Goal: Task Accomplishment & Management: Complete application form

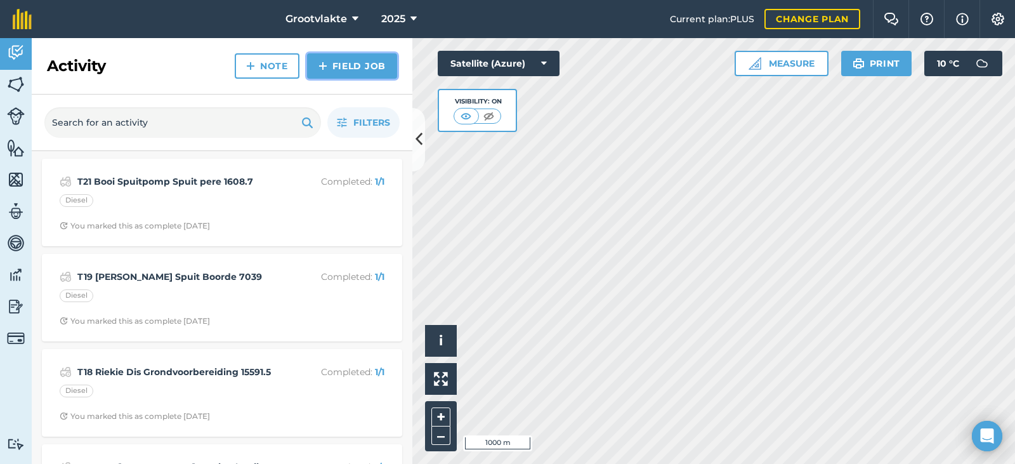
click at [370, 67] on link "Field Job" at bounding box center [352, 65] width 90 height 25
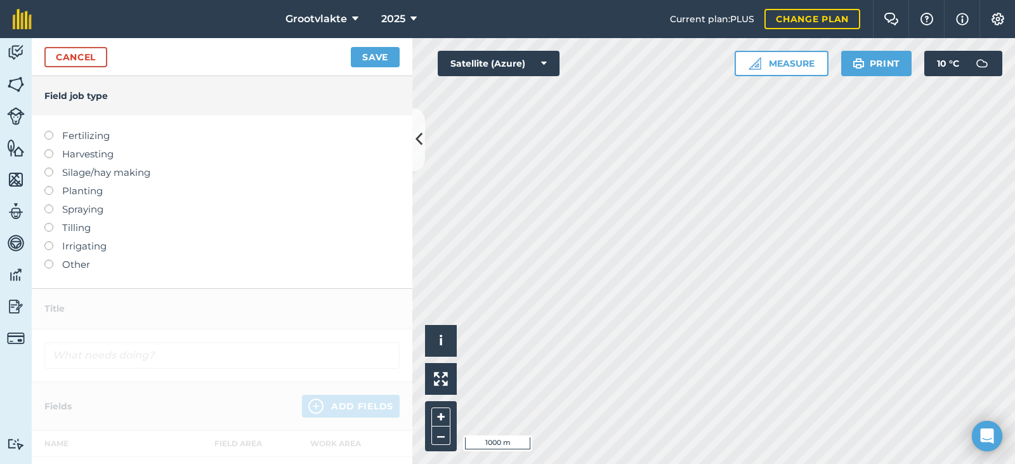
click at [76, 265] on label "Other" at bounding box center [221, 264] width 355 height 15
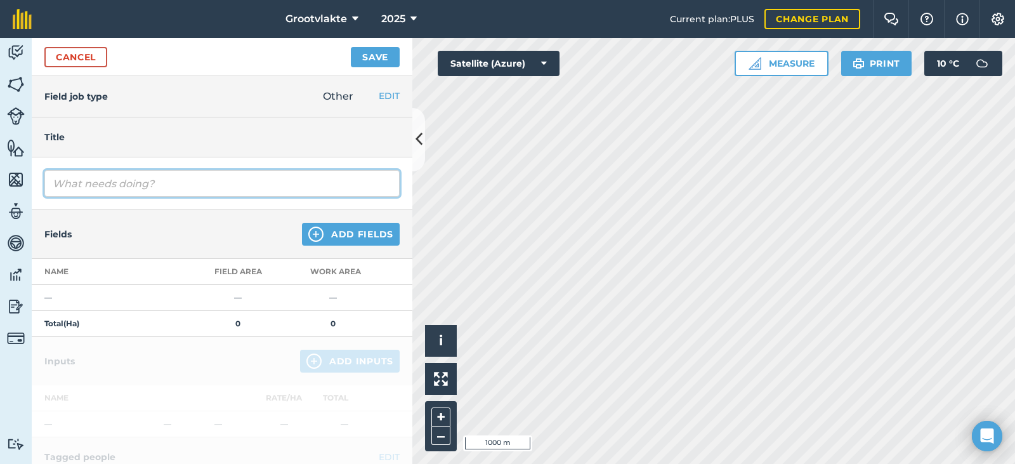
click at [136, 182] on input "text" at bounding box center [221, 183] width 355 height 27
click at [204, 184] on input "N010 Terra Waentjie Besproeing" at bounding box center [221, 183] width 355 height 27
click at [244, 185] on input "N010 Terra Waentjie Besproeiing" at bounding box center [221, 183] width 355 height 27
type input "N010 Terra Waentjie Besproeiing 0724.0"
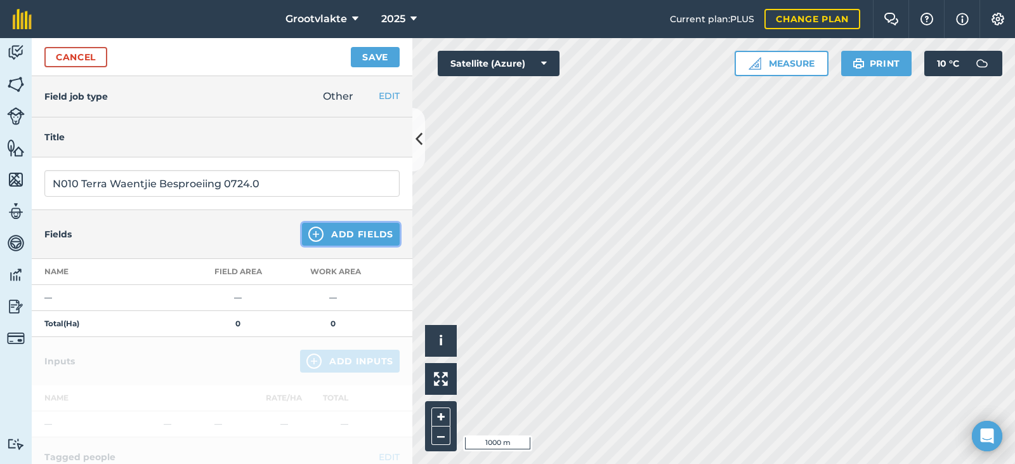
click at [368, 227] on button "Add Fields" at bounding box center [351, 234] width 98 height 23
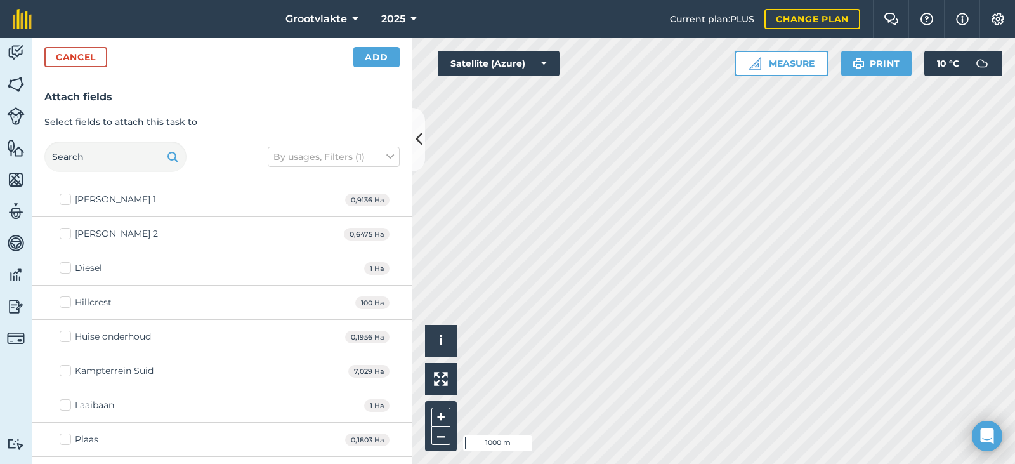
scroll to position [254, 0]
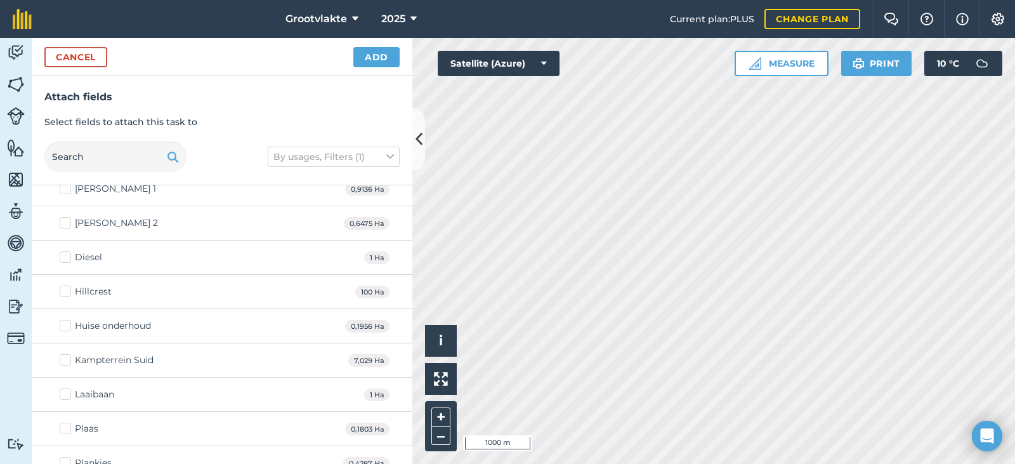
click at [65, 255] on label "Diesel" at bounding box center [81, 257] width 43 height 13
click at [65, 255] on input "Diesel" at bounding box center [64, 255] width 8 height 8
checkbox input "true"
click at [389, 155] on icon at bounding box center [390, 157] width 8 height 14
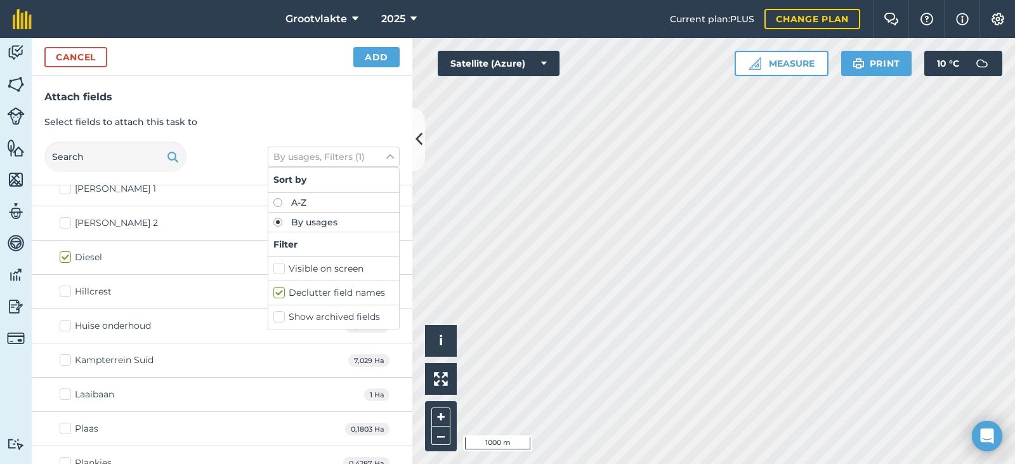
click at [329, 100] on h3 "Attach fields" at bounding box center [221, 97] width 355 height 16
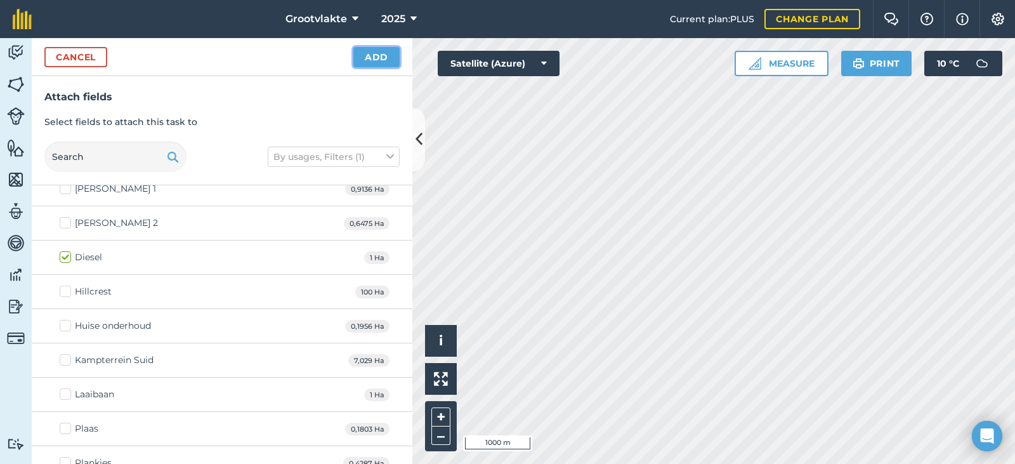
click at [382, 56] on button "Add" at bounding box center [376, 57] width 46 height 20
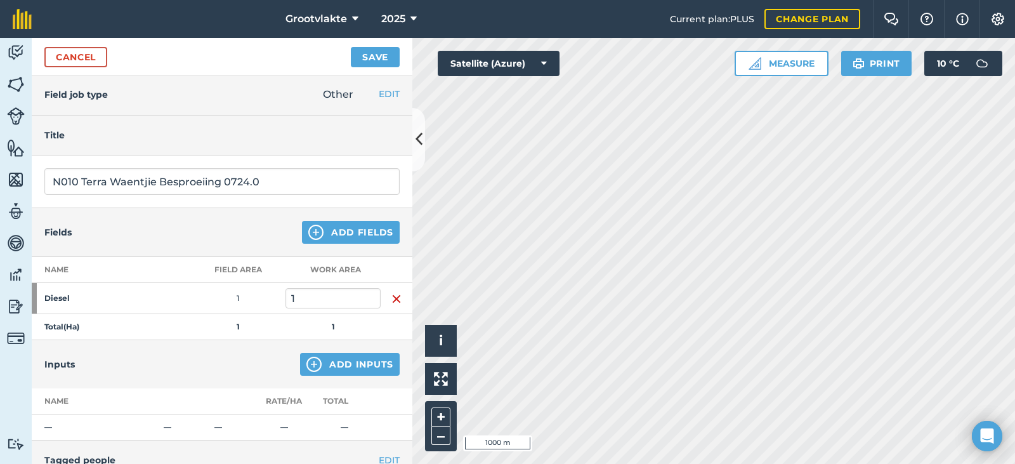
scroll to position [0, 0]
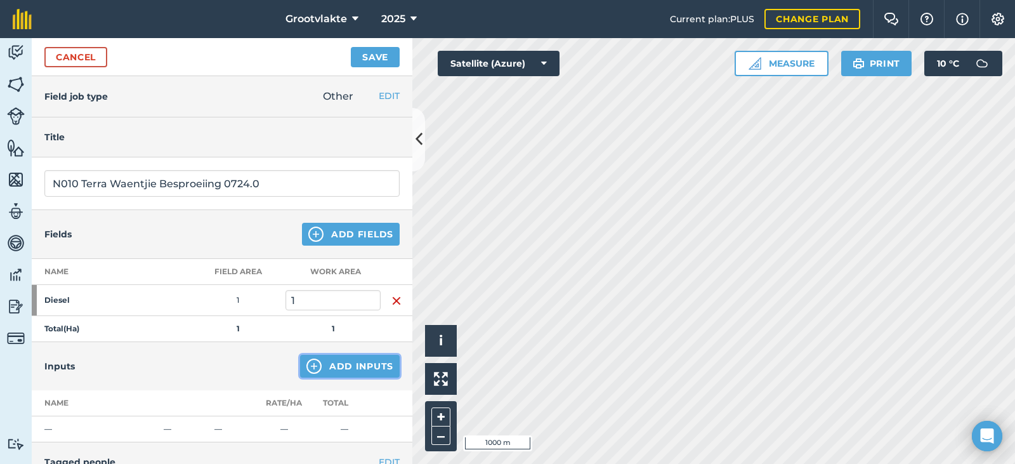
click at [325, 367] on button "Add Inputs" at bounding box center [350, 366] width 100 height 23
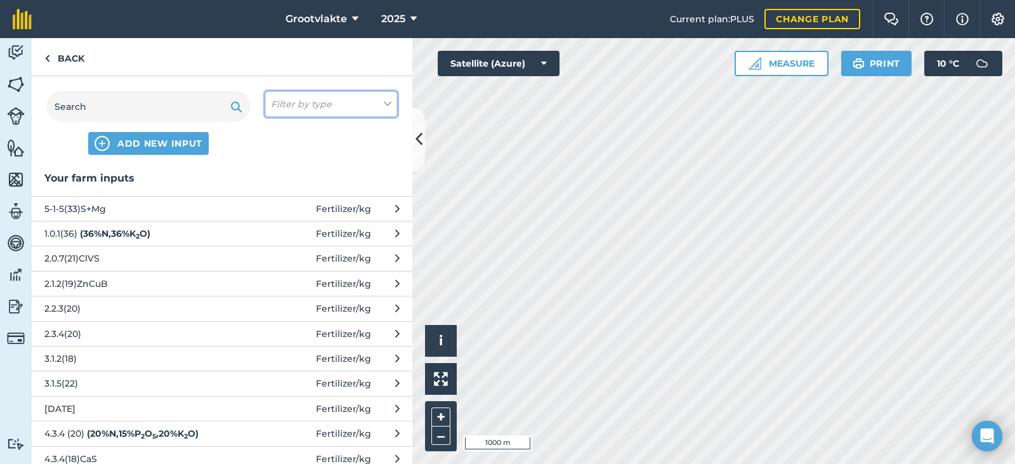
click at [388, 102] on icon at bounding box center [388, 104] width 8 height 14
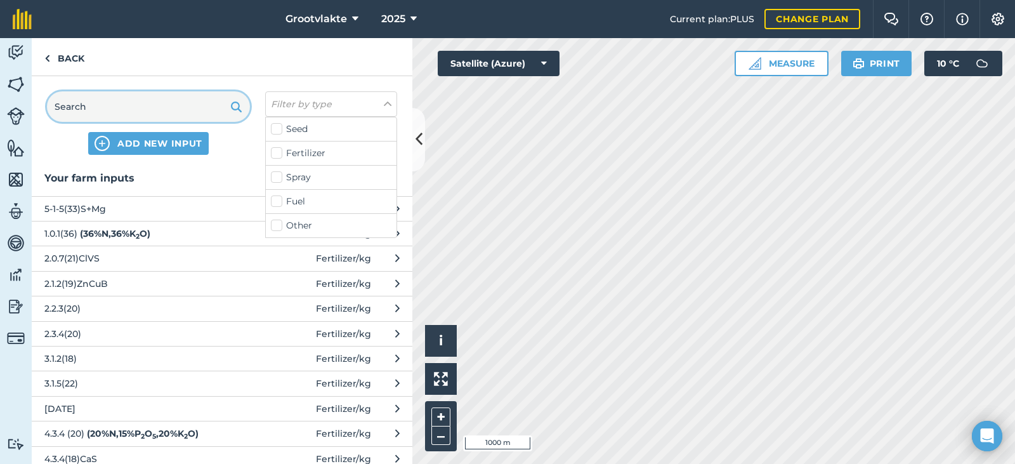
click at [100, 107] on input "text" at bounding box center [148, 106] width 203 height 30
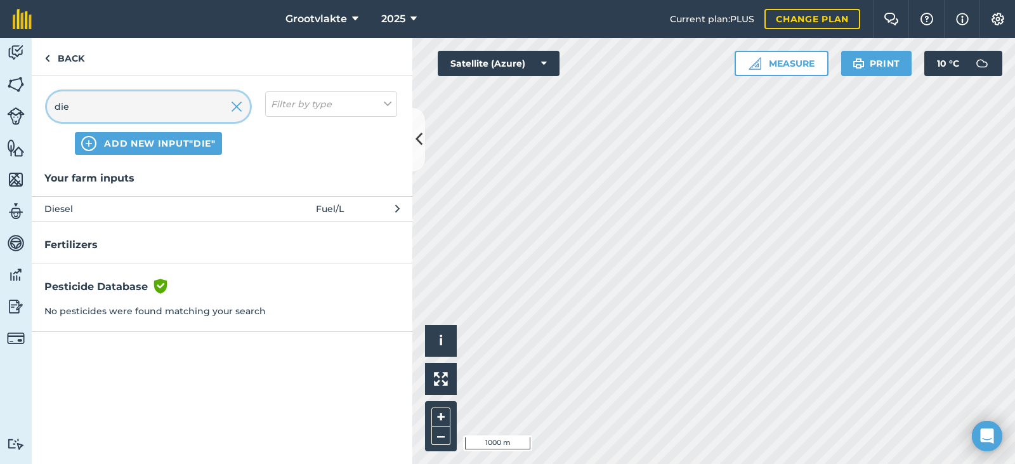
type input "die"
click at [66, 211] on span "Diesel" at bounding box center [147, 209] width 207 height 14
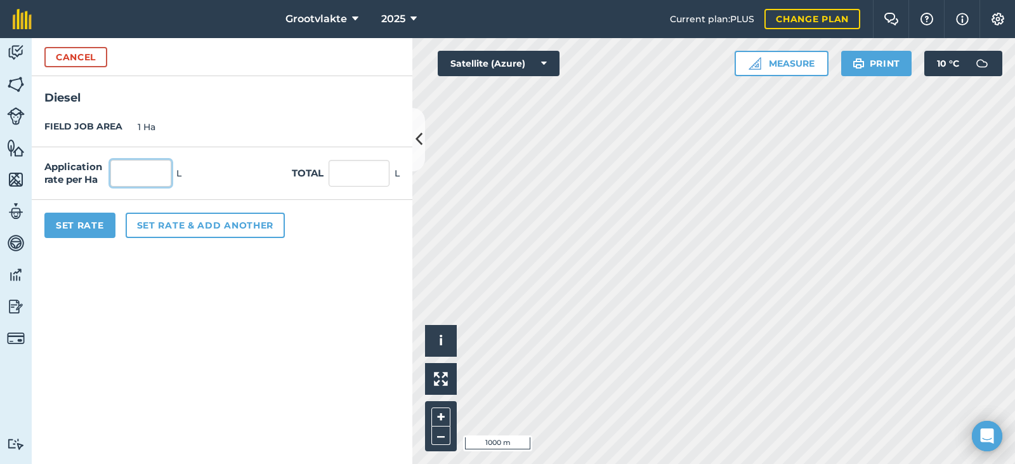
click at [150, 173] on input "text" at bounding box center [140, 173] width 61 height 27
click at [338, 176] on input "text" at bounding box center [359, 173] width 61 height 27
type input "24"
click at [81, 223] on button "Set Rate" at bounding box center [79, 225] width 71 height 25
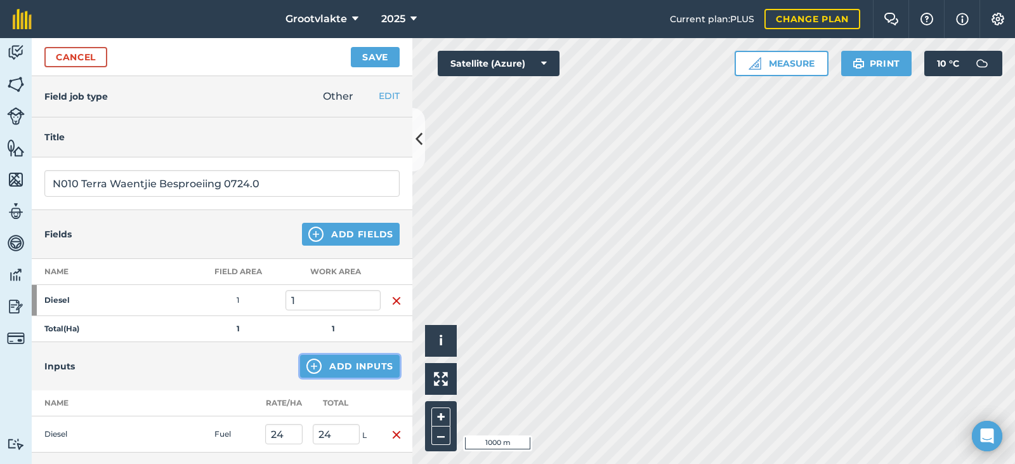
click at [307, 366] on img at bounding box center [313, 365] width 15 height 15
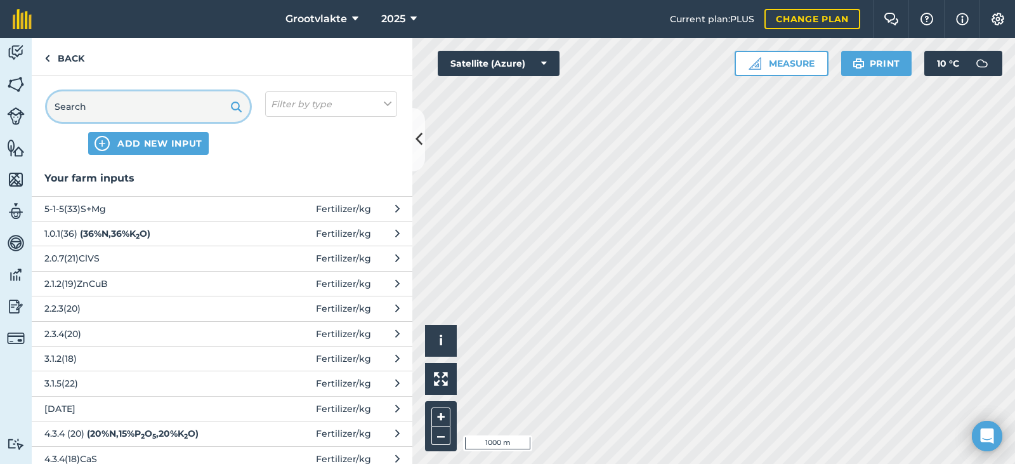
click at [175, 99] on input "text" at bounding box center [148, 106] width 203 height 30
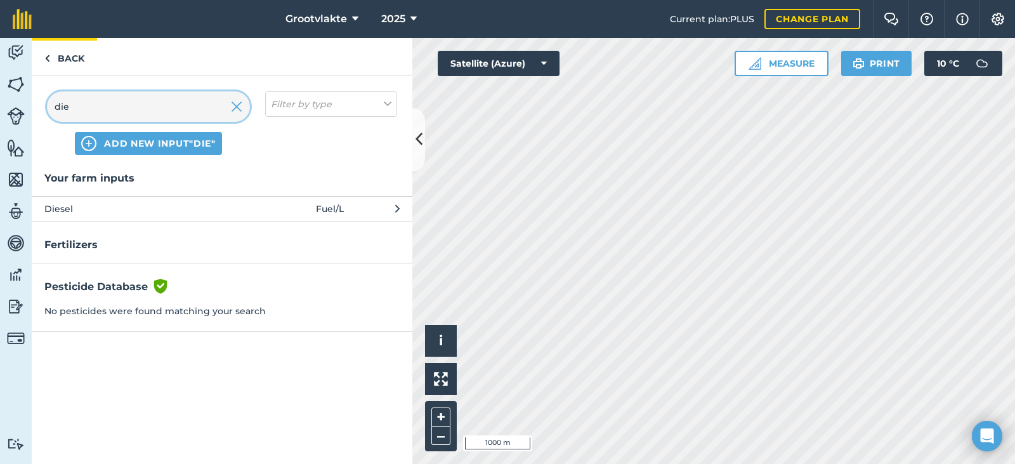
type input "die"
click at [49, 56] on img at bounding box center [47, 58] width 6 height 15
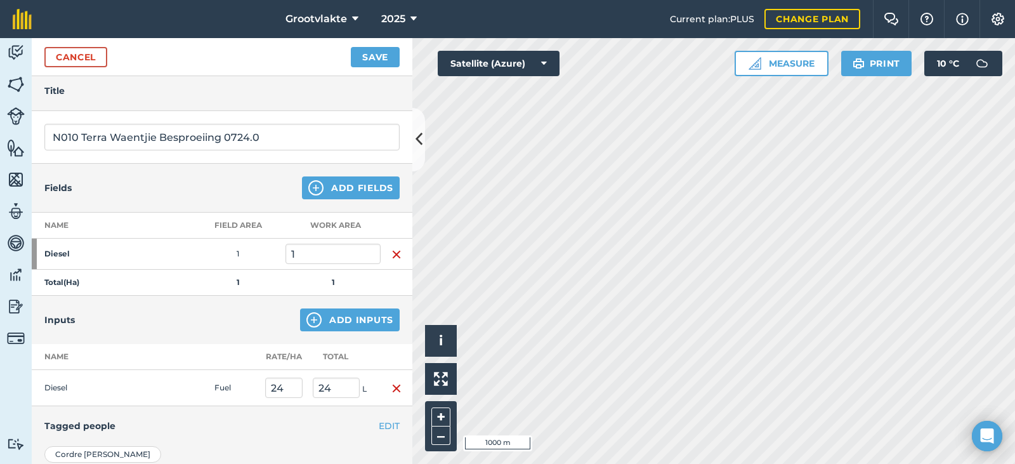
scroll to position [1, 0]
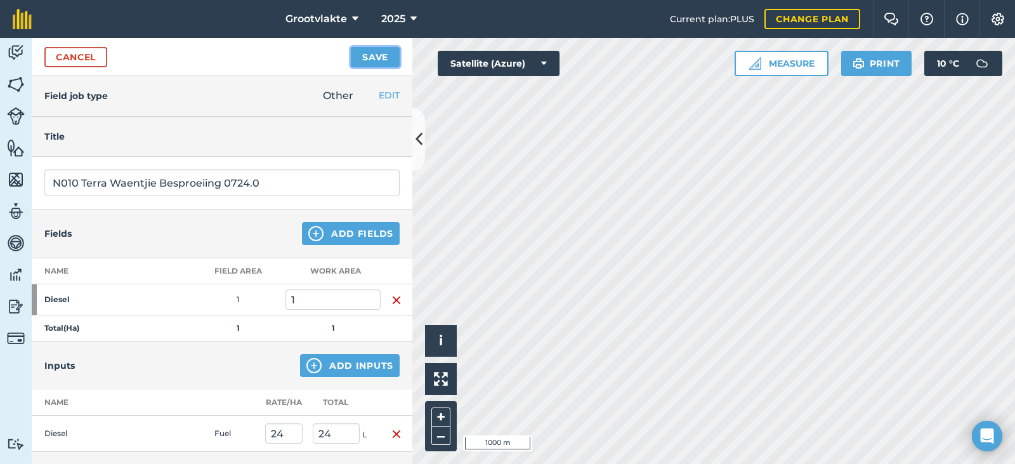
click at [384, 56] on button "Save" at bounding box center [375, 57] width 49 height 20
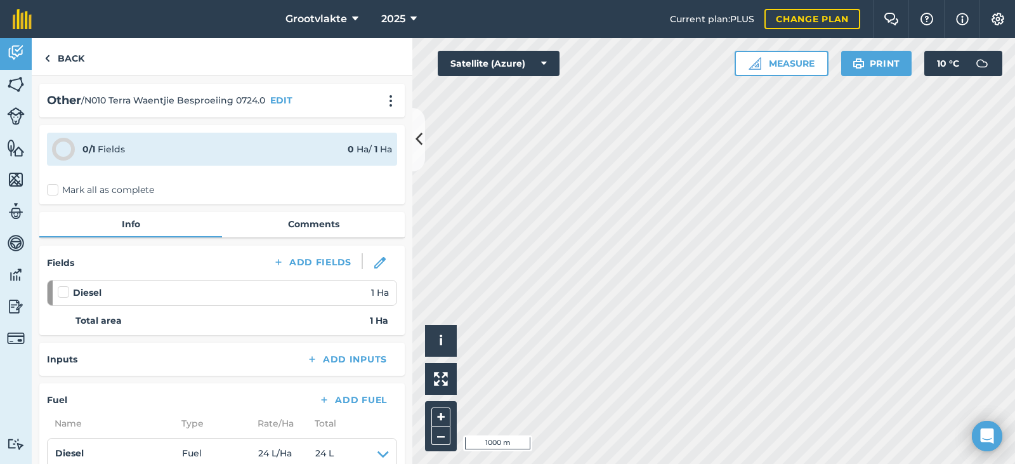
click at [51, 188] on label "Mark all as complete" at bounding box center [100, 189] width 107 height 13
click at [51, 188] on input "Mark all as complete" at bounding box center [51, 187] width 8 height 8
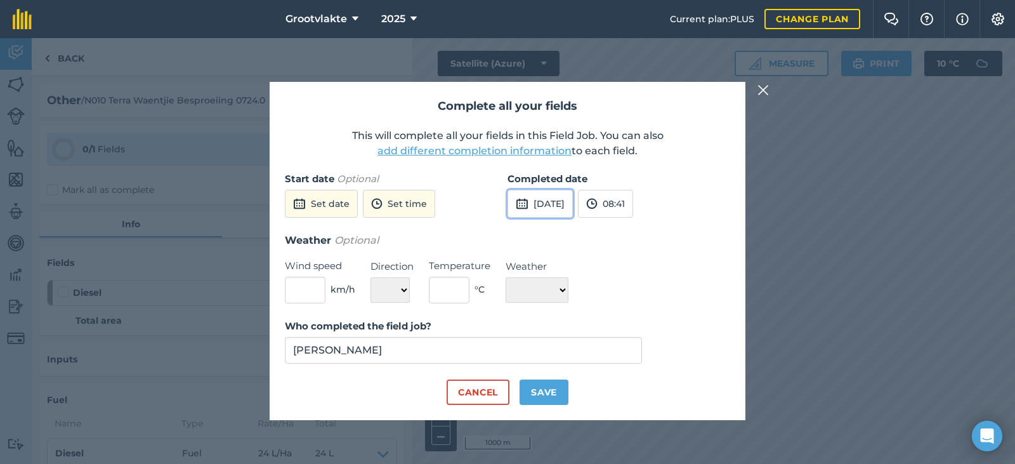
click at [525, 204] on img at bounding box center [522, 203] width 13 height 15
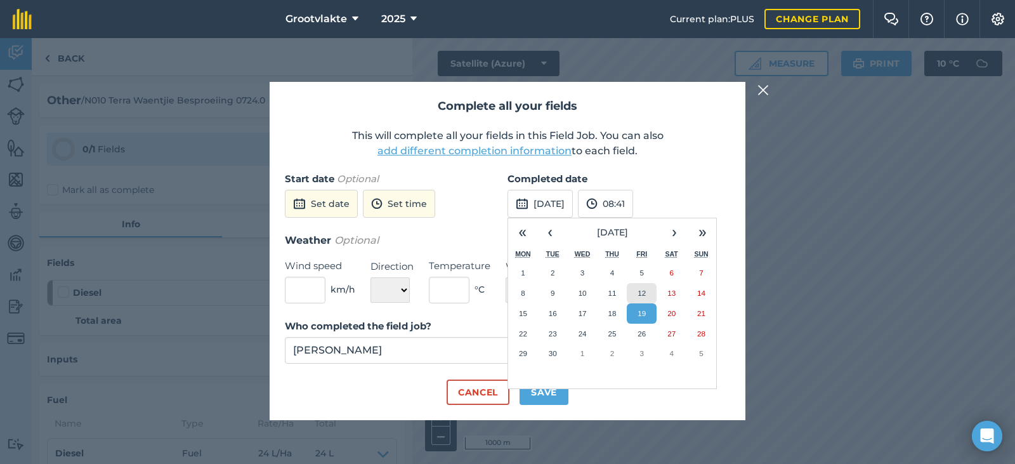
click at [643, 293] on abbr "12" at bounding box center [642, 293] width 8 height 8
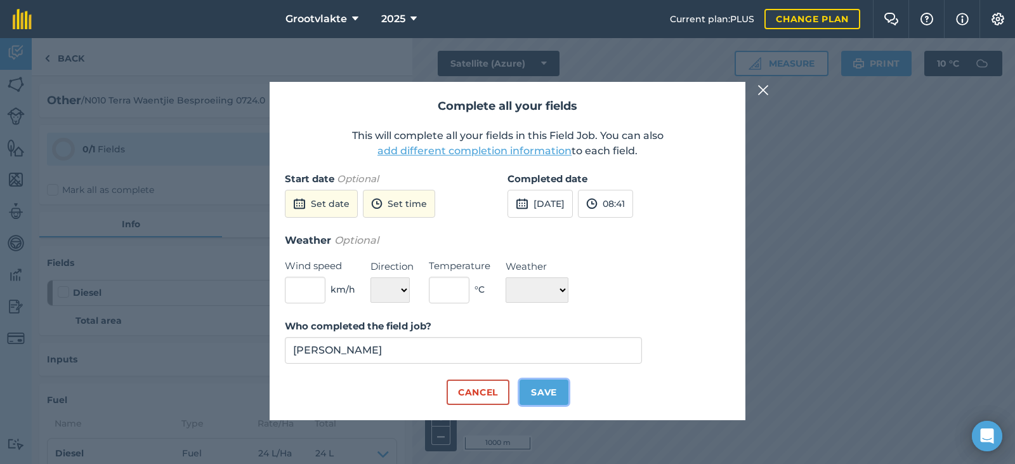
click at [542, 391] on button "Save" at bounding box center [544, 391] width 49 height 25
checkbox input "true"
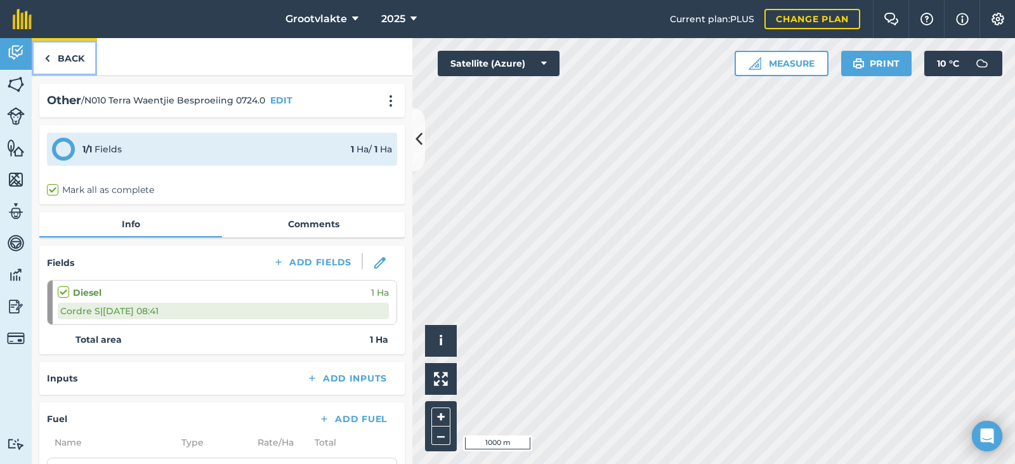
click at [47, 61] on img at bounding box center [47, 58] width 6 height 15
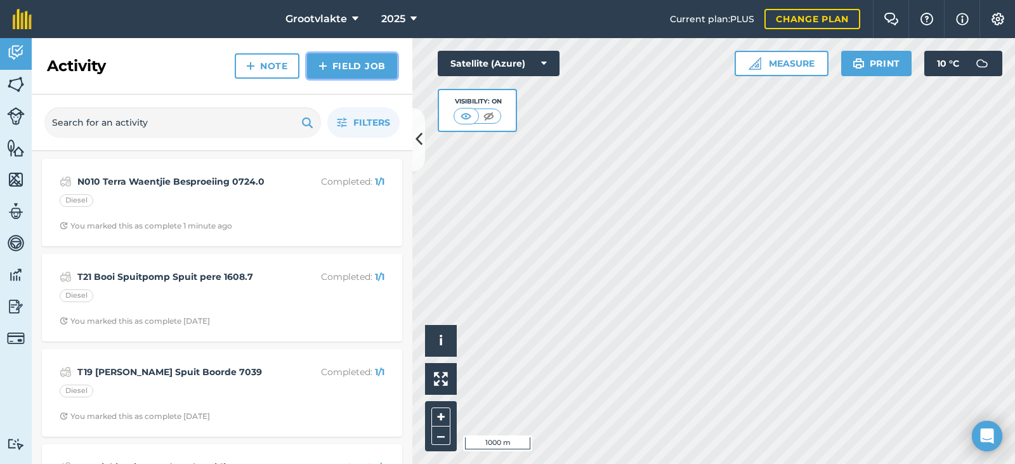
click at [341, 64] on link "Field Job" at bounding box center [352, 65] width 90 height 25
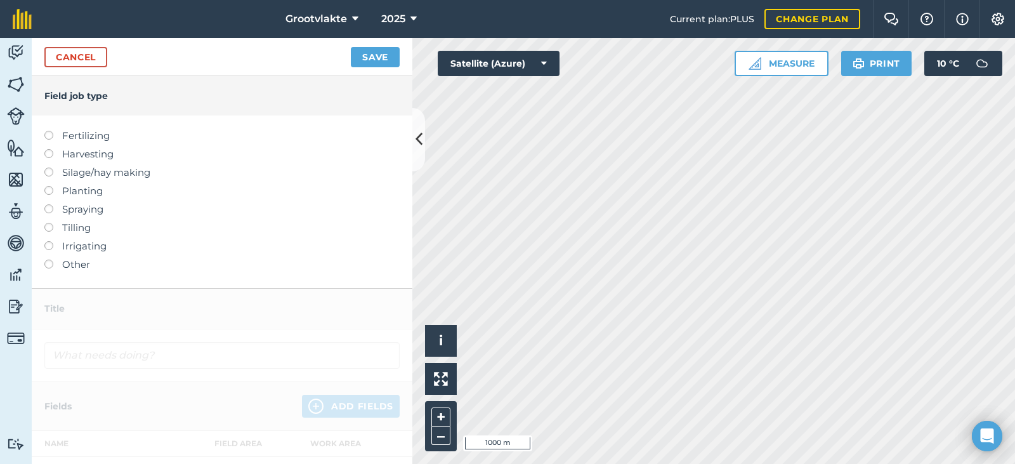
click at [51, 260] on label at bounding box center [53, 260] width 18 height 0
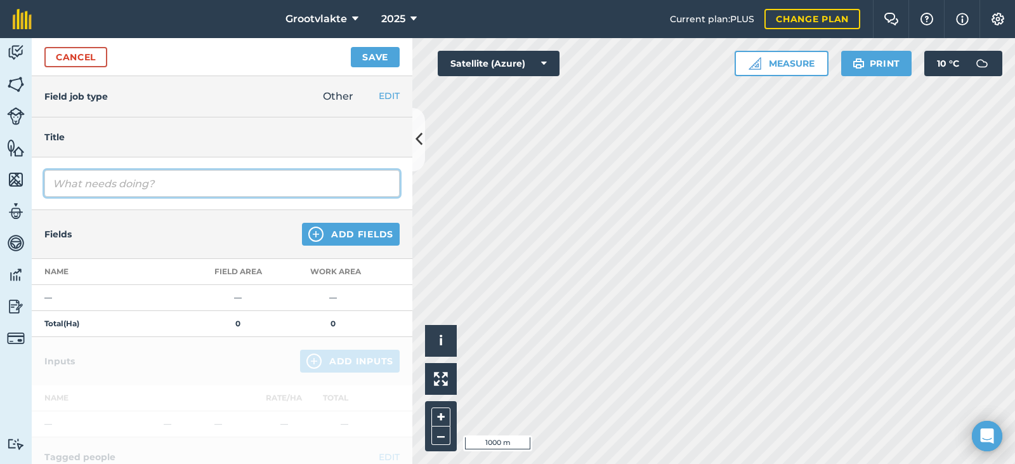
click at [65, 184] on input "text" at bounding box center [221, 183] width 355 height 27
type input "CT5445 [PERSON_NAME] vervoer Werk 401874"
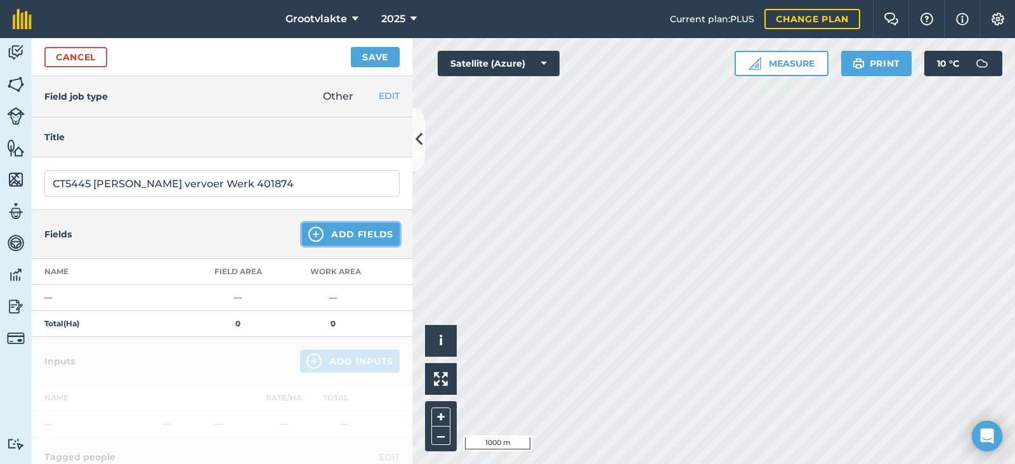
click at [319, 235] on button "Add Fields" at bounding box center [351, 234] width 98 height 23
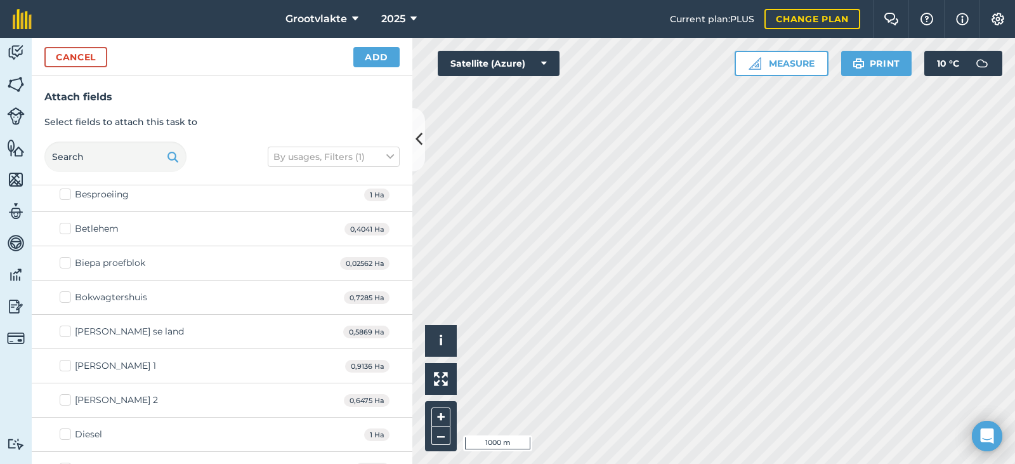
scroll to position [127, 0]
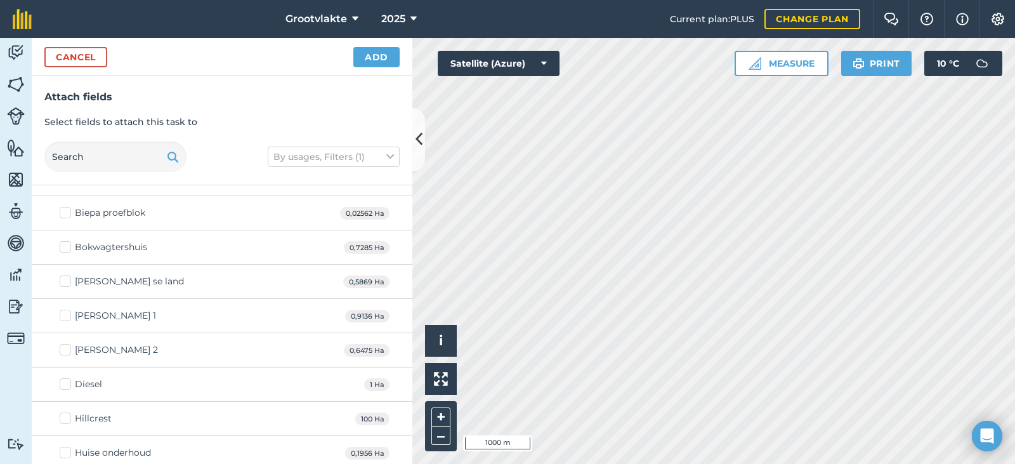
click at [65, 386] on label "Diesel" at bounding box center [81, 384] width 43 height 13
click at [65, 386] on input "Diesel" at bounding box center [64, 382] width 8 height 8
checkbox input "true"
click at [367, 60] on button "Add" at bounding box center [376, 57] width 46 height 20
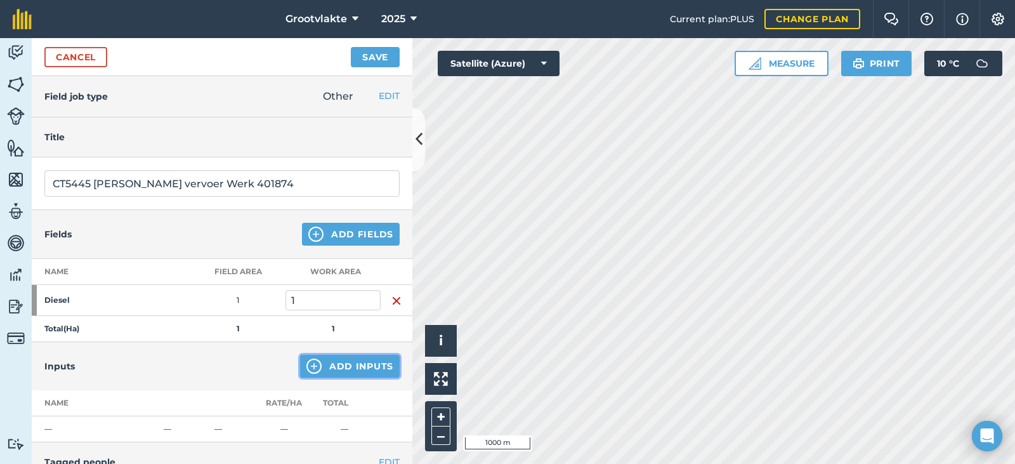
click at [331, 372] on button "Add Inputs" at bounding box center [350, 366] width 100 height 23
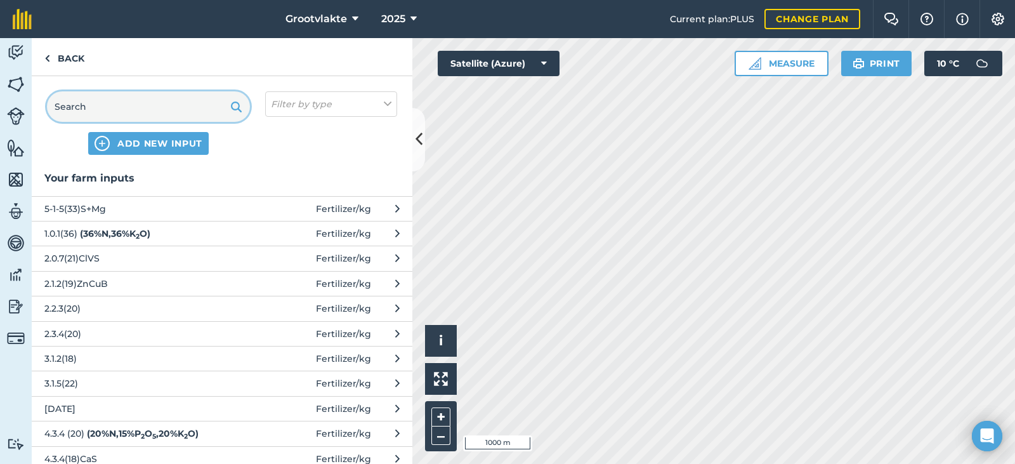
click at [132, 107] on input "text" at bounding box center [148, 106] width 203 height 30
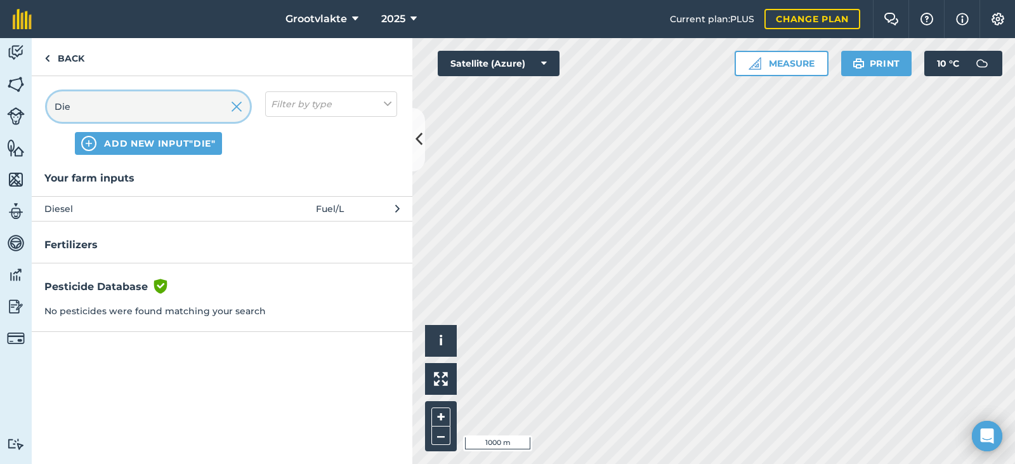
type input "Die"
click at [361, 208] on button "Diesel Fuel / L" at bounding box center [222, 208] width 381 height 25
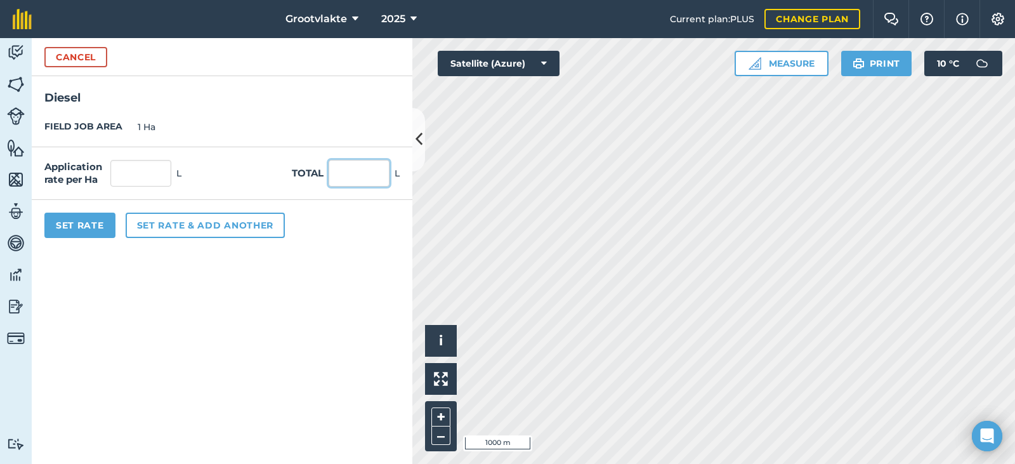
click at [338, 180] on input "text" at bounding box center [359, 173] width 61 height 27
type input "70"
click at [81, 220] on button "Set Rate" at bounding box center [79, 225] width 71 height 25
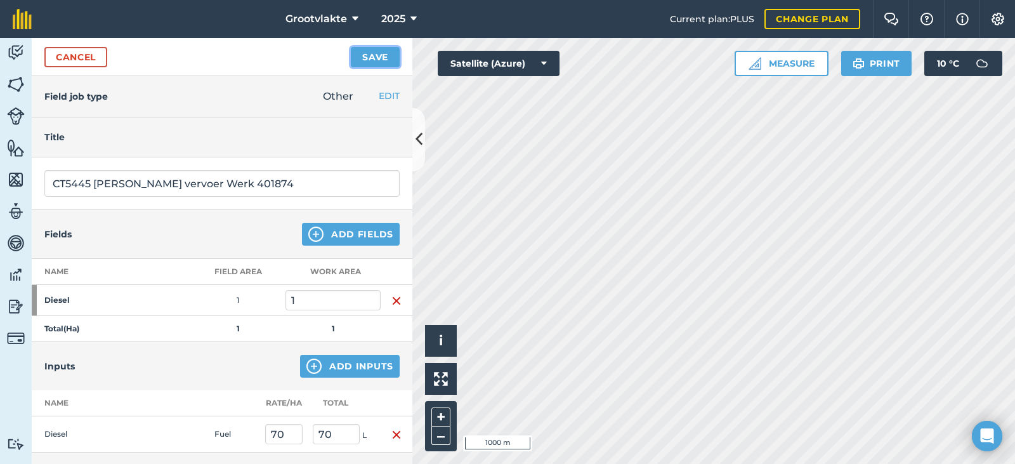
click at [365, 52] on button "Save" at bounding box center [375, 57] width 49 height 20
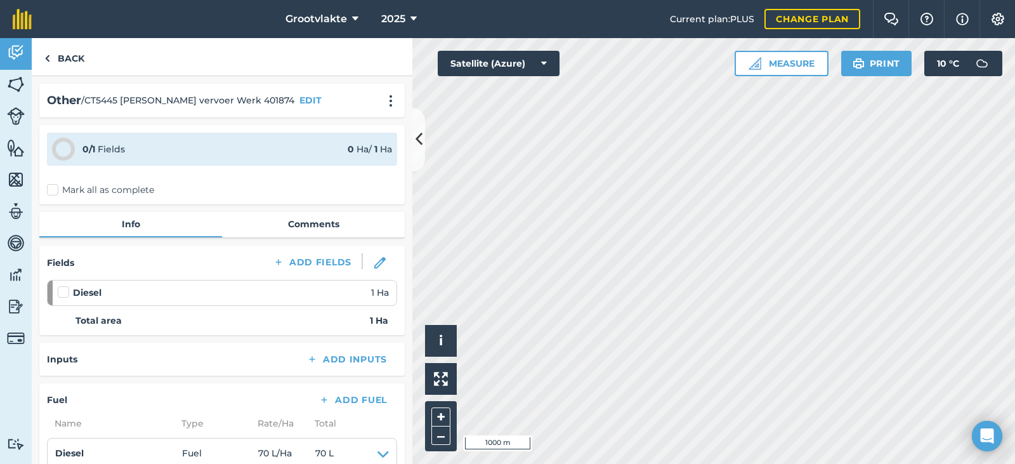
click at [53, 187] on label "Mark all as complete" at bounding box center [100, 189] width 107 height 13
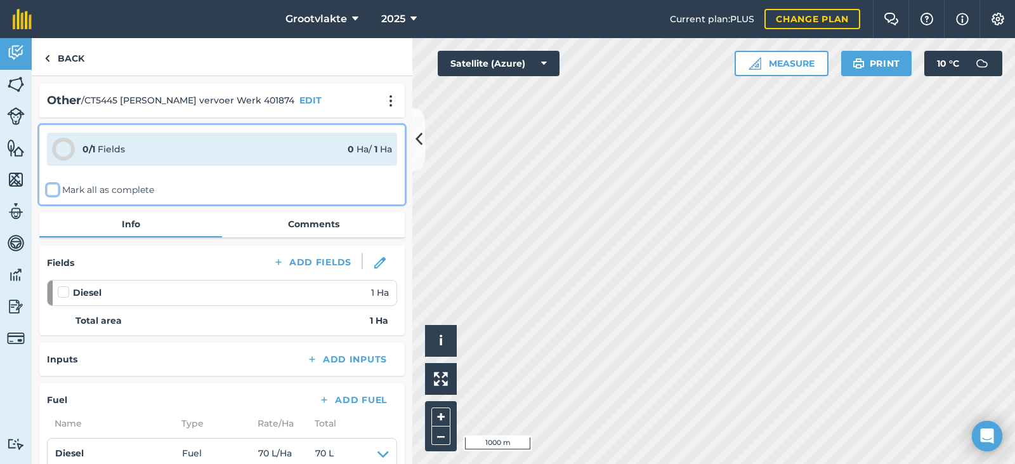
click at [53, 187] on input "Mark all as complete" at bounding box center [51, 187] width 8 height 8
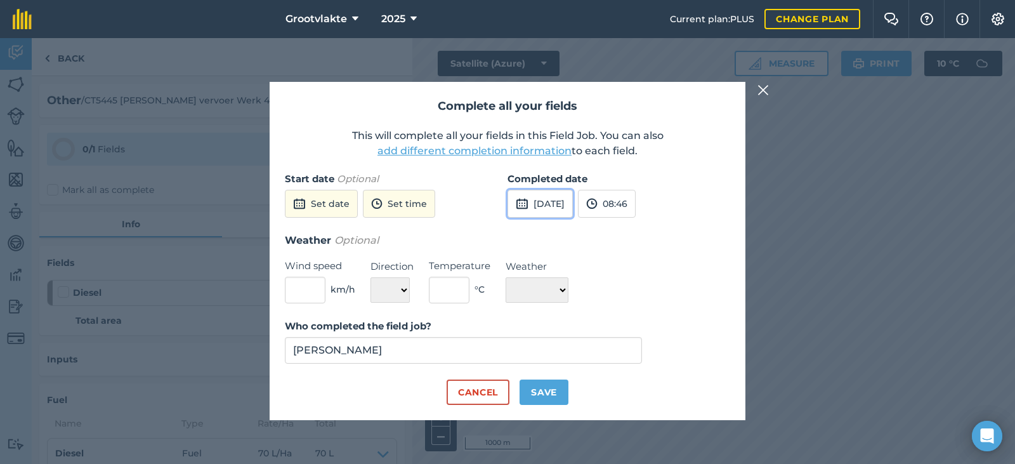
click at [521, 204] on img at bounding box center [522, 203] width 13 height 15
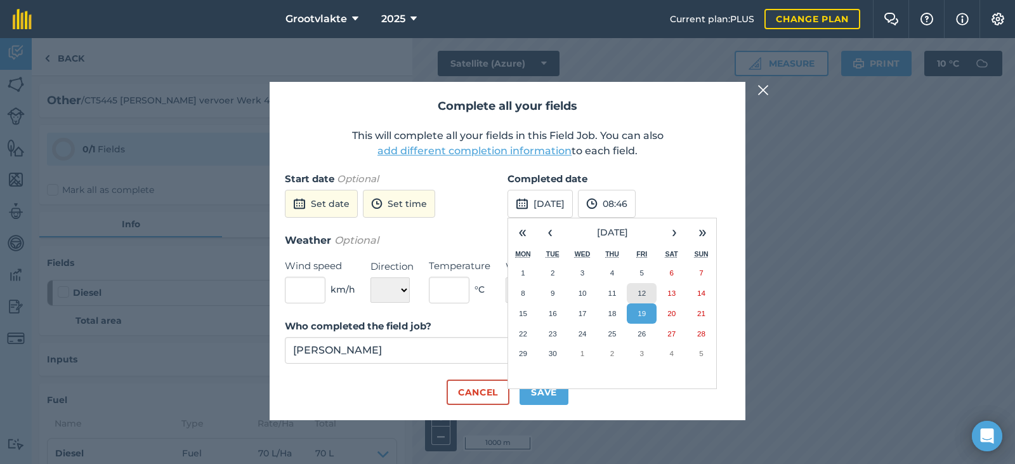
click at [641, 290] on abbr "12" at bounding box center [642, 293] width 8 height 8
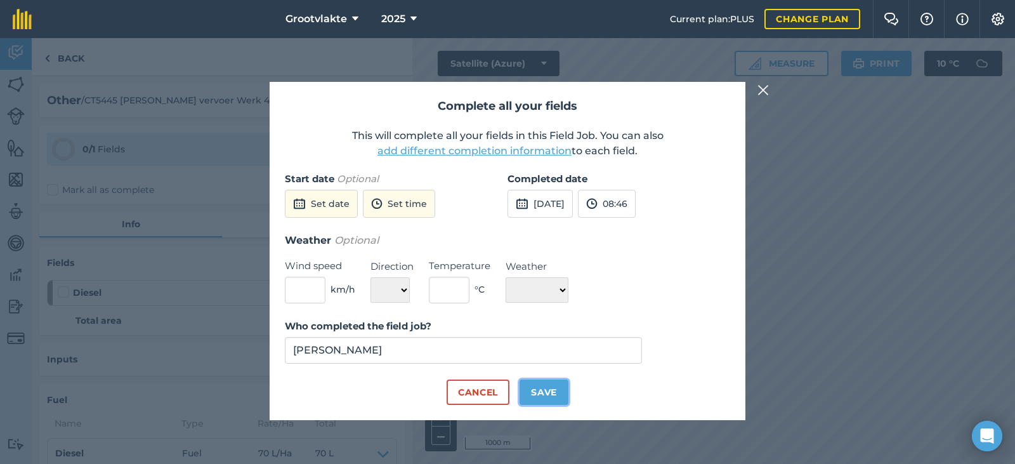
click at [547, 393] on button "Save" at bounding box center [544, 391] width 49 height 25
checkbox input "true"
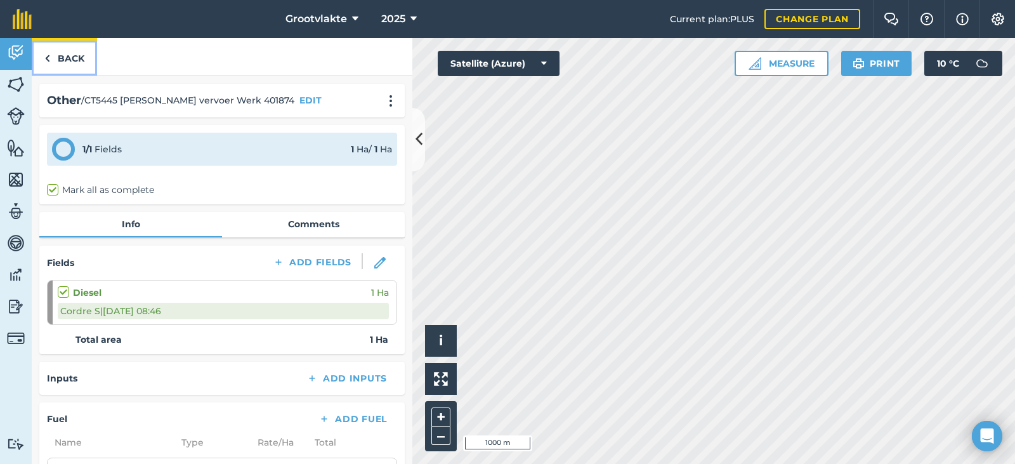
click at [63, 60] on link "Back" at bounding box center [64, 56] width 65 height 37
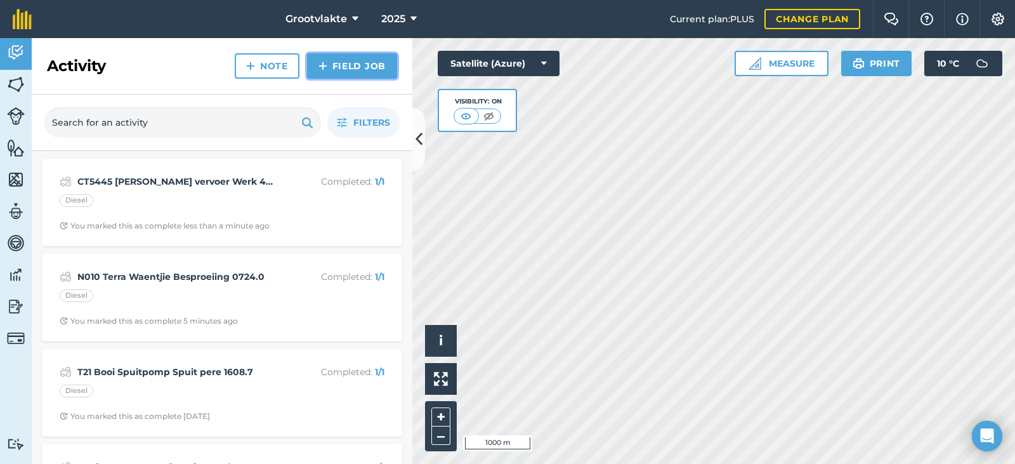
click at [343, 67] on link "Field Job" at bounding box center [352, 65] width 90 height 25
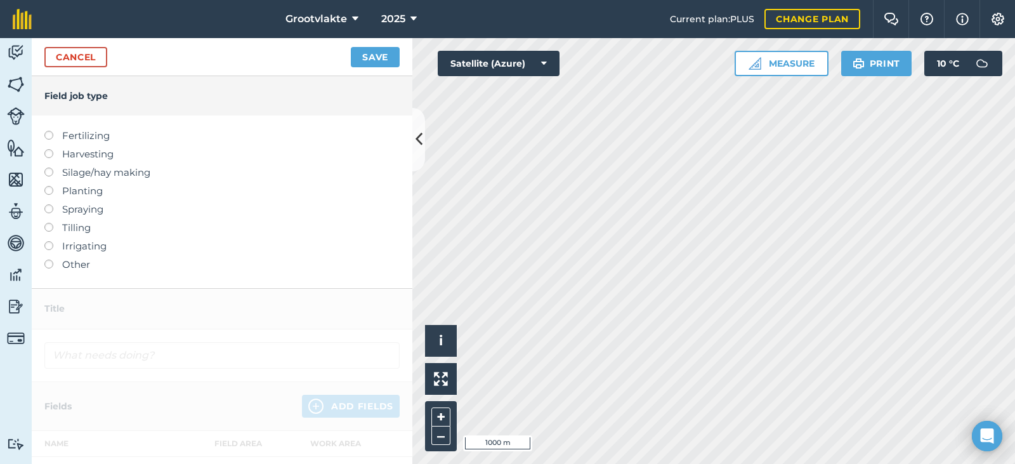
click at [49, 260] on label at bounding box center [53, 260] width 18 height 0
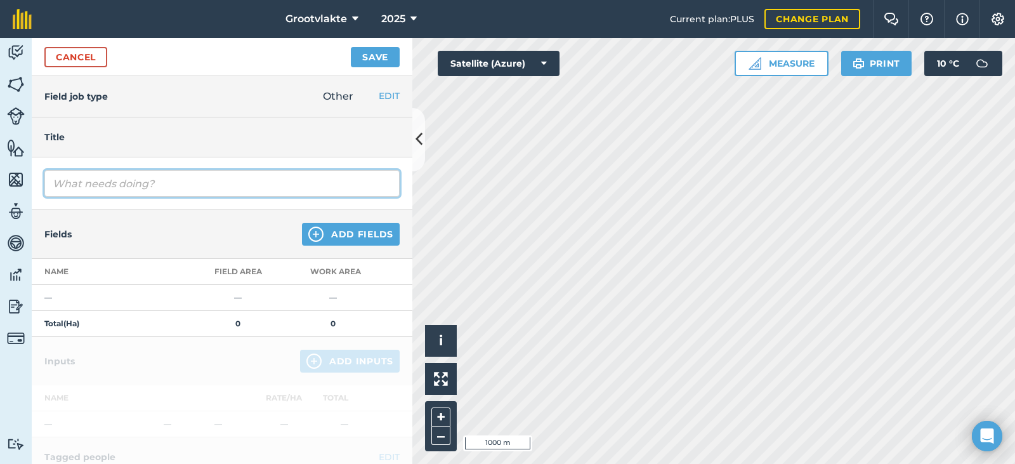
click at [108, 187] on input "text" at bounding box center [221, 183] width 355 height 27
type input "[PERSON_NAME] Vervoer 459248"
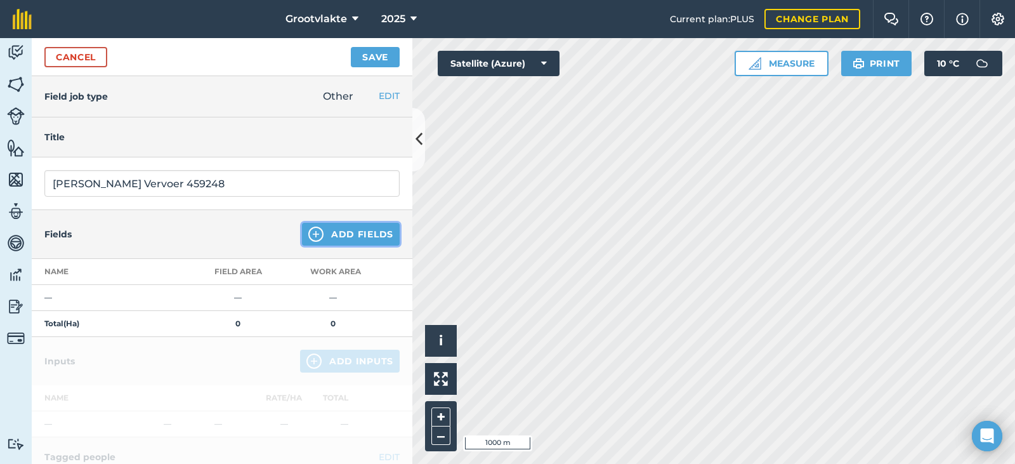
click at [343, 238] on button "Add Fields" at bounding box center [351, 234] width 98 height 23
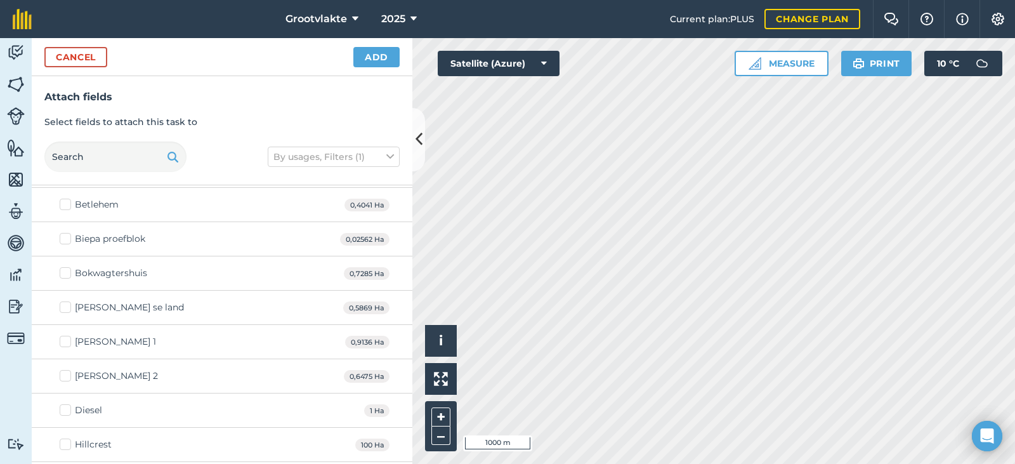
scroll to position [127, 0]
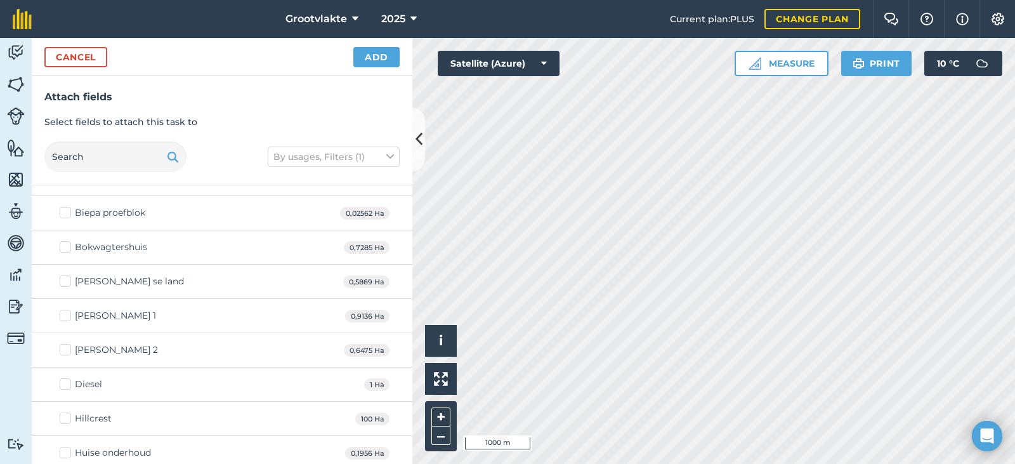
click at [62, 386] on label "Diesel" at bounding box center [81, 384] width 43 height 13
click at [62, 386] on input "Diesel" at bounding box center [64, 382] width 8 height 8
checkbox input "true"
click at [386, 55] on button "Add" at bounding box center [376, 57] width 46 height 20
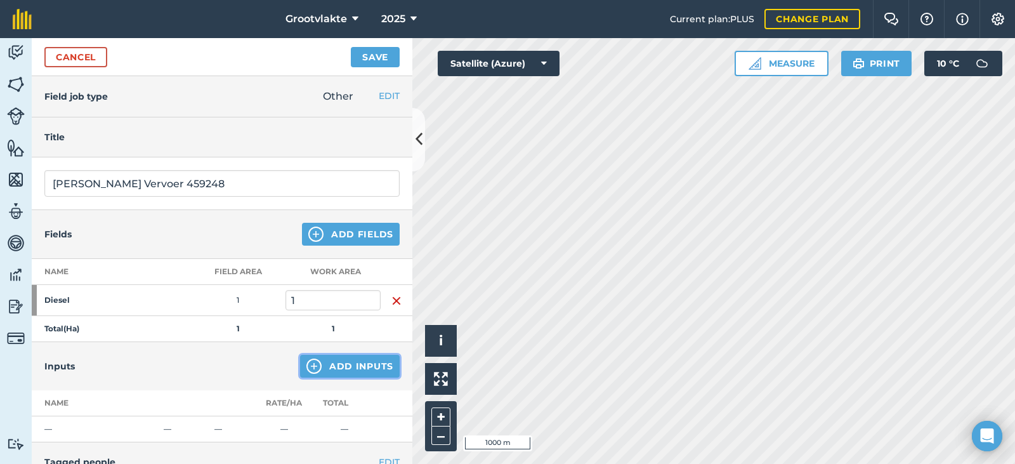
click at [306, 363] on img at bounding box center [313, 365] width 15 height 15
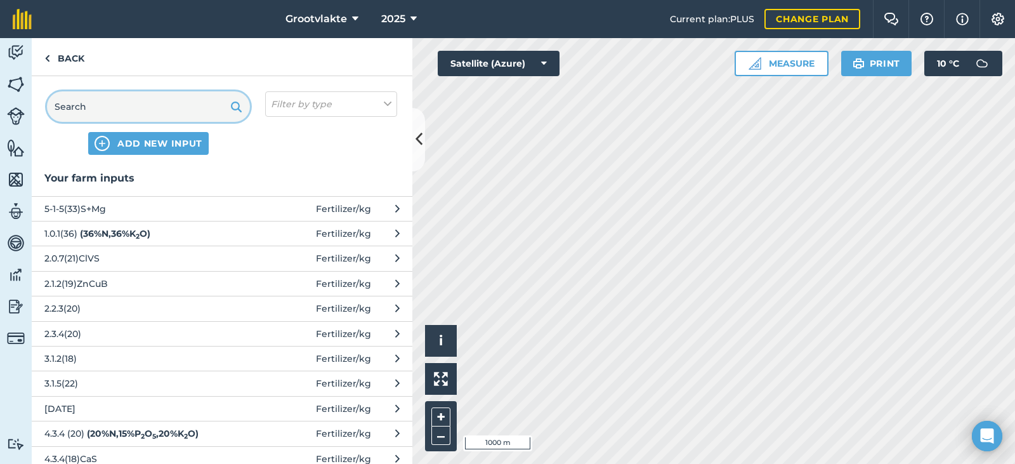
click at [86, 111] on input "text" at bounding box center [148, 106] width 203 height 30
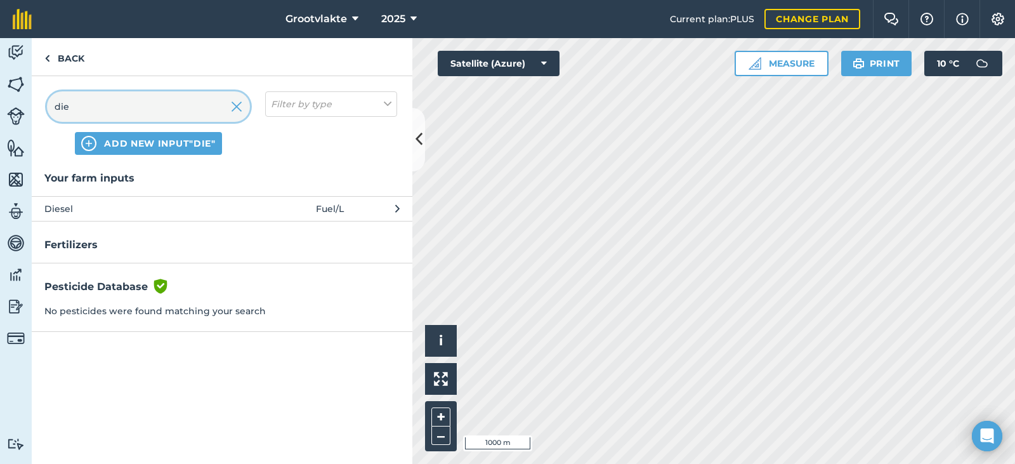
type input "die"
click at [331, 211] on span "Fuel / L" at bounding box center [330, 209] width 28 height 14
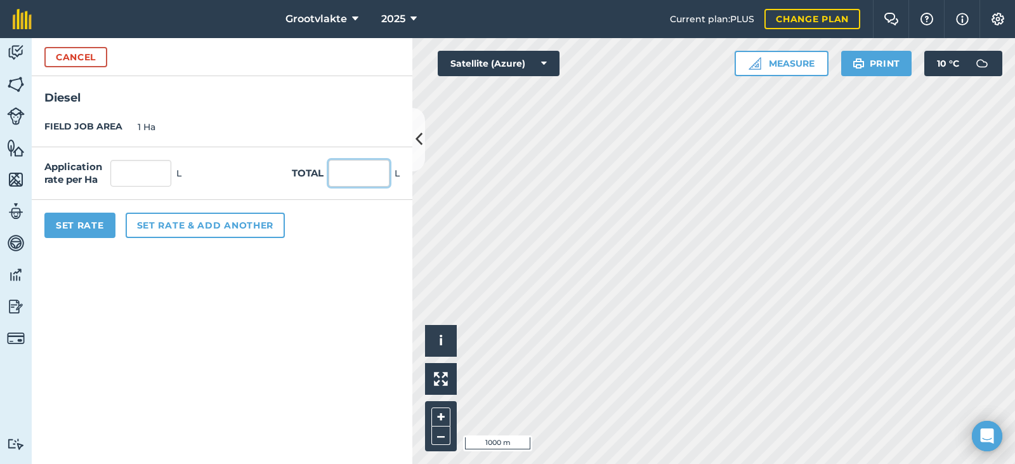
click at [335, 178] on input "text" at bounding box center [359, 173] width 61 height 27
type input "20"
click at [77, 230] on button "Set Rate" at bounding box center [79, 225] width 71 height 25
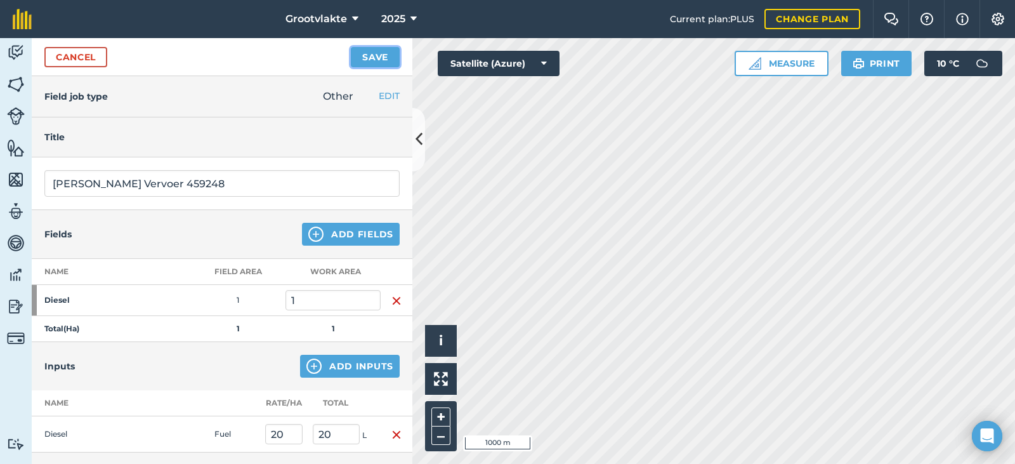
click at [365, 57] on button "Save" at bounding box center [375, 57] width 49 height 20
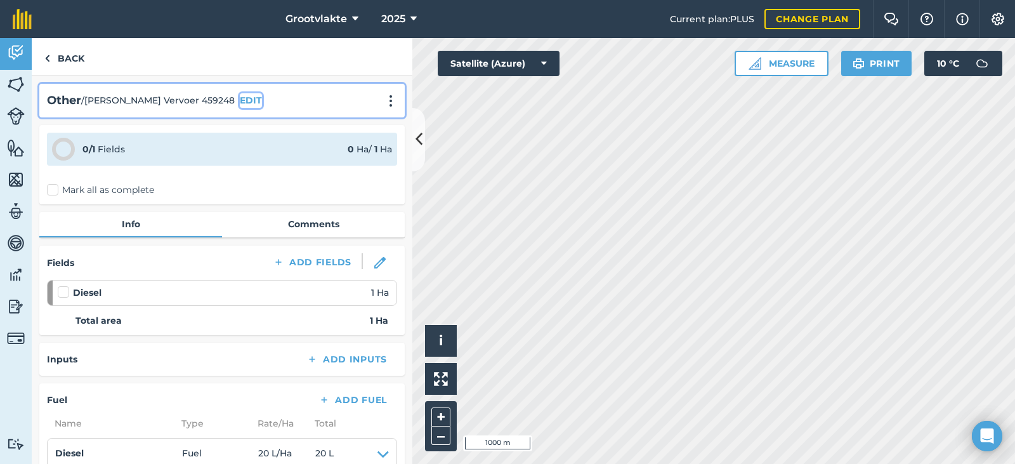
click at [262, 101] on button "EDIT" at bounding box center [251, 100] width 22 height 14
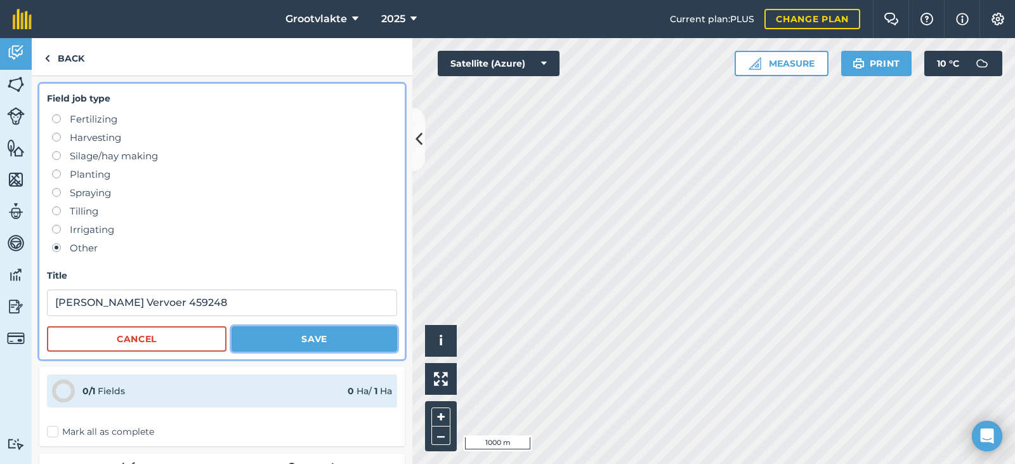
click at [325, 345] on button "Save" at bounding box center [315, 338] width 166 height 25
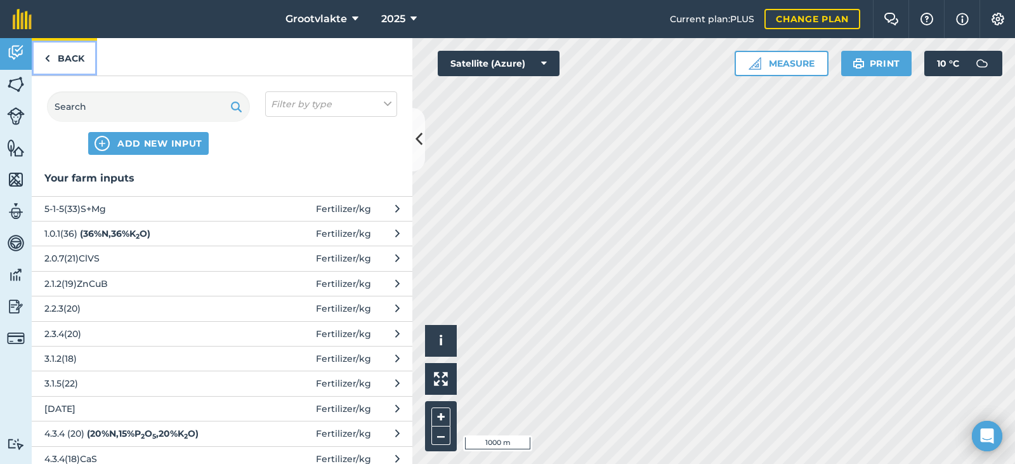
click at [50, 55] on link "Back" at bounding box center [64, 56] width 65 height 37
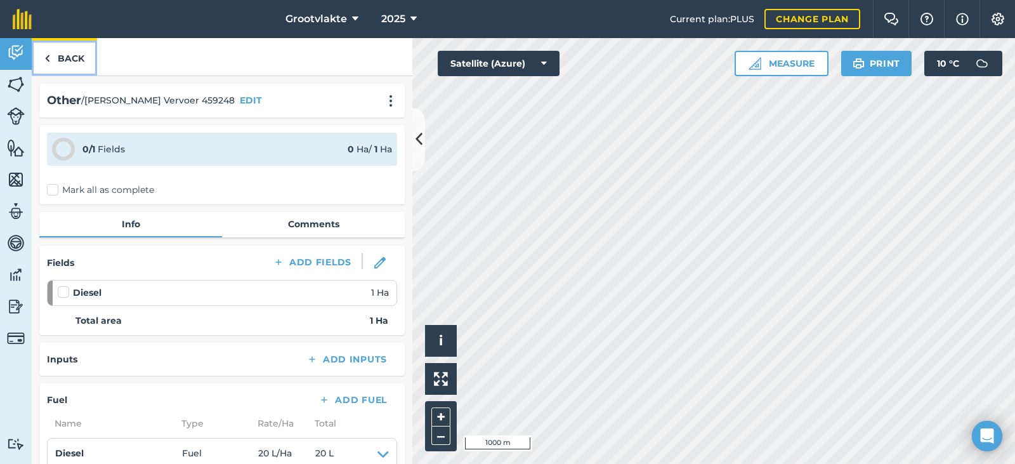
click at [50, 55] on link "Back" at bounding box center [64, 56] width 65 height 37
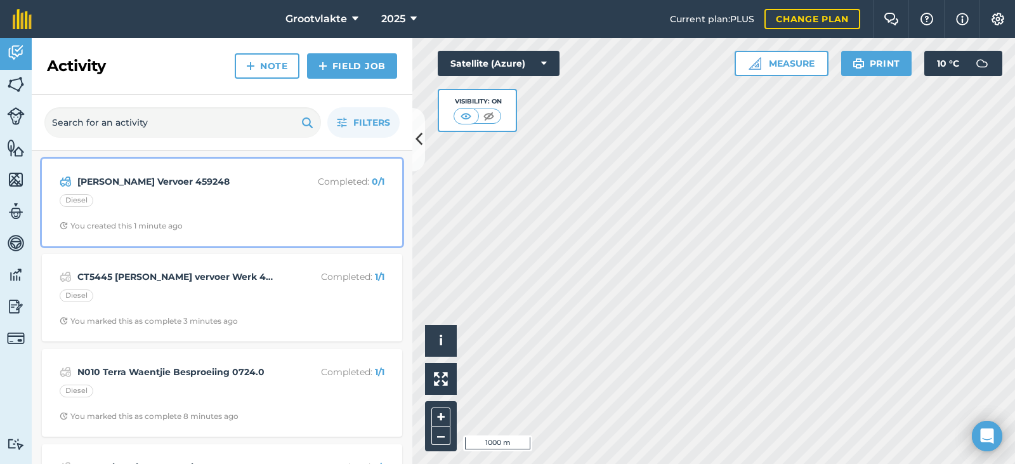
click at [353, 182] on p "Completed : 0 / 1" at bounding box center [334, 181] width 101 height 14
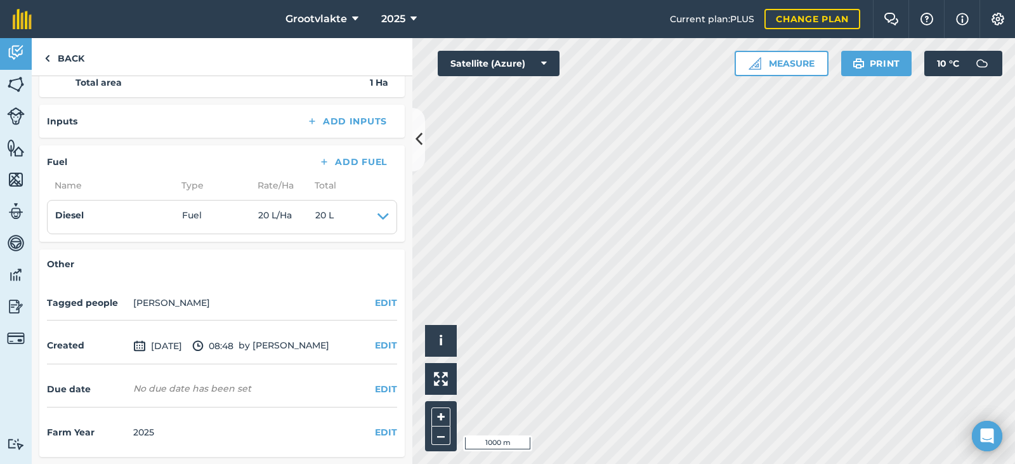
scroll to position [239, 0]
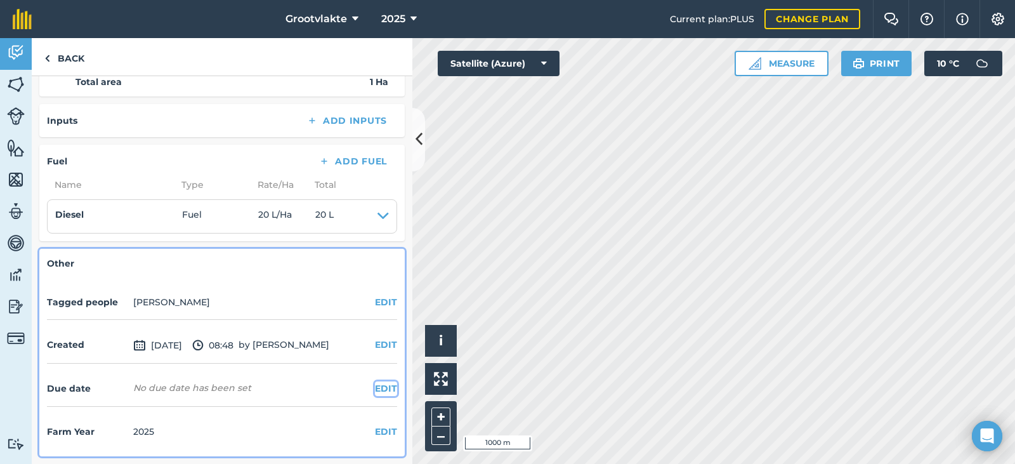
click at [375, 390] on button "EDIT" at bounding box center [386, 388] width 22 height 14
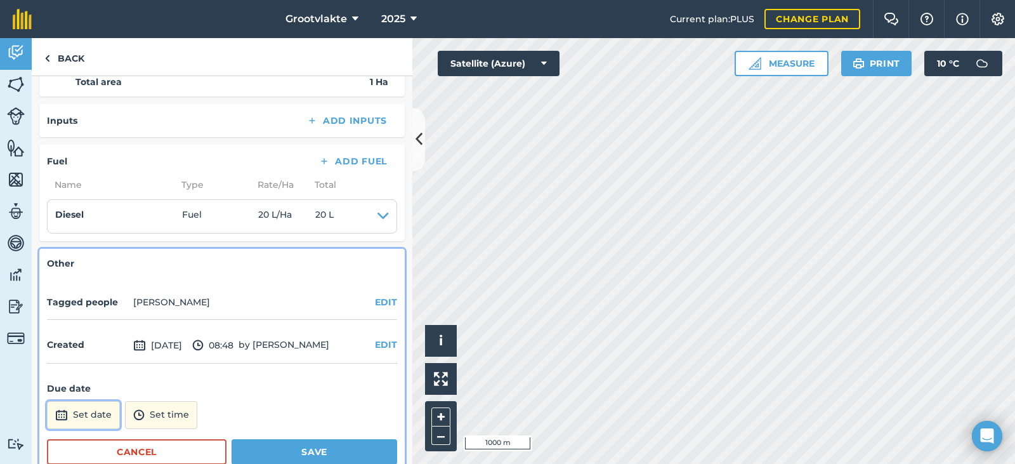
click at [98, 418] on button "Set date" at bounding box center [83, 415] width 73 height 28
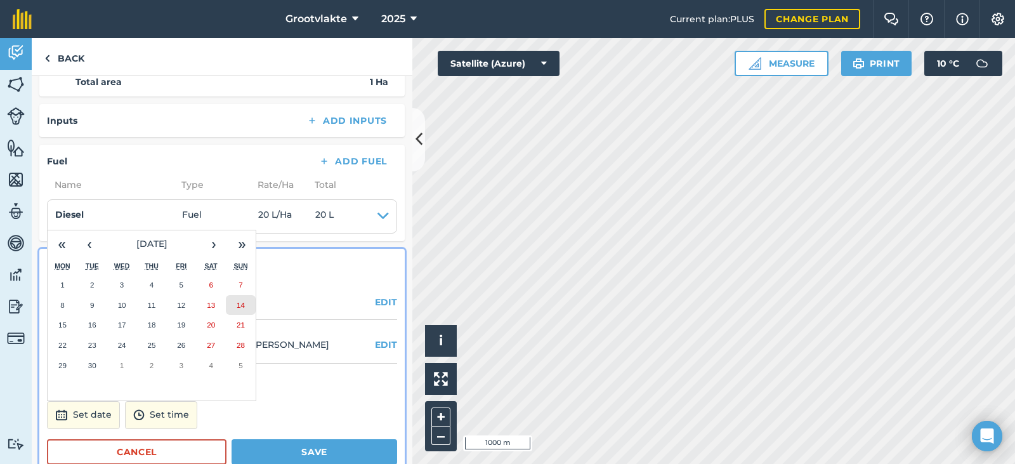
click at [238, 302] on abbr "14" at bounding box center [241, 305] width 8 height 8
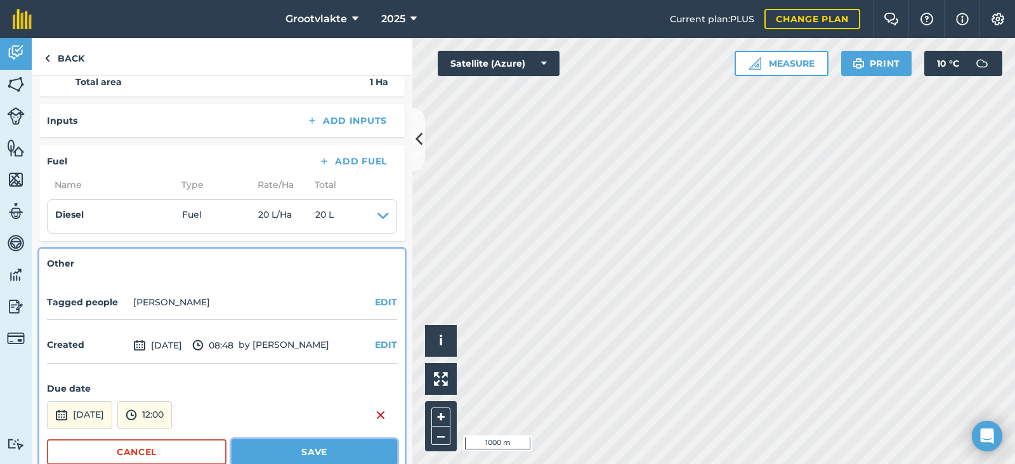
click at [333, 451] on button "Save" at bounding box center [315, 451] width 166 height 25
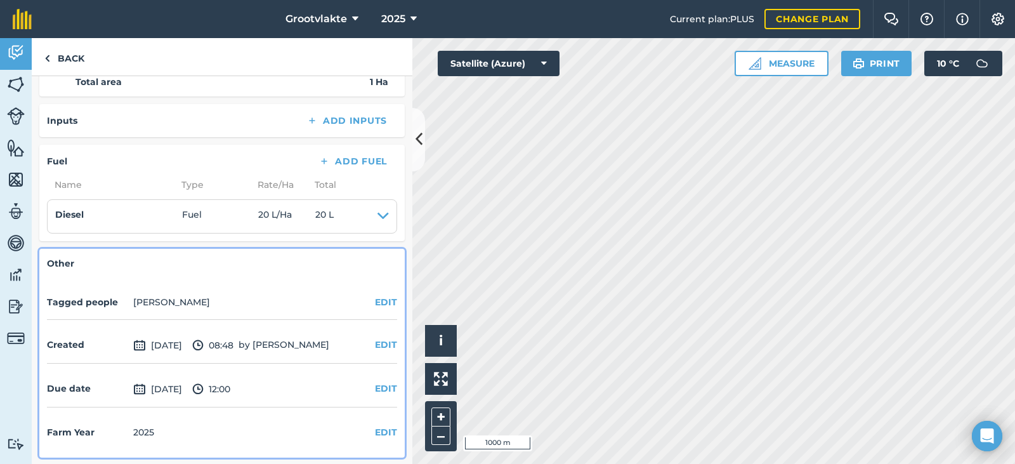
scroll to position [240, 0]
click at [49, 55] on img at bounding box center [47, 58] width 6 height 15
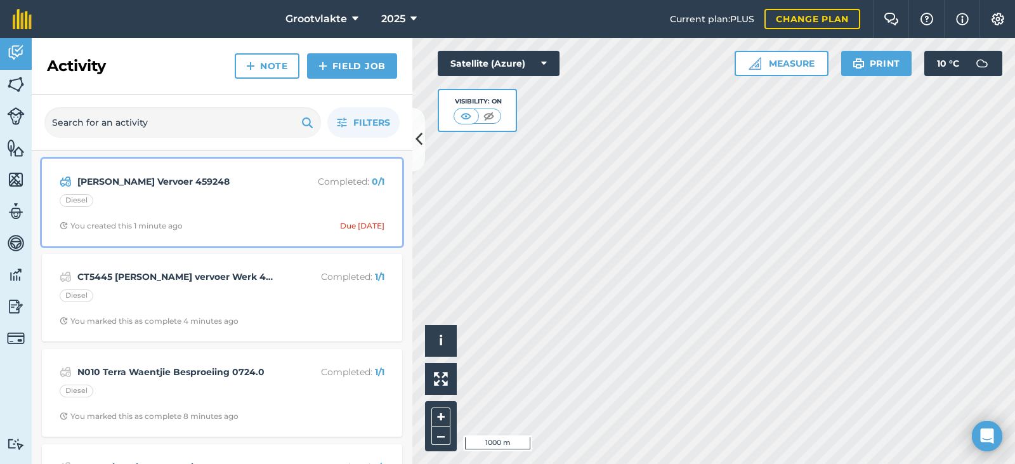
click at [326, 183] on p "Completed : 0 / 1" at bounding box center [334, 181] width 101 height 14
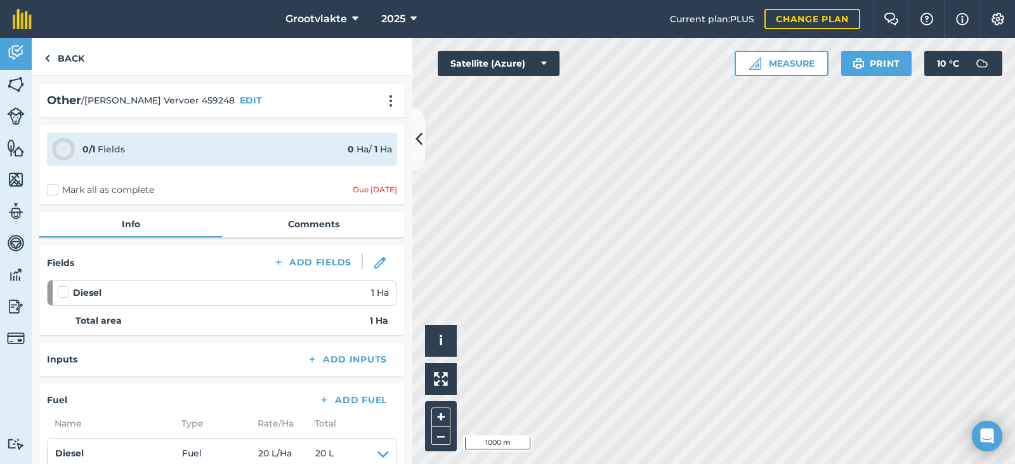
click at [369, 192] on div "Due [DATE]" at bounding box center [375, 190] width 44 height 10
click at [58, 190] on label "Mark all as complete" at bounding box center [100, 189] width 107 height 13
click at [55, 190] on input "Mark all as complete" at bounding box center [51, 187] width 8 height 8
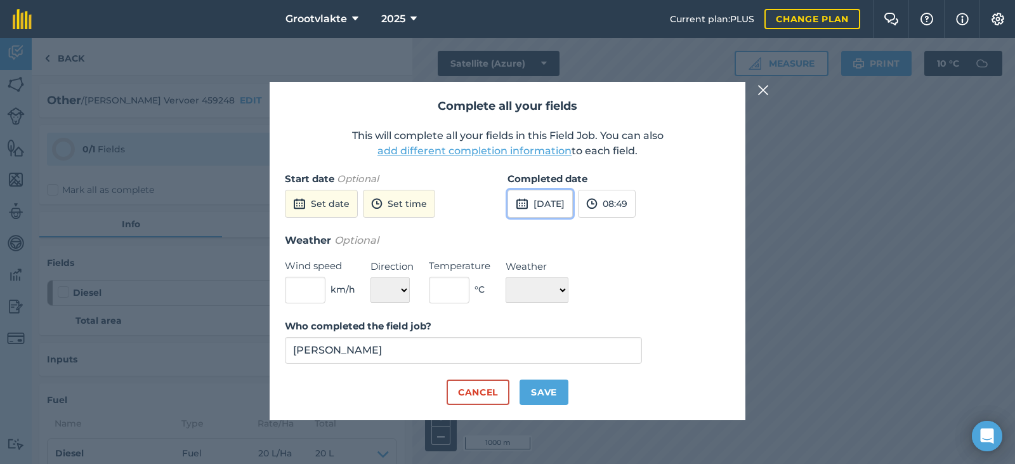
click at [551, 204] on button "[DATE]" at bounding box center [540, 204] width 65 height 28
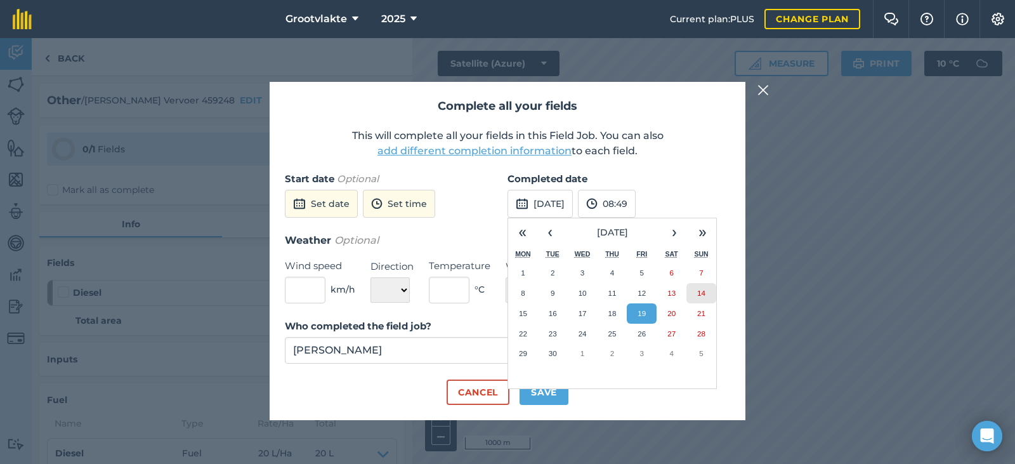
click at [697, 294] on abbr "14" at bounding box center [701, 293] width 8 height 8
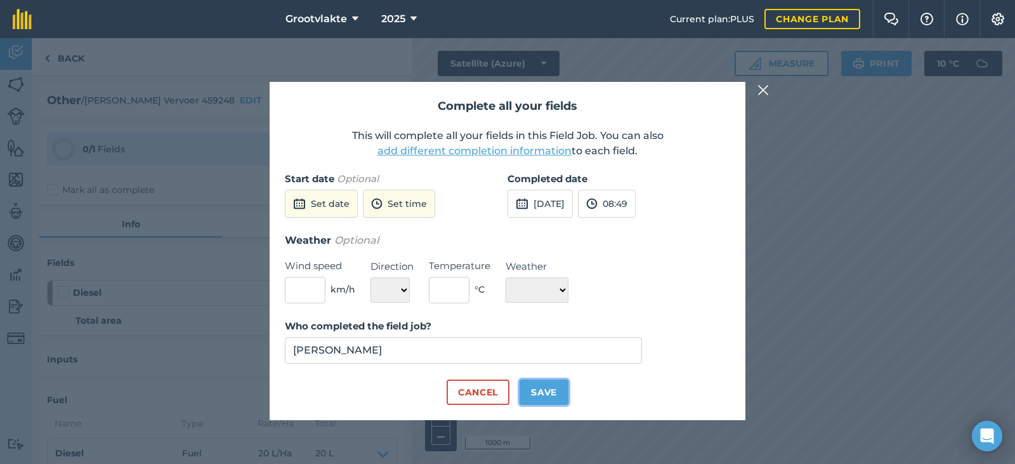
click at [546, 388] on button "Save" at bounding box center [544, 391] width 49 height 25
checkbox input "true"
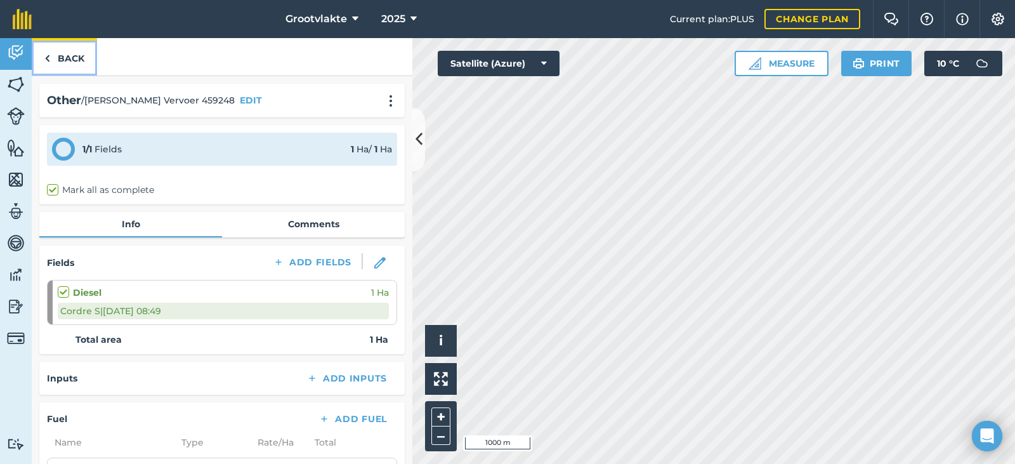
click at [49, 56] on img at bounding box center [47, 58] width 6 height 15
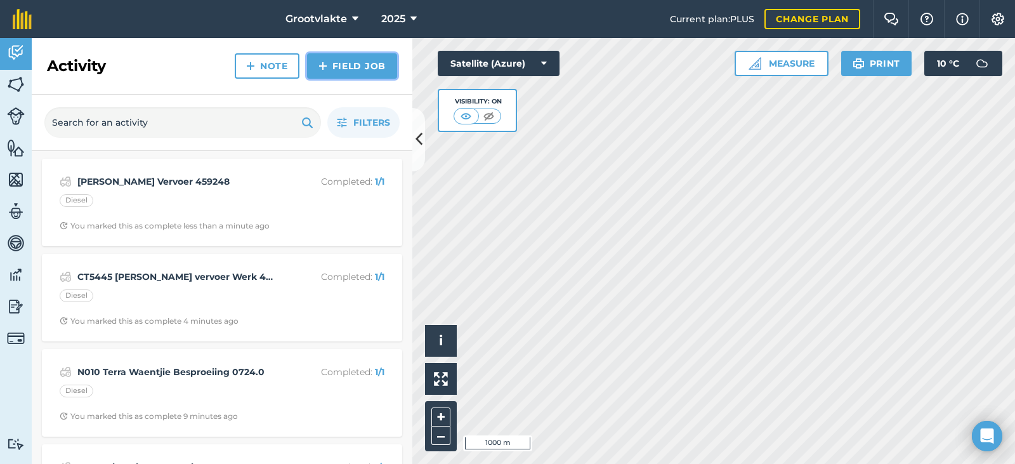
click at [344, 62] on link "Field Job" at bounding box center [352, 65] width 90 height 25
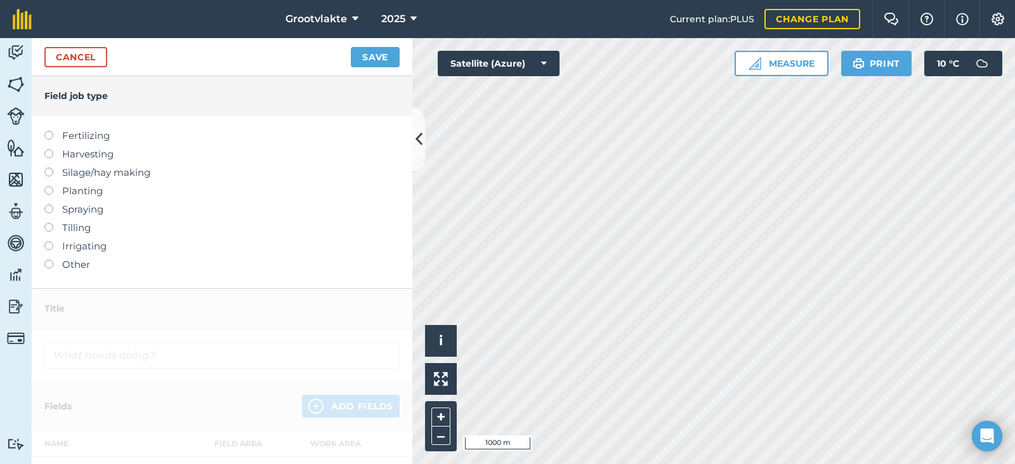
click at [51, 260] on label at bounding box center [53, 260] width 18 height 0
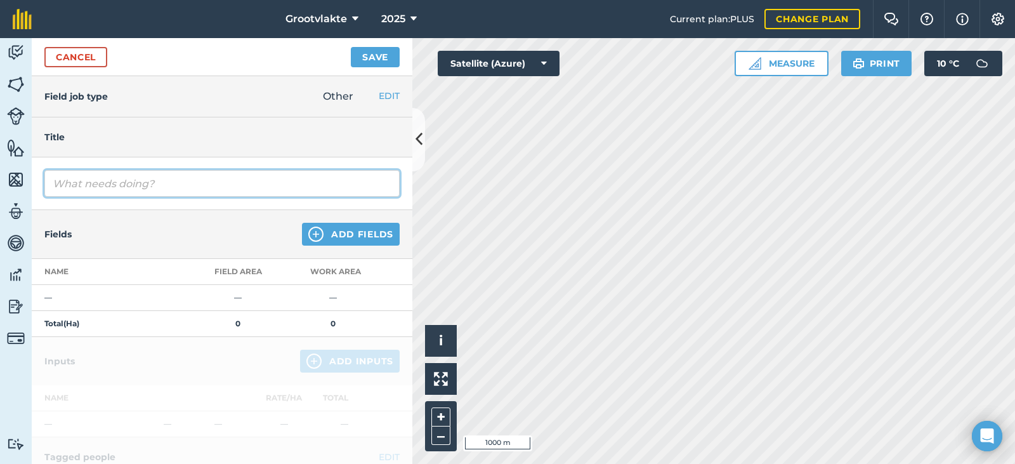
click at [136, 183] on input "text" at bounding box center [221, 183] width 355 height 27
type input "CT7163 [PERSON_NAME] [PERSON_NAME] foutief"
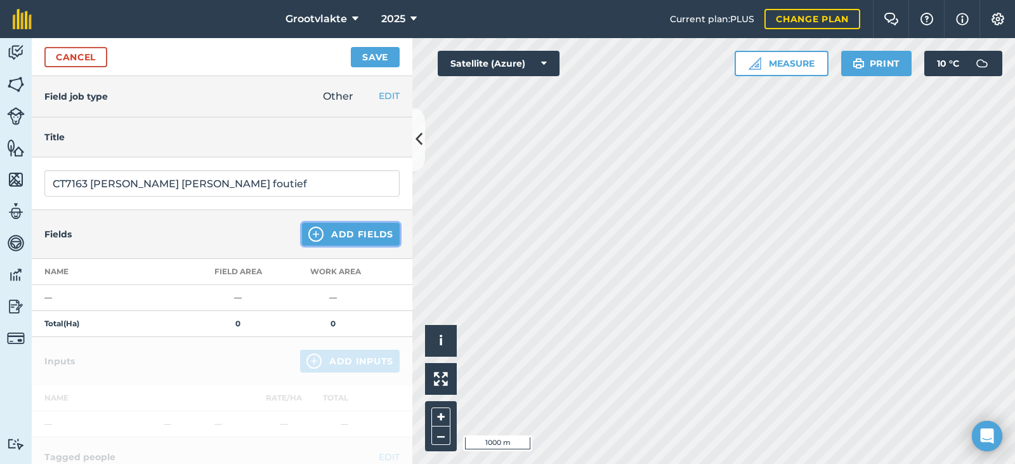
click at [339, 240] on button "Add Fields" at bounding box center [351, 234] width 98 height 23
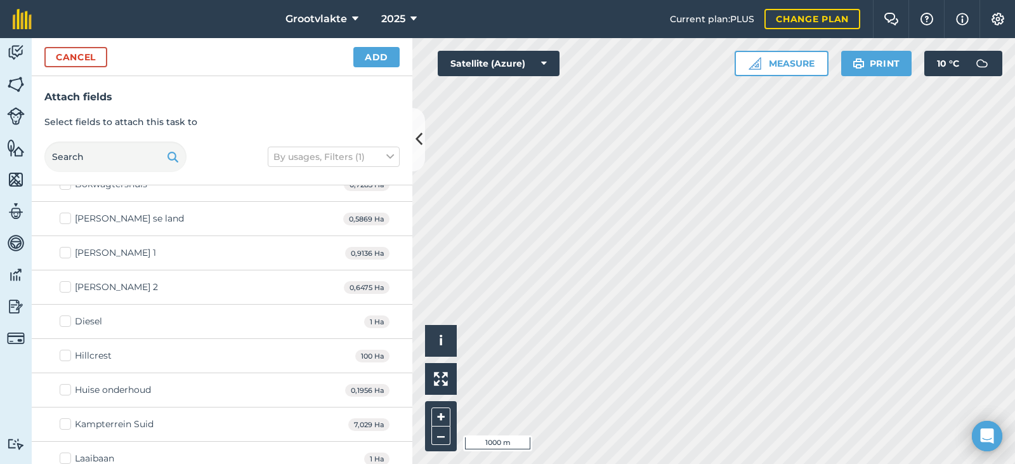
scroll to position [190, 0]
click at [62, 320] on label "Diesel" at bounding box center [81, 320] width 43 height 13
click at [62, 320] on input "Diesel" at bounding box center [64, 318] width 8 height 8
checkbox input "true"
click at [377, 58] on button "Add" at bounding box center [376, 57] width 46 height 20
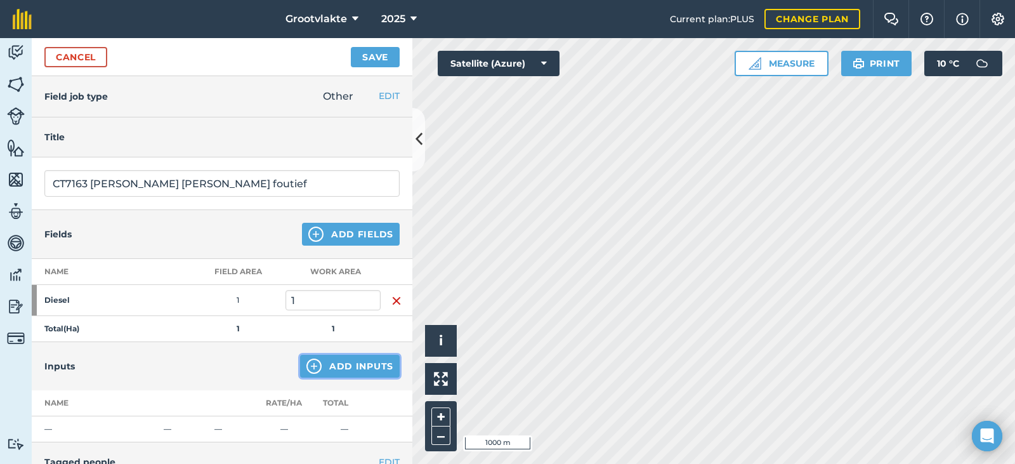
click at [350, 369] on button "Add Inputs" at bounding box center [350, 366] width 100 height 23
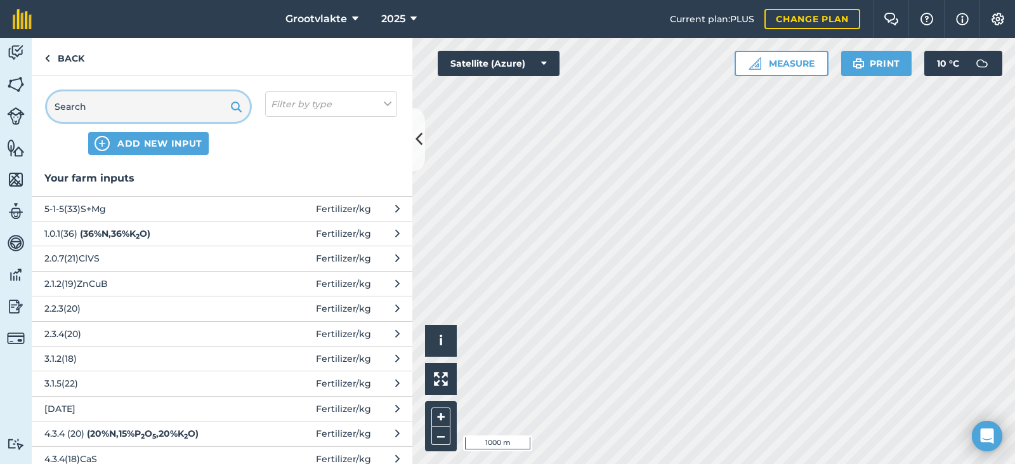
click at [150, 112] on input "text" at bounding box center [148, 106] width 203 height 30
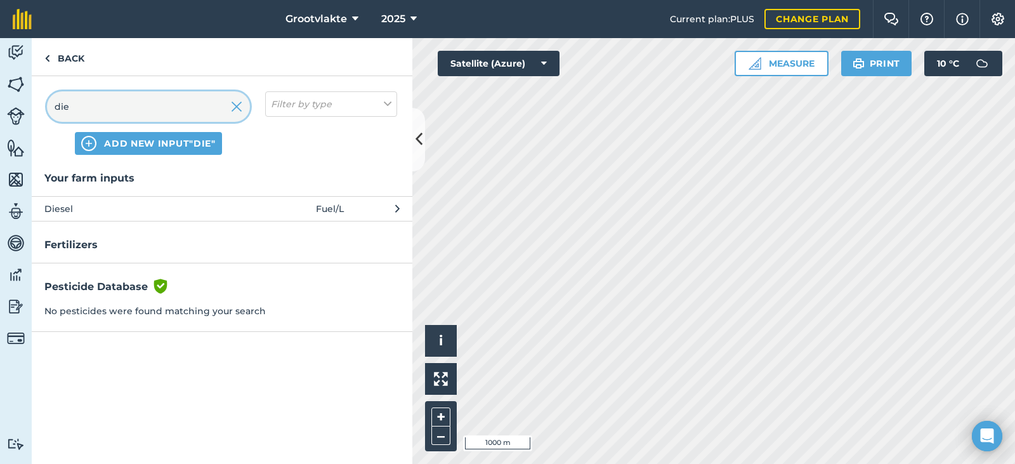
type input "die"
click at [344, 207] on span "Fuel / L" at bounding box center [330, 209] width 28 height 14
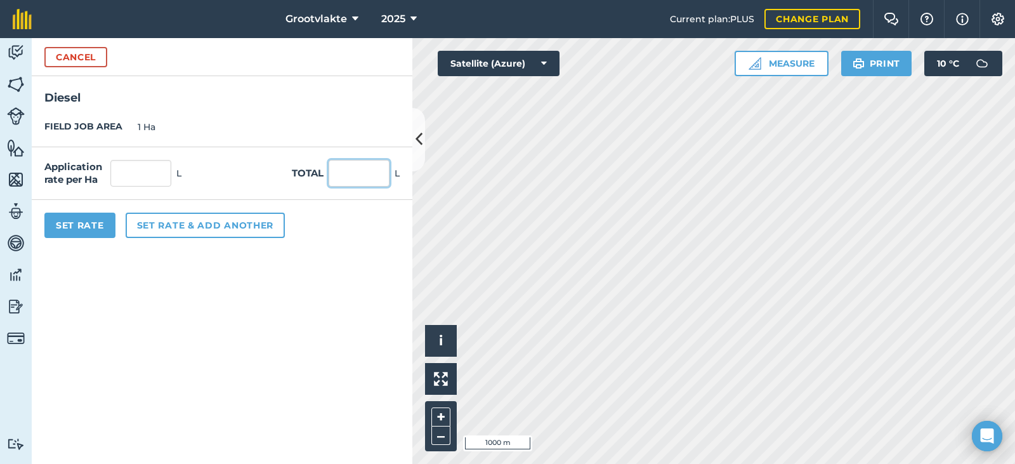
click at [359, 174] on input "text" at bounding box center [359, 173] width 61 height 27
type input "95"
click at [66, 221] on button "Set Rate" at bounding box center [79, 225] width 71 height 25
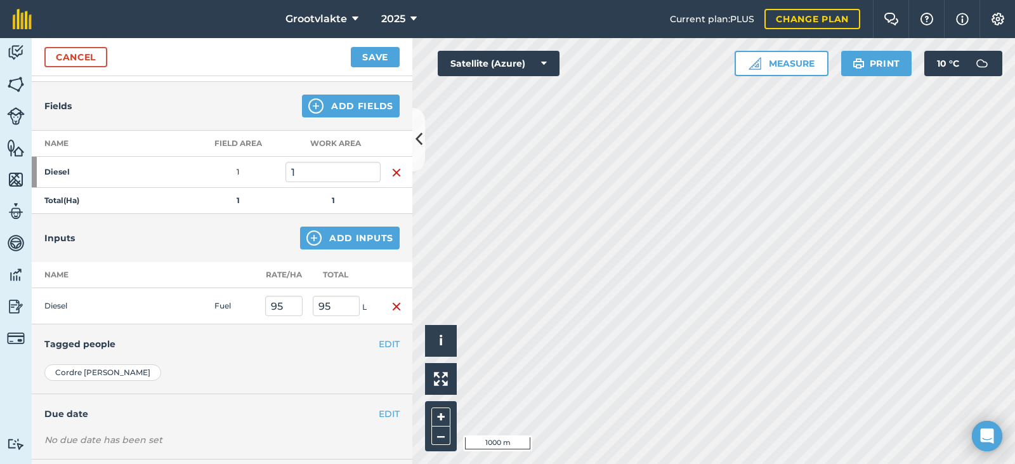
scroll to position [191, 0]
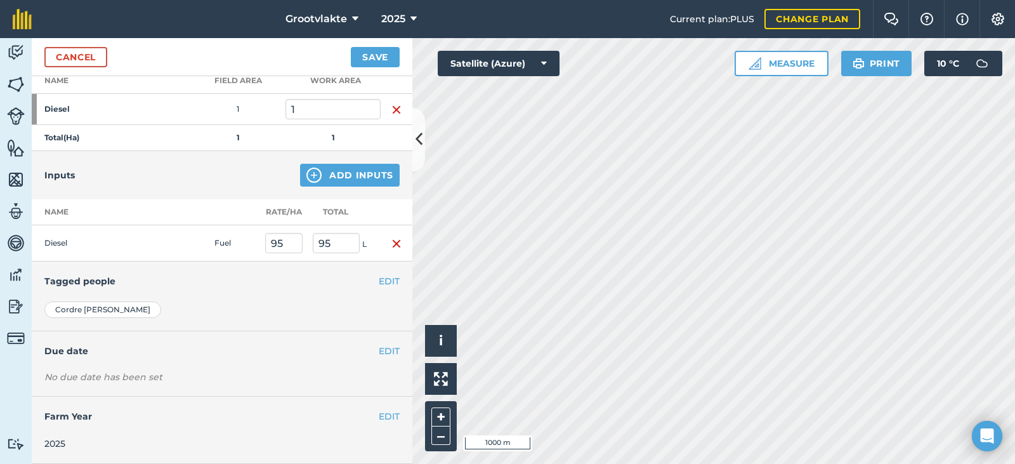
click at [110, 378] on div "No due date has been set" at bounding box center [221, 377] width 355 height 13
click at [384, 350] on button "EDIT" at bounding box center [389, 351] width 21 height 14
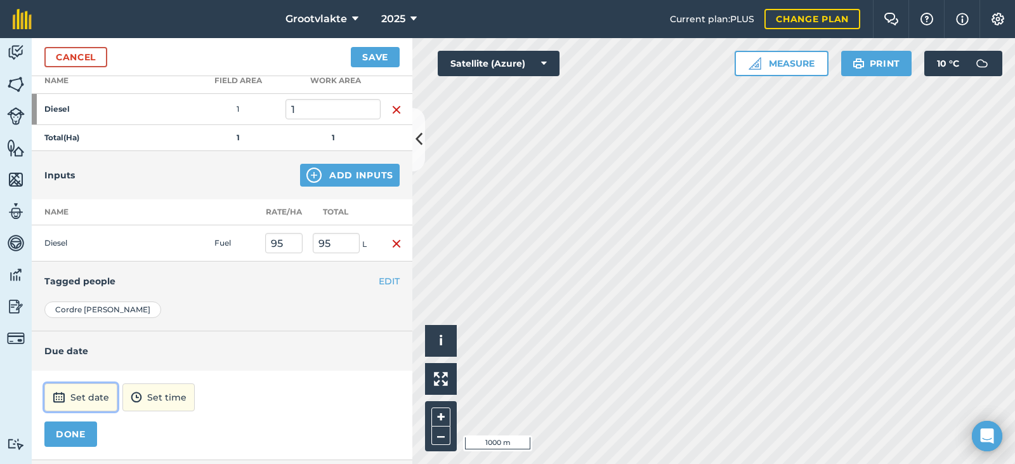
click at [80, 395] on button "Set date" at bounding box center [80, 397] width 73 height 28
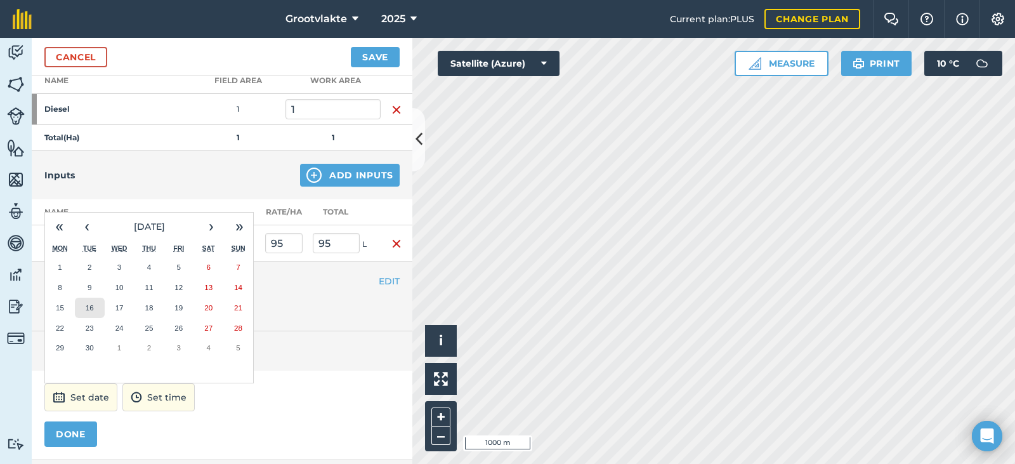
click at [93, 311] on abbr "16" at bounding box center [90, 307] width 8 height 8
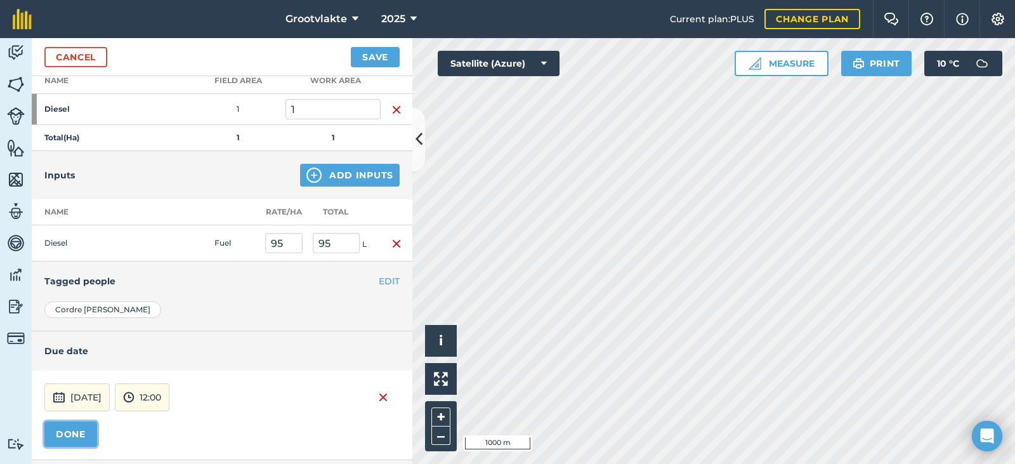
click at [73, 432] on button "DONE" at bounding box center [70, 433] width 53 height 25
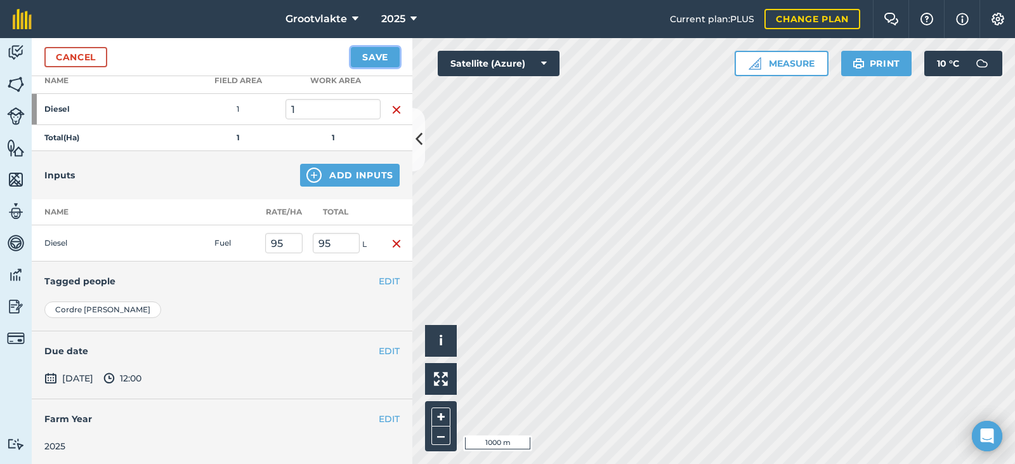
click at [369, 58] on button "Save" at bounding box center [375, 57] width 49 height 20
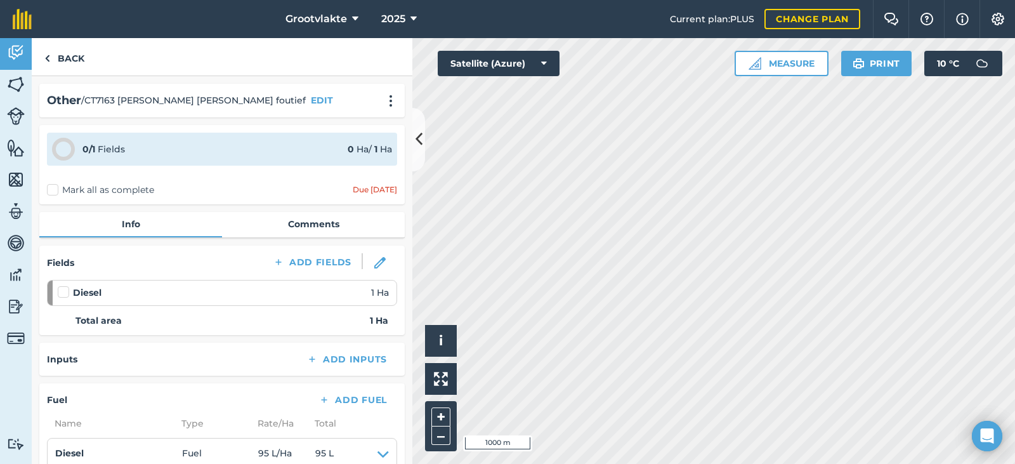
click at [55, 188] on label "Mark all as complete" at bounding box center [100, 189] width 107 height 13
click at [55, 188] on input "Mark all as complete" at bounding box center [51, 187] width 8 height 8
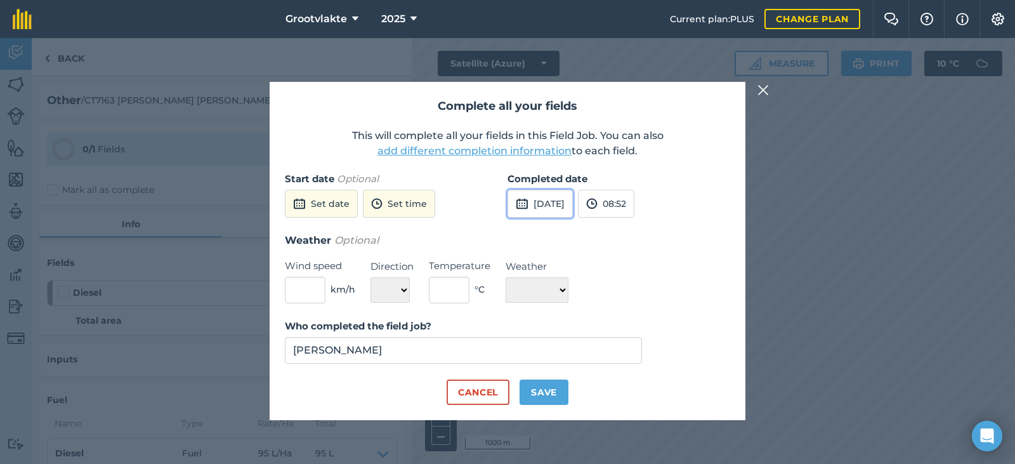
click at [520, 202] on img at bounding box center [522, 203] width 13 height 15
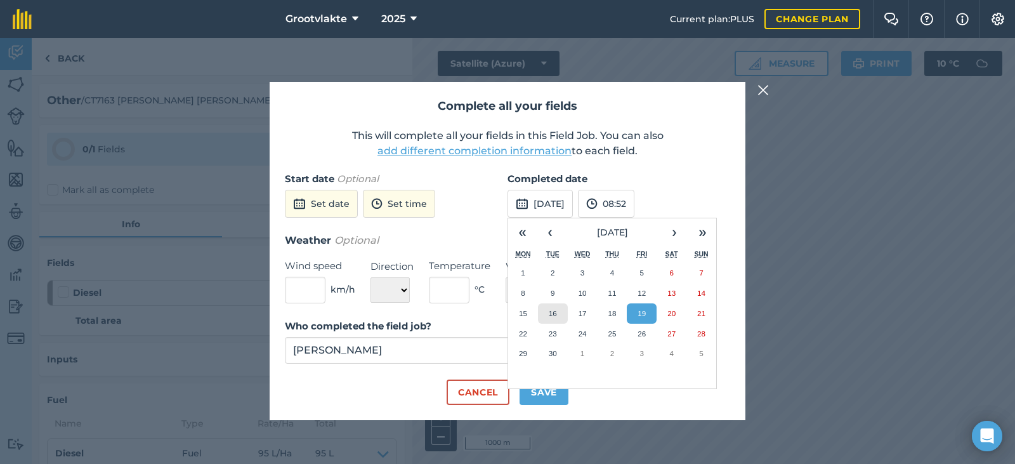
click at [556, 311] on abbr "16" at bounding box center [553, 313] width 8 height 8
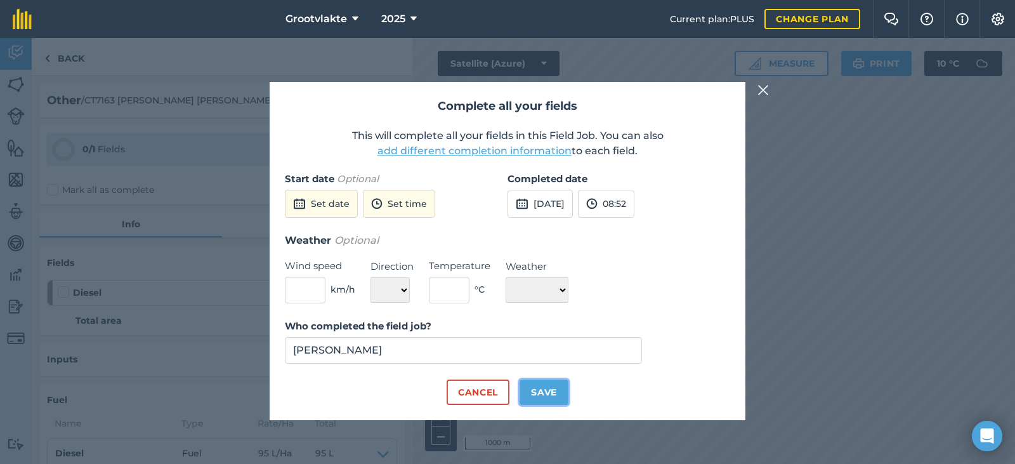
click at [555, 396] on button "Save" at bounding box center [544, 391] width 49 height 25
checkbox input "true"
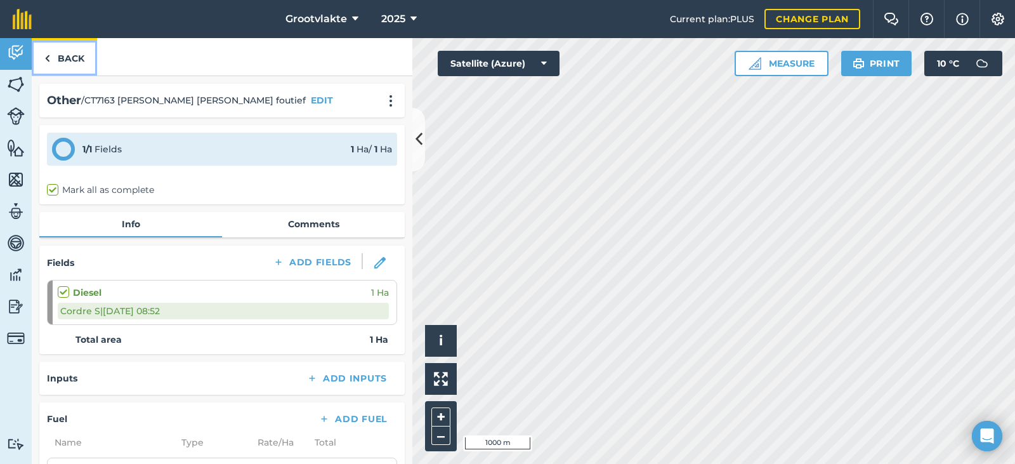
click at [51, 61] on link "Back" at bounding box center [64, 56] width 65 height 37
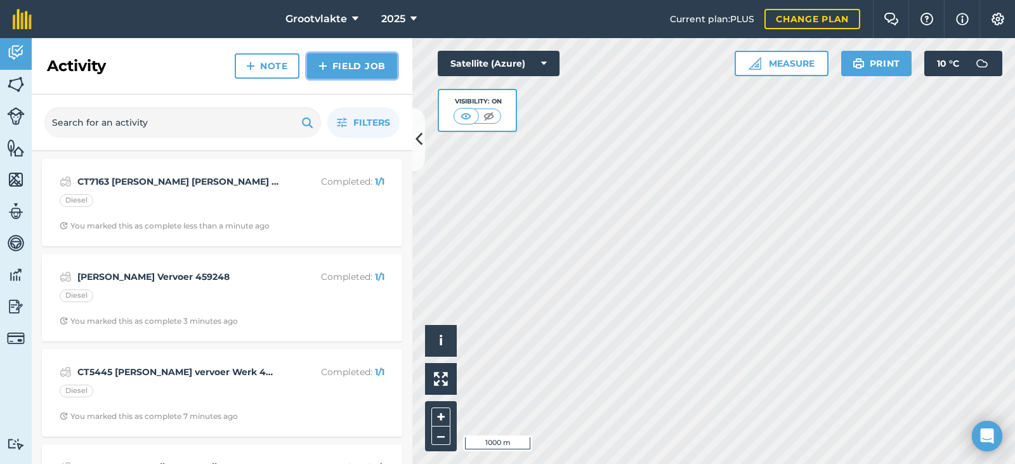
click at [327, 72] on img at bounding box center [323, 65] width 9 height 15
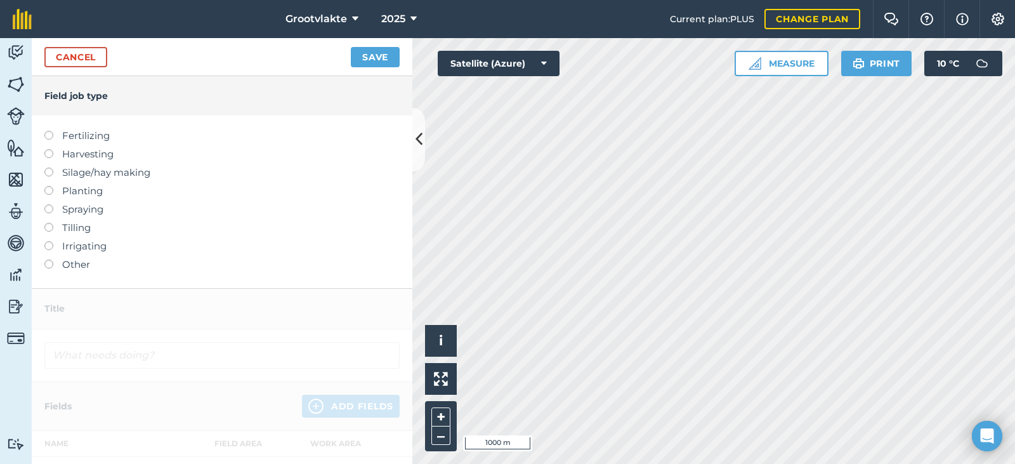
click at [48, 260] on label at bounding box center [53, 260] width 18 height 0
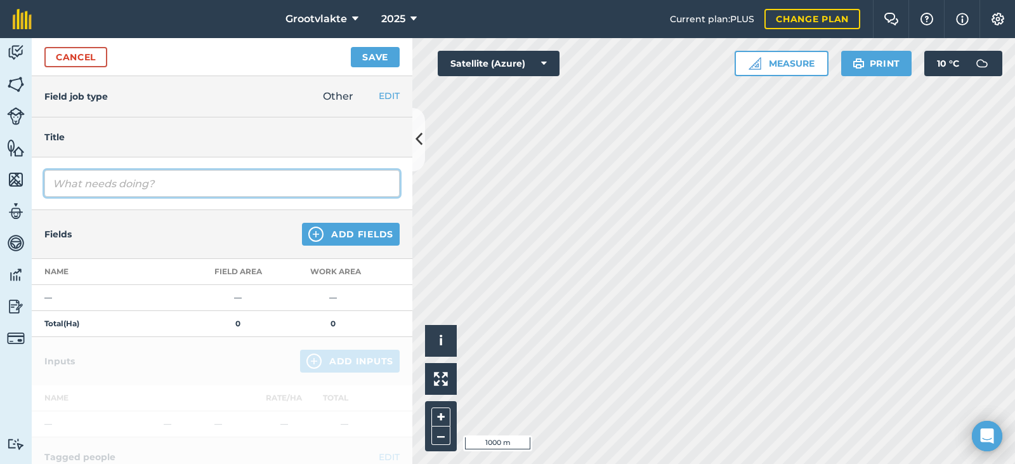
click at [93, 180] on input "text" at bounding box center [221, 183] width 355 height 27
click at [77, 182] on input "N018Rolcrop" at bounding box center [221, 183] width 355 height 27
click at [129, 183] on input "N018 Rolcrop" at bounding box center [221, 183] width 355 height 27
click at [79, 183] on input "N018 Rolcrop" at bounding box center [221, 183] width 355 height 27
click at [161, 185] on input "N018 Riekie Rolcrop" at bounding box center [221, 183] width 355 height 27
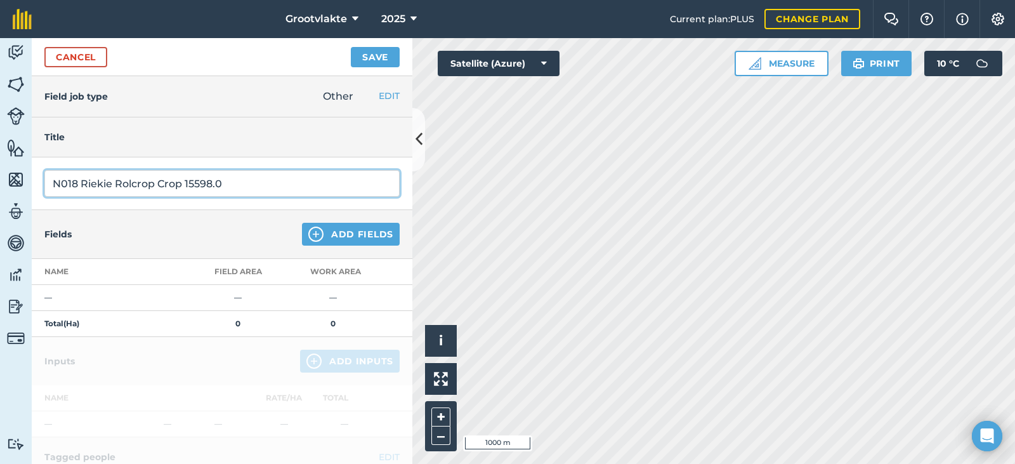
type input "N018 Riekie Rolcrop Crop 15598.0"
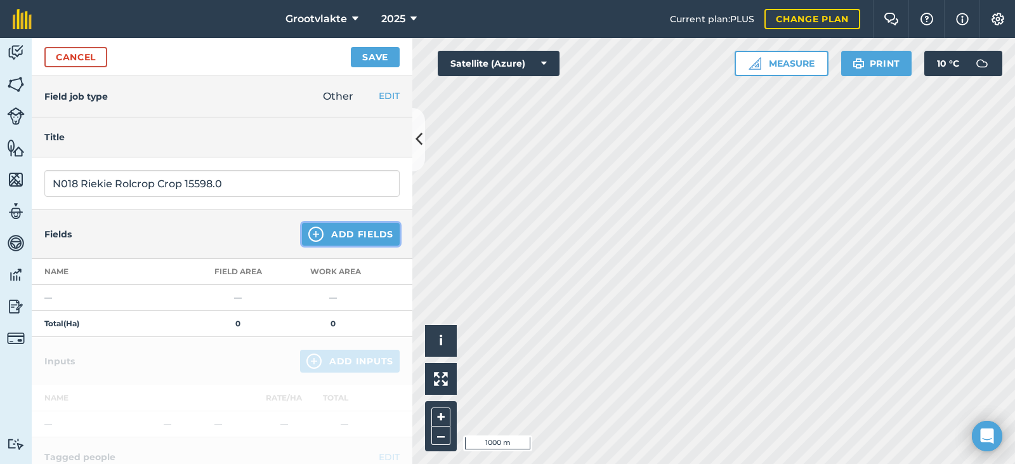
click at [324, 233] on button "Add Fields" at bounding box center [351, 234] width 98 height 23
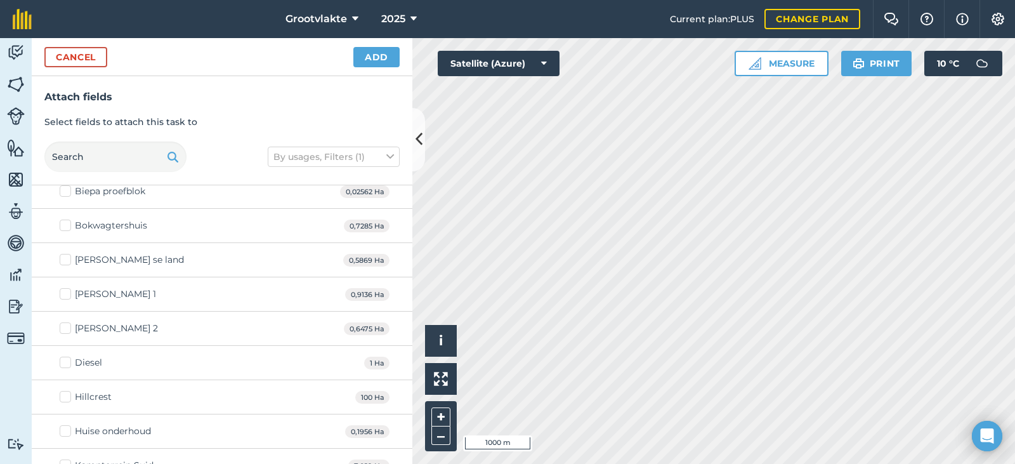
scroll to position [190, 0]
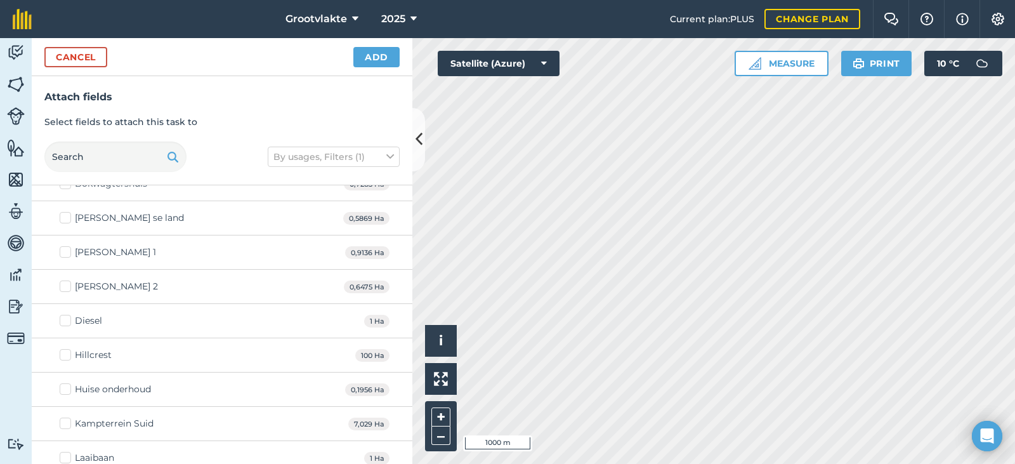
click at [63, 321] on label "Diesel" at bounding box center [81, 320] width 43 height 13
click at [63, 321] on input "Diesel" at bounding box center [64, 318] width 8 height 8
checkbox input "true"
click at [378, 56] on button "Add" at bounding box center [376, 57] width 46 height 20
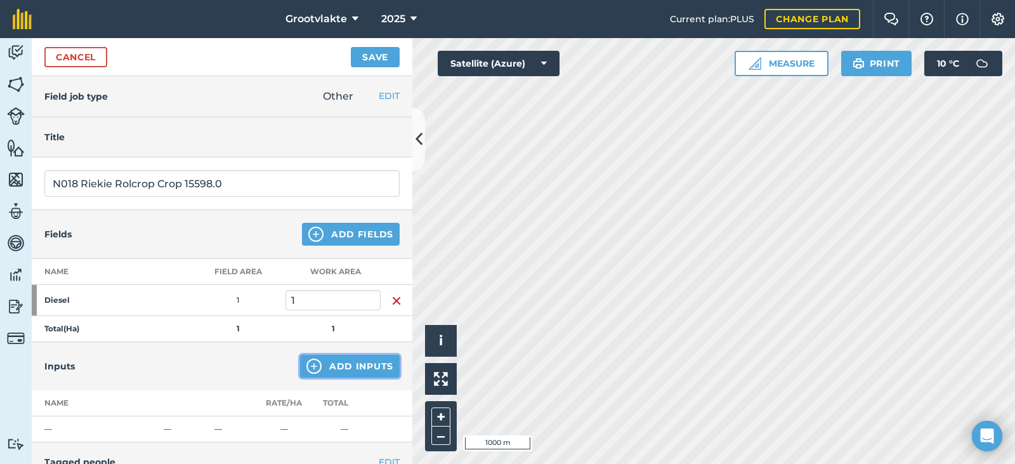
click at [344, 366] on button "Add Inputs" at bounding box center [350, 366] width 100 height 23
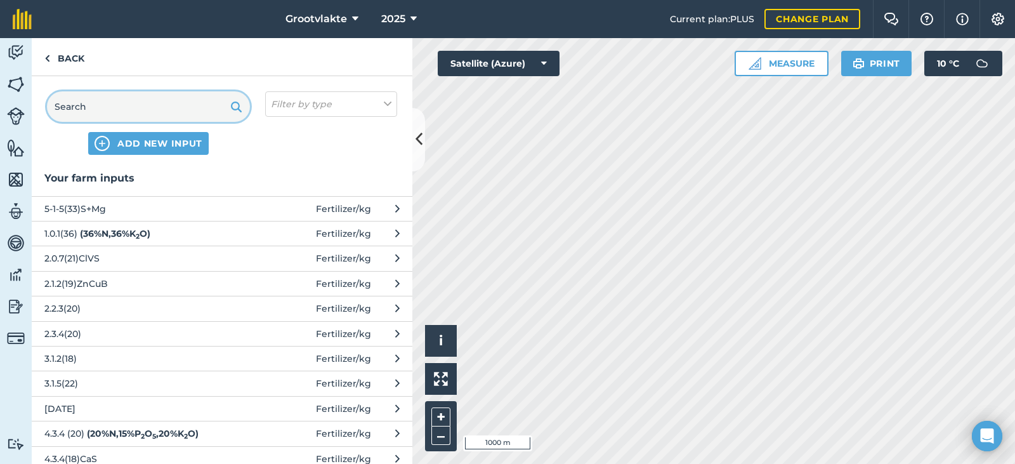
click at [124, 105] on input "text" at bounding box center [148, 106] width 203 height 30
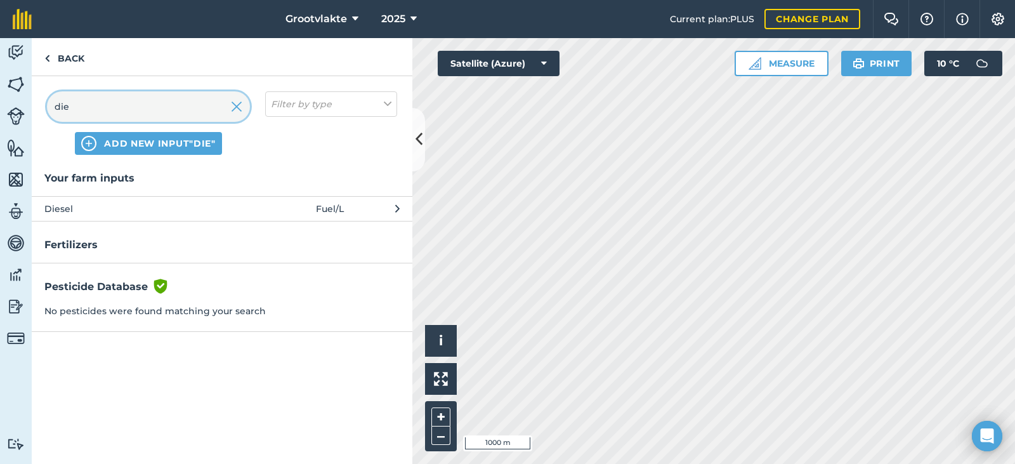
type input "die"
click at [331, 207] on span "Fuel / L" at bounding box center [330, 209] width 28 height 14
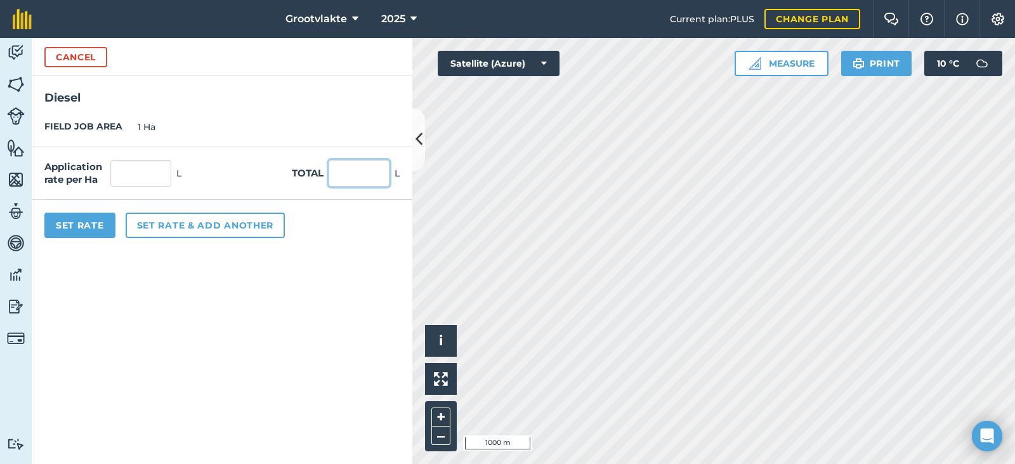
click at [343, 171] on input "text" at bounding box center [359, 173] width 61 height 27
type input "39"
click at [84, 222] on button "Set Rate" at bounding box center [79, 225] width 71 height 25
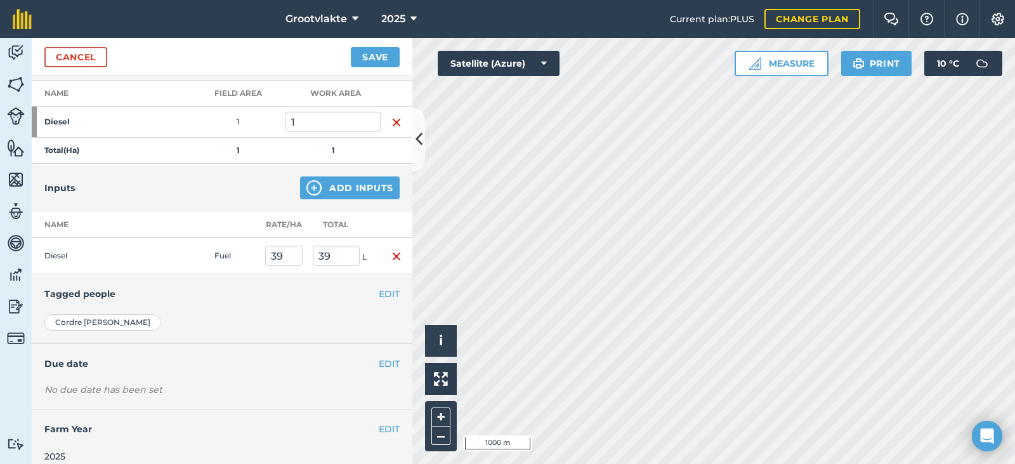
scroll to position [191, 0]
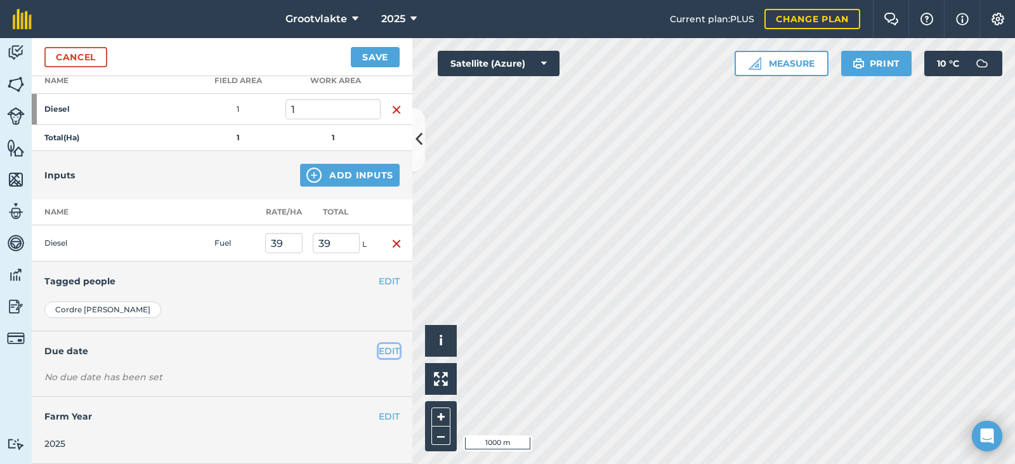
click at [379, 352] on button "EDIT" at bounding box center [389, 351] width 21 height 14
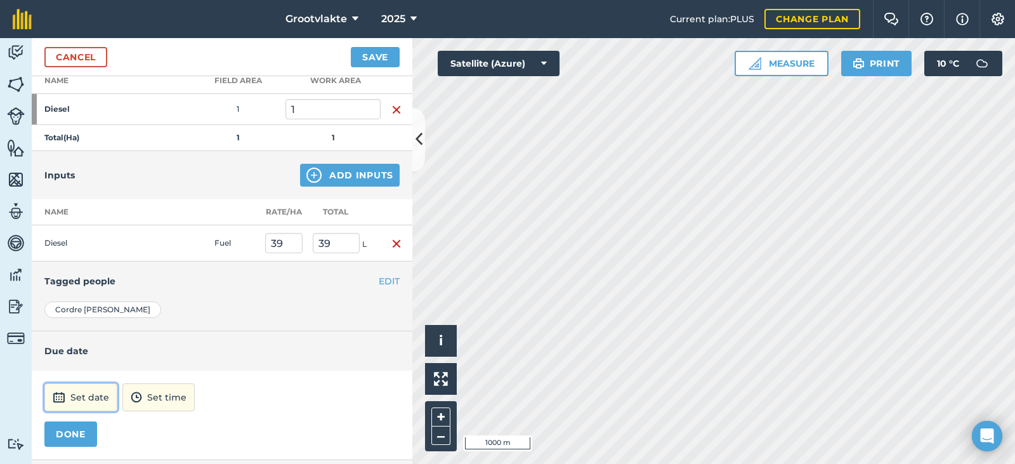
click at [89, 402] on button "Set date" at bounding box center [80, 397] width 73 height 28
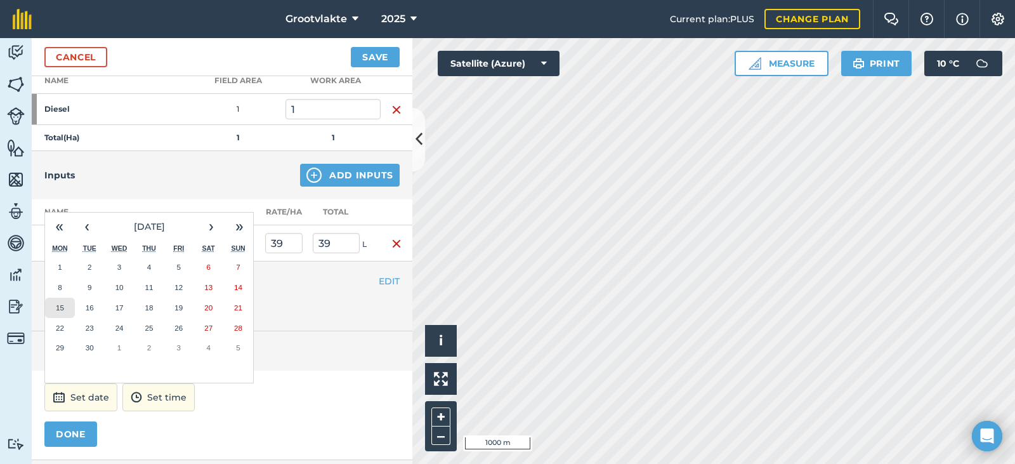
click at [65, 310] on button "15" at bounding box center [60, 308] width 30 height 20
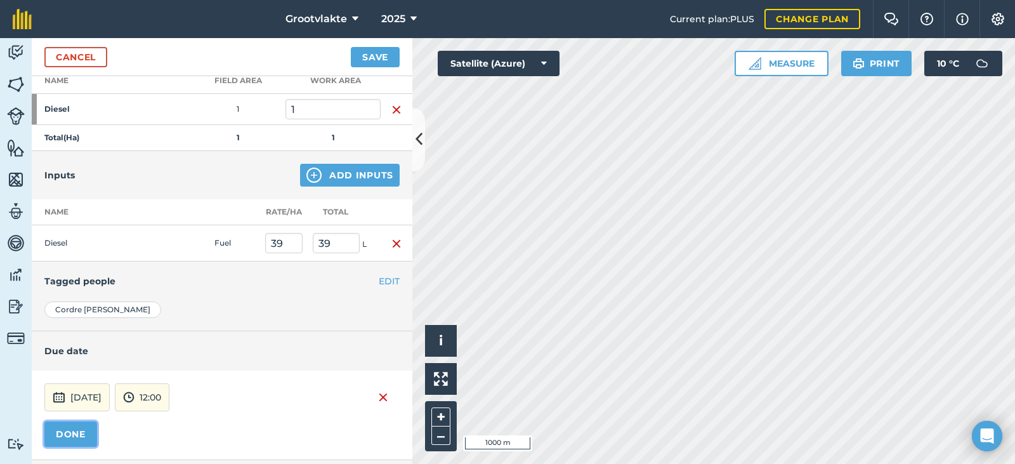
click at [72, 437] on button "DONE" at bounding box center [70, 433] width 53 height 25
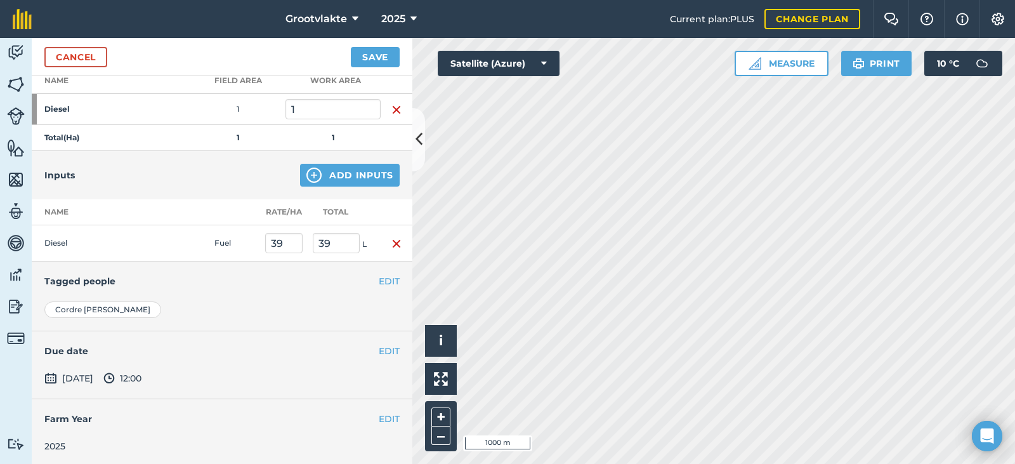
scroll to position [194, 0]
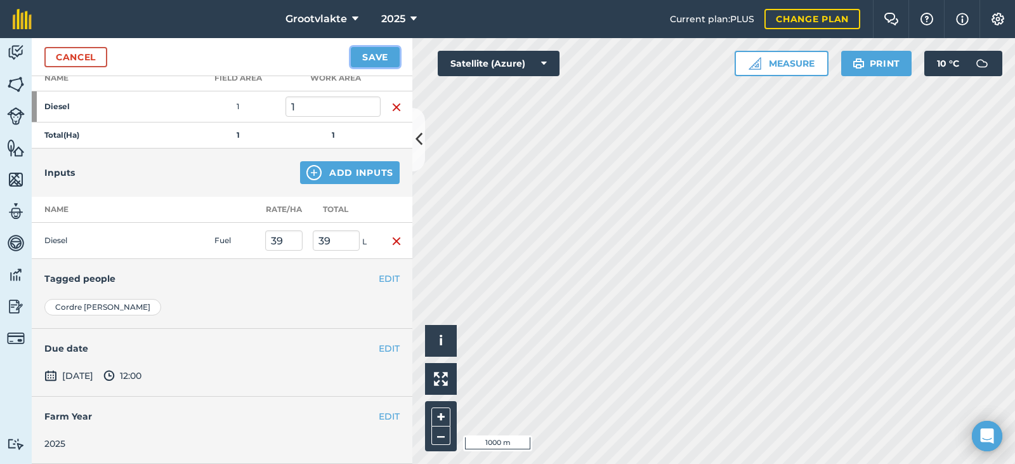
click at [379, 59] on button "Save" at bounding box center [375, 57] width 49 height 20
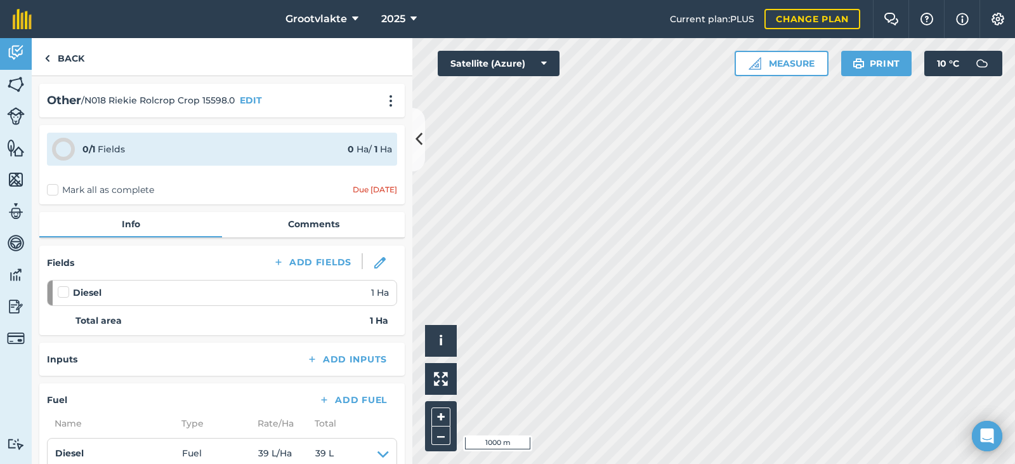
click at [55, 191] on label "Mark all as complete" at bounding box center [100, 189] width 107 height 13
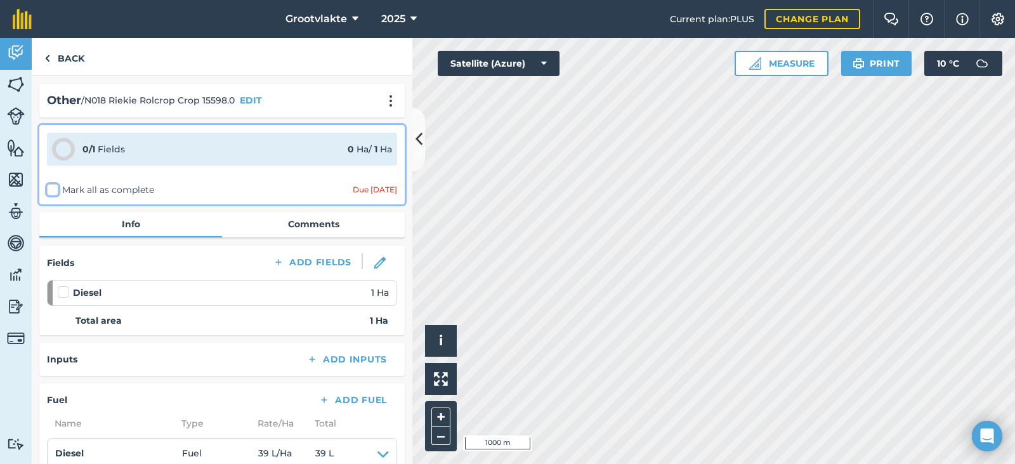
click at [55, 191] on input "Mark all as complete" at bounding box center [51, 187] width 8 height 8
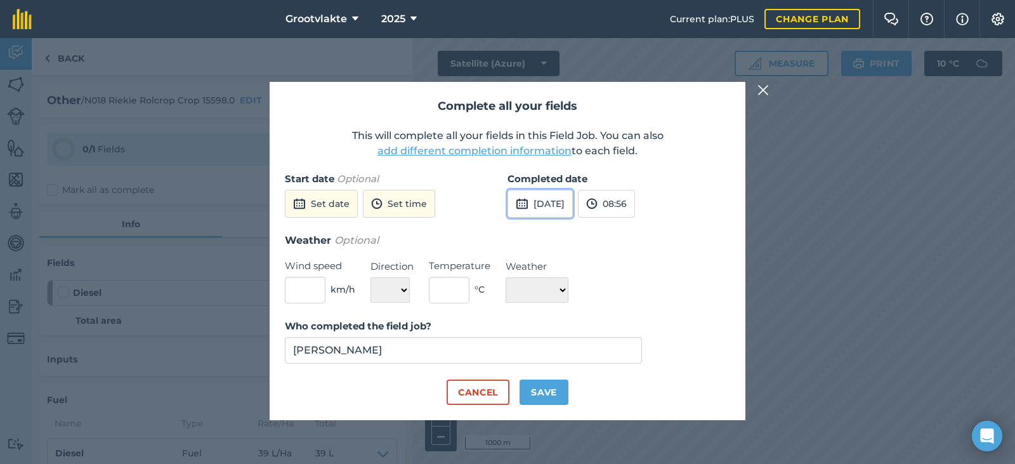
click at [528, 200] on img at bounding box center [522, 203] width 13 height 15
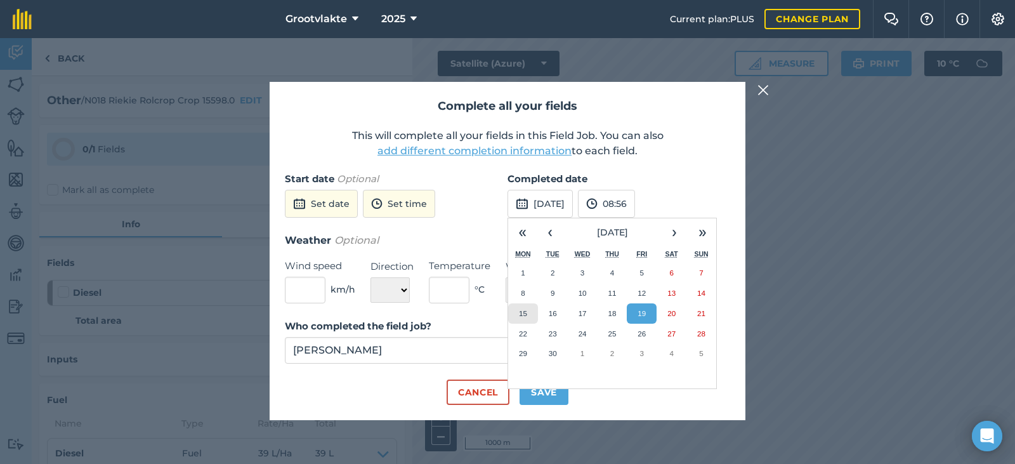
click at [519, 312] on abbr "15" at bounding box center [523, 313] width 8 height 8
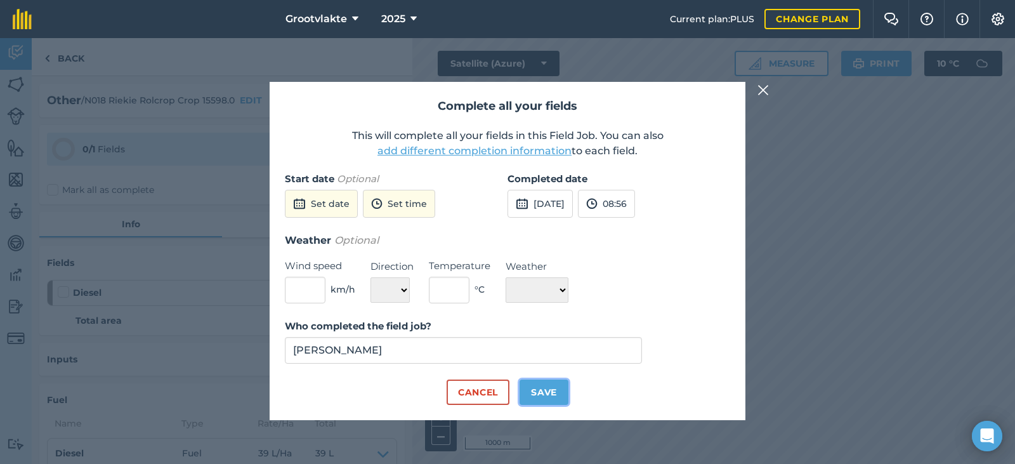
click at [540, 395] on button "Save" at bounding box center [544, 391] width 49 height 25
checkbox input "true"
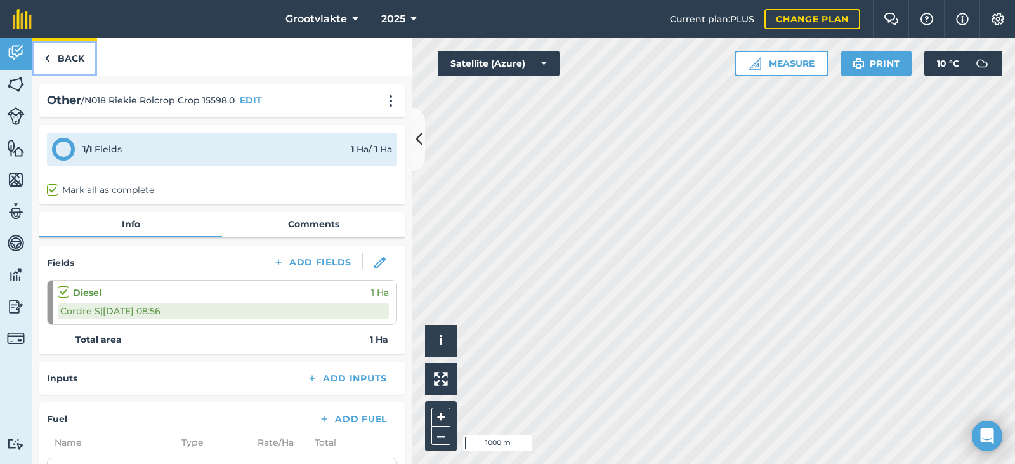
click at [63, 56] on link "Back" at bounding box center [64, 56] width 65 height 37
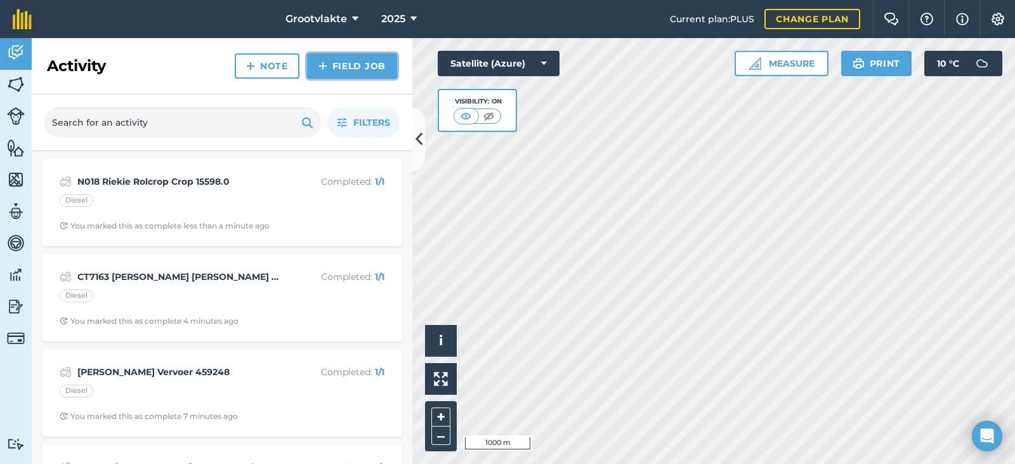
click at [356, 68] on link "Field Job" at bounding box center [352, 65] width 90 height 25
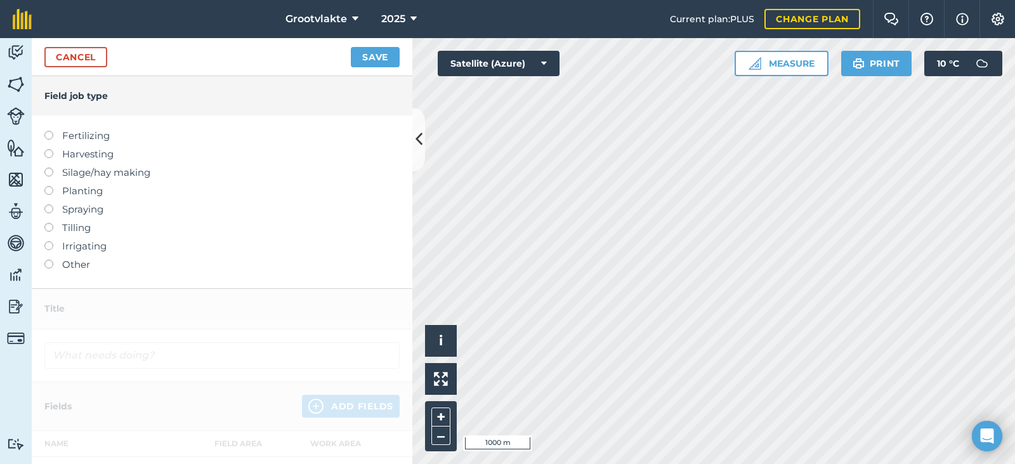
click at [49, 260] on label at bounding box center [53, 260] width 18 height 0
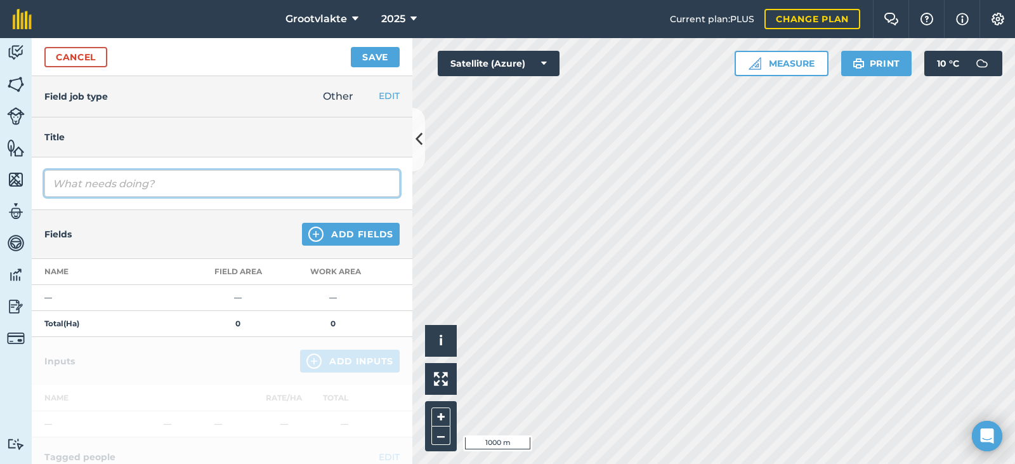
click at [74, 184] on input "text" at bounding box center [221, 183] width 355 height 27
type input "N019 [PERSON_NAME] Saai 712.8"
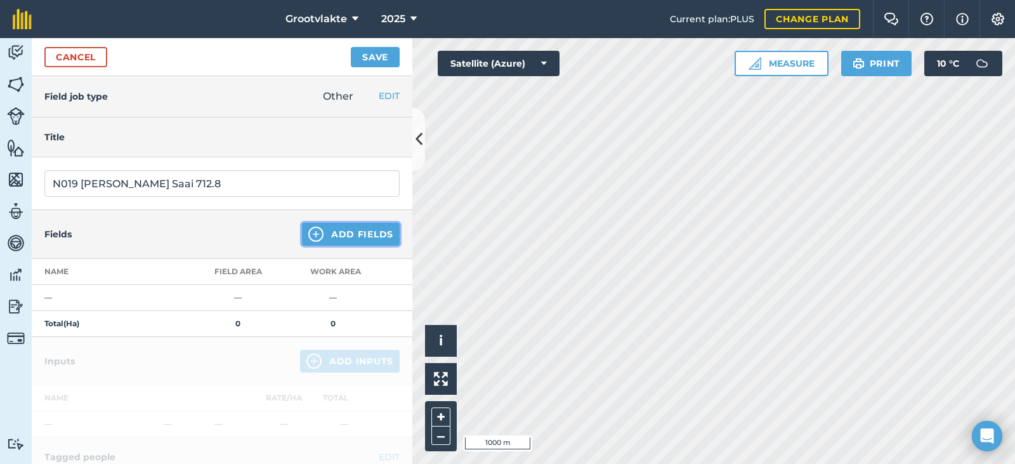
click at [324, 236] on button "Add Fields" at bounding box center [351, 234] width 98 height 23
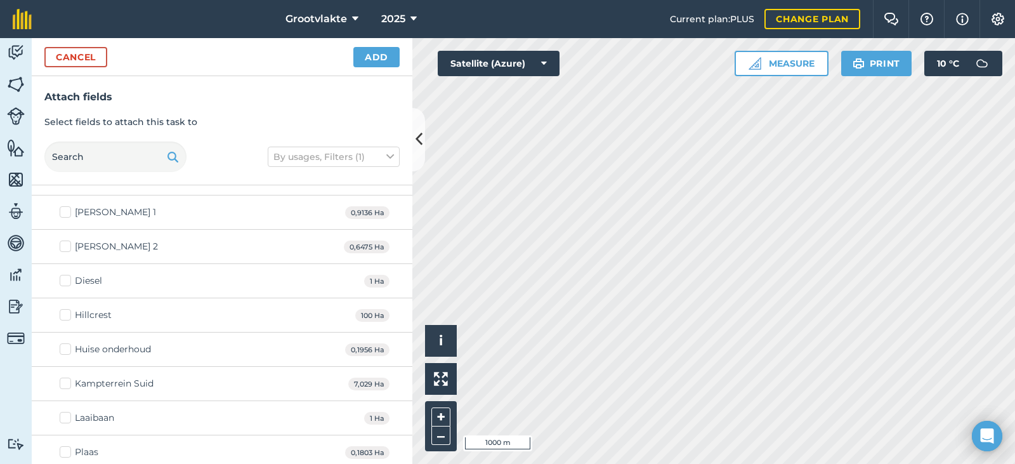
scroll to position [254, 0]
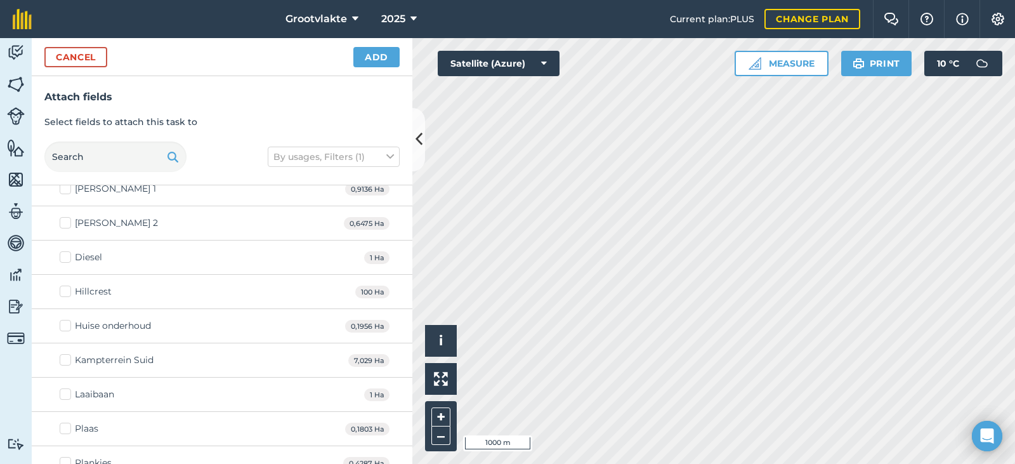
click at [65, 258] on label "Diesel" at bounding box center [81, 257] width 43 height 13
click at [65, 258] on input "Diesel" at bounding box center [64, 255] width 8 height 8
checkbox input "true"
click at [390, 153] on icon at bounding box center [390, 157] width 8 height 14
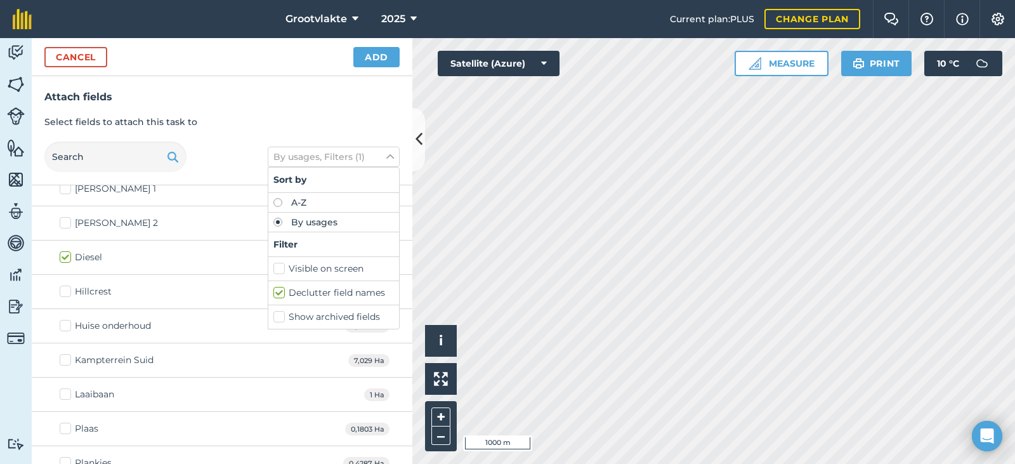
click at [332, 98] on h3 "Attach fields" at bounding box center [221, 97] width 355 height 16
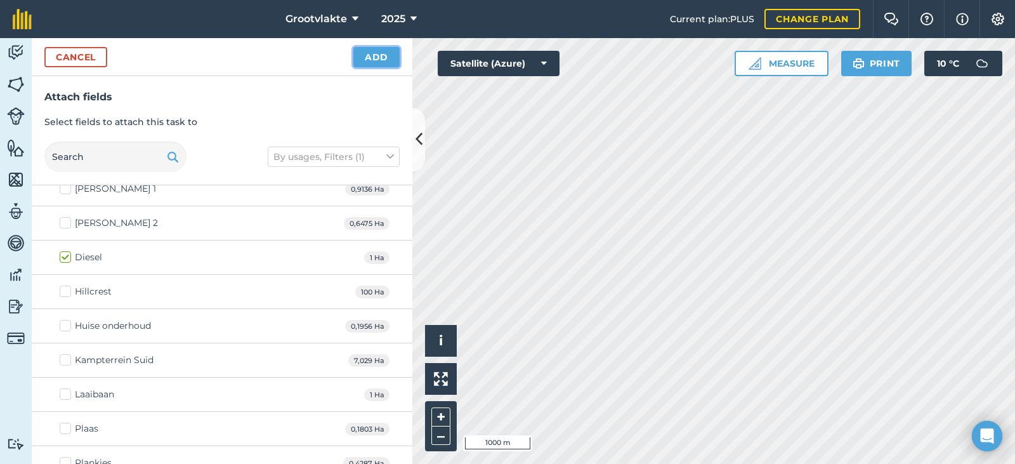
click at [383, 55] on button "Add" at bounding box center [376, 57] width 46 height 20
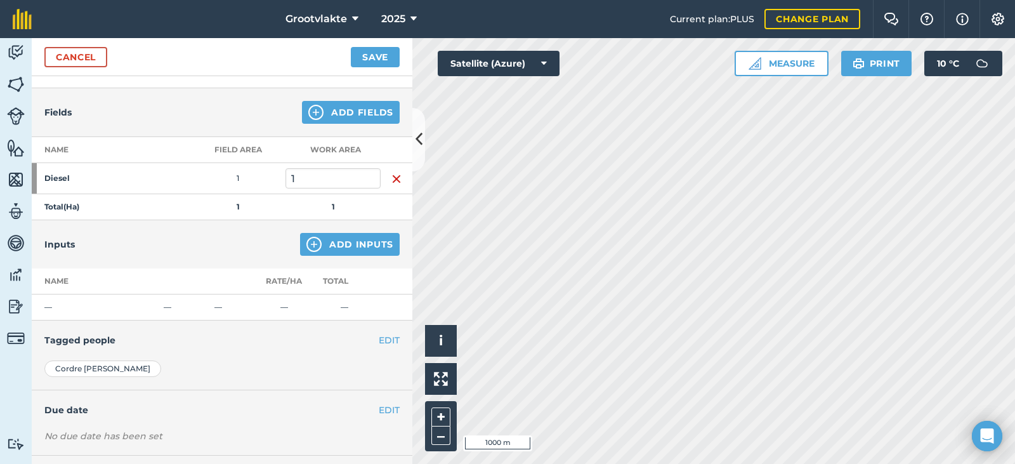
scroll to position [127, 0]
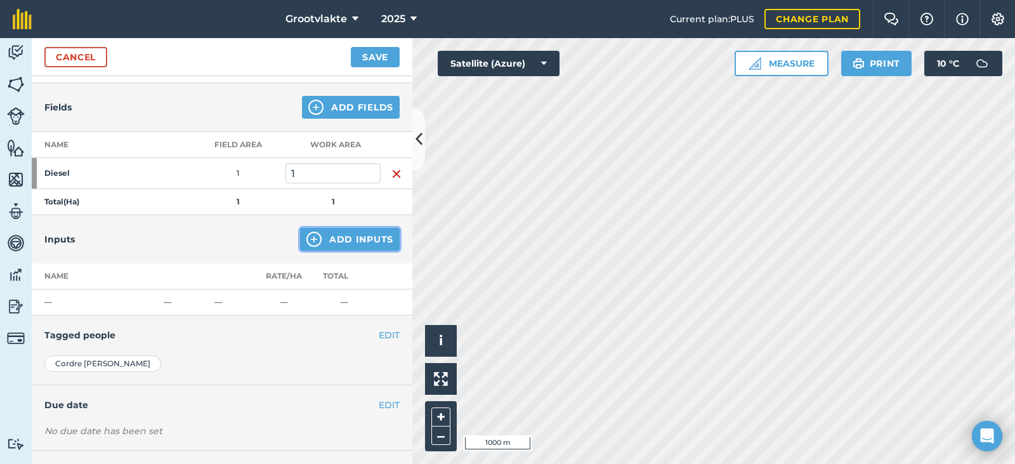
click at [324, 239] on button "Add Inputs" at bounding box center [350, 239] width 100 height 23
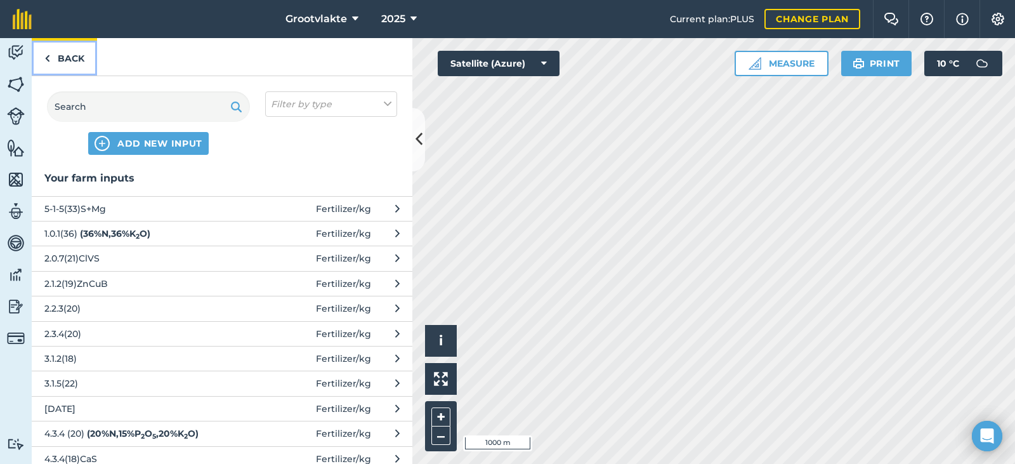
click at [43, 60] on link "Back" at bounding box center [64, 56] width 65 height 37
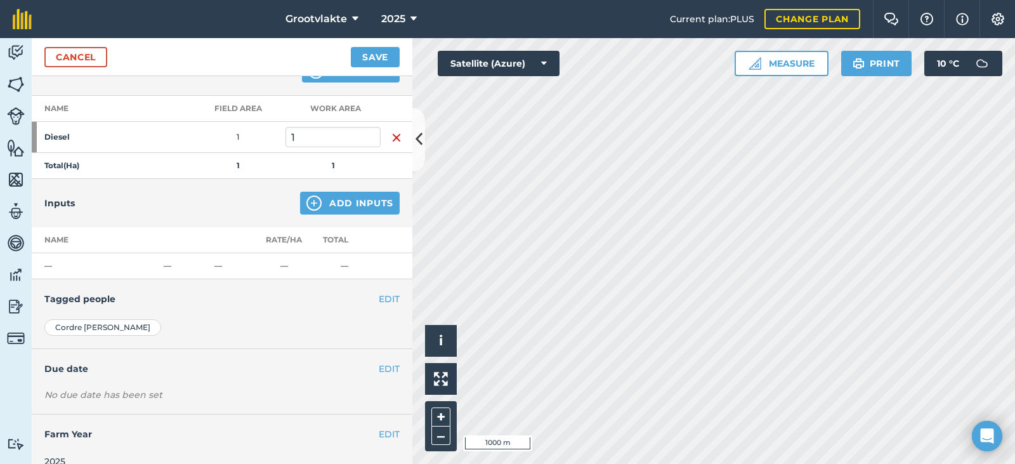
scroll to position [181, 0]
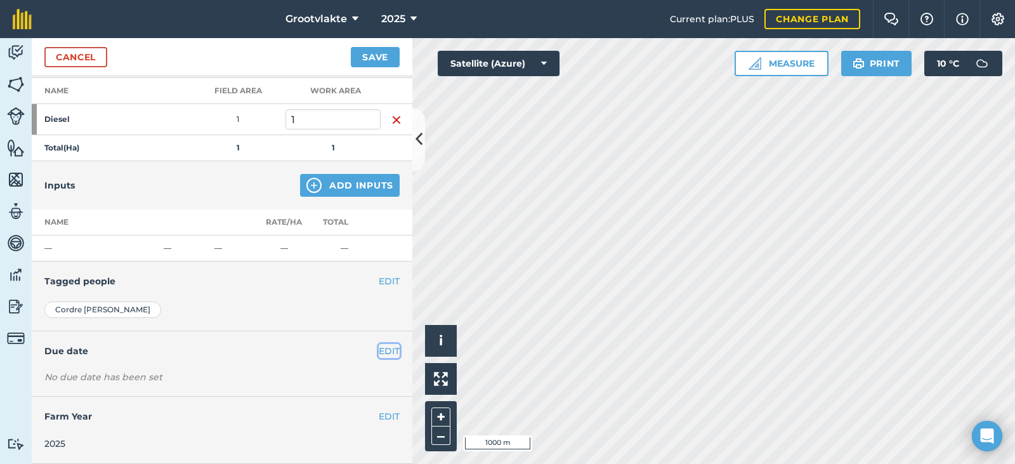
click at [379, 350] on button "EDIT" at bounding box center [389, 351] width 21 height 14
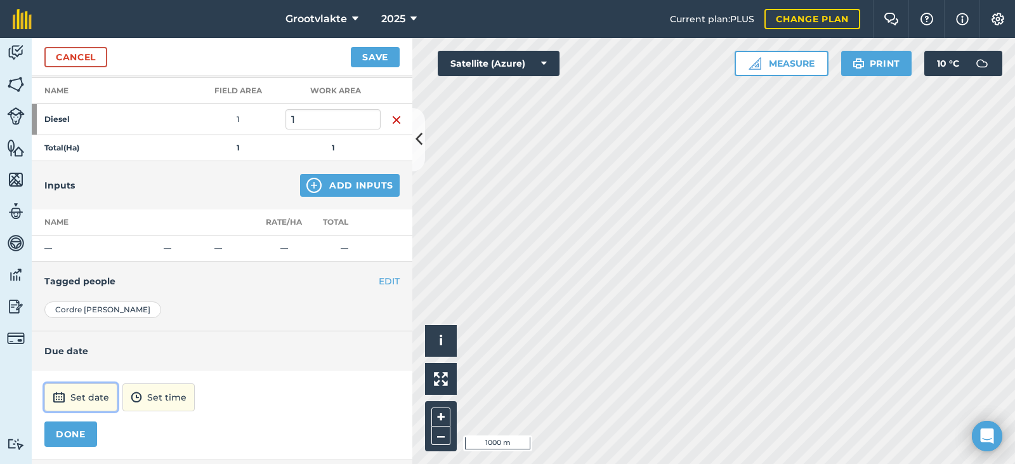
click at [74, 397] on button "Set date" at bounding box center [80, 397] width 73 height 28
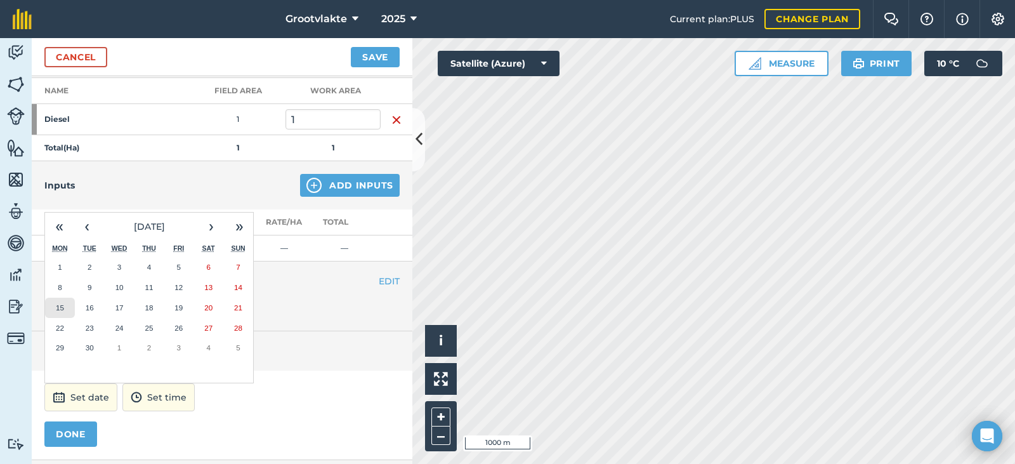
click at [59, 312] on button "15" at bounding box center [60, 308] width 30 height 20
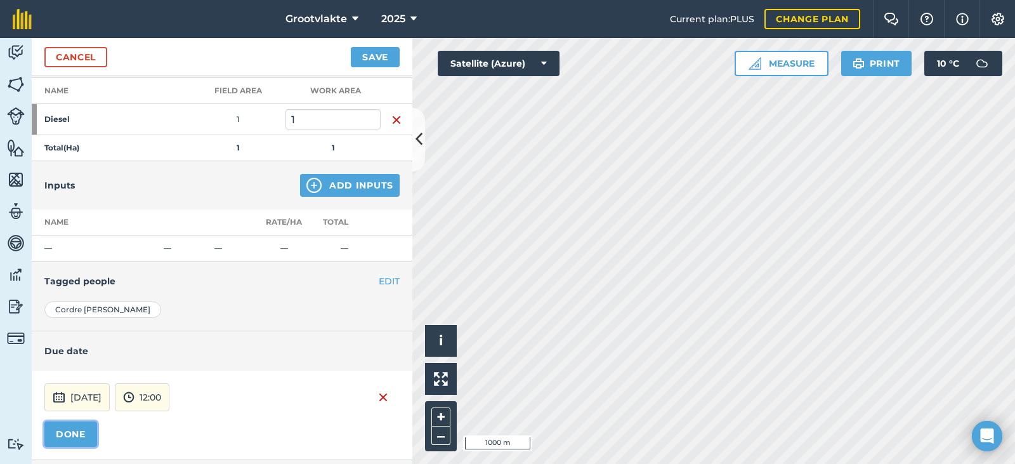
click at [67, 432] on button "DONE" at bounding box center [70, 433] width 53 height 25
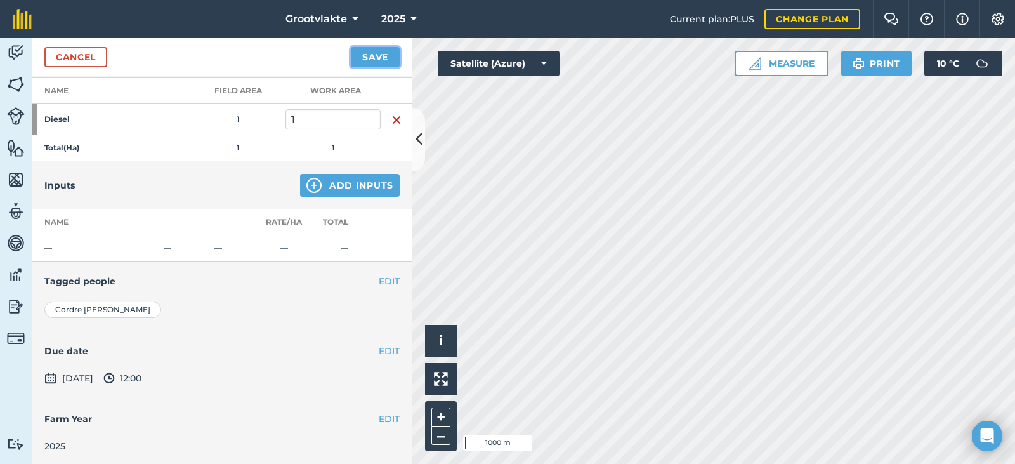
click at [386, 57] on button "Save" at bounding box center [375, 57] width 49 height 20
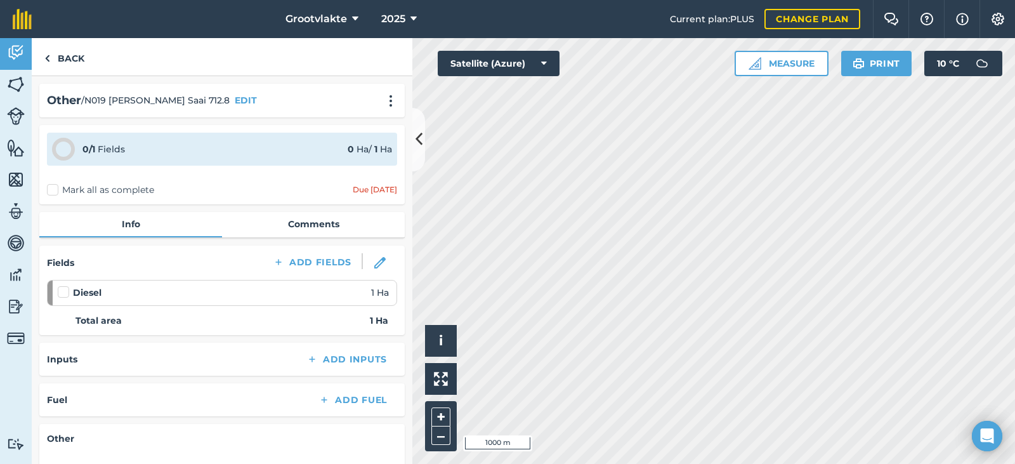
click at [53, 190] on label "Mark all as complete" at bounding box center [100, 189] width 107 height 13
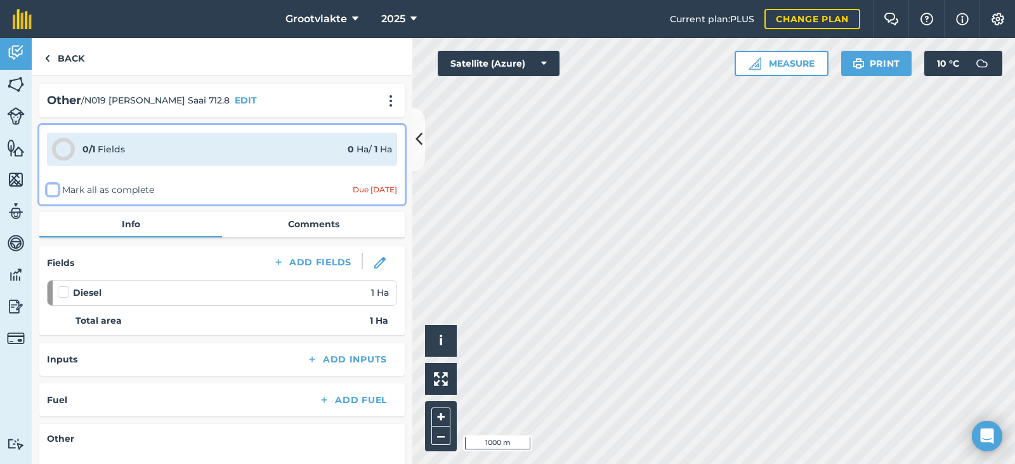
click at [53, 190] on input "Mark all as complete" at bounding box center [51, 187] width 8 height 8
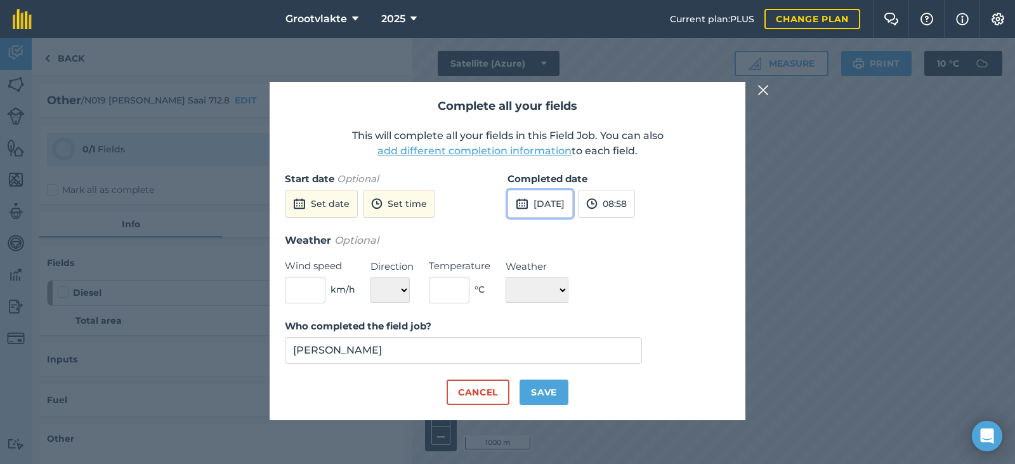
click at [521, 206] on img at bounding box center [522, 203] width 13 height 15
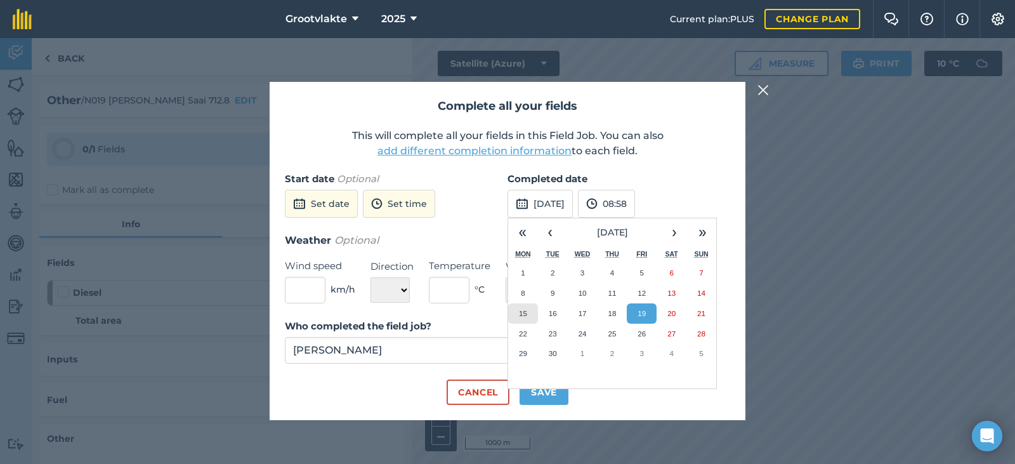
click at [523, 316] on abbr "15" at bounding box center [523, 313] width 8 height 8
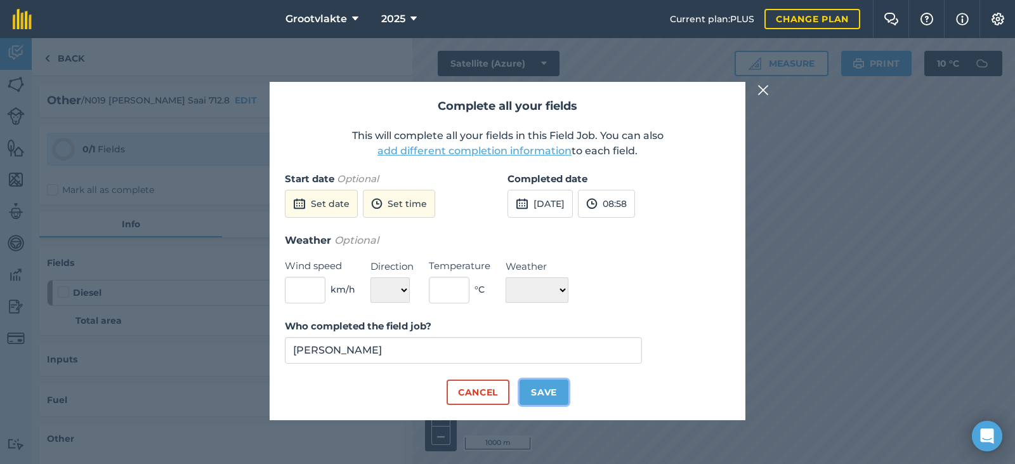
click at [556, 392] on button "Save" at bounding box center [544, 391] width 49 height 25
checkbox input "true"
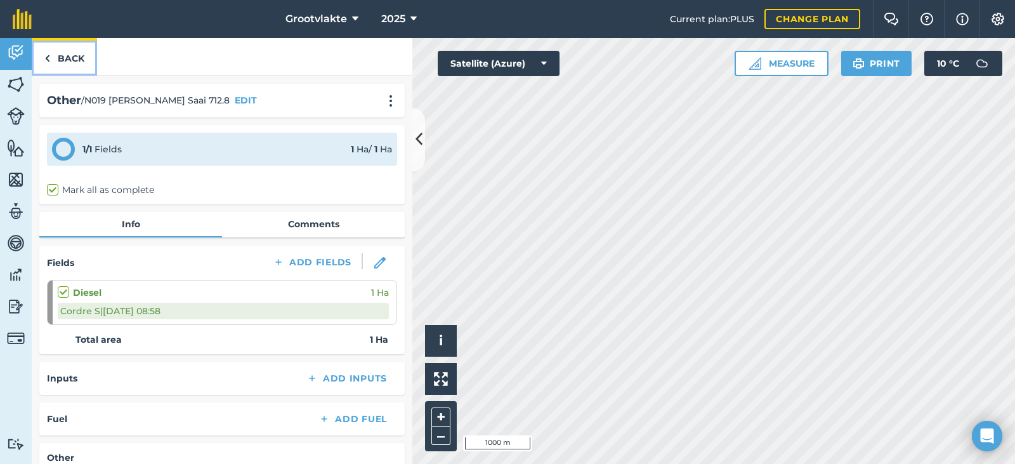
click at [48, 56] on img at bounding box center [47, 58] width 6 height 15
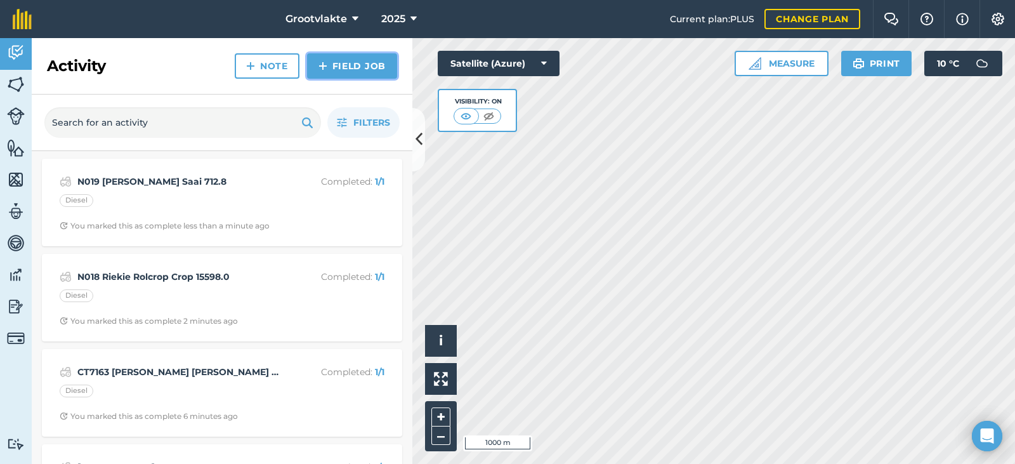
click at [360, 62] on link "Field Job" at bounding box center [352, 65] width 90 height 25
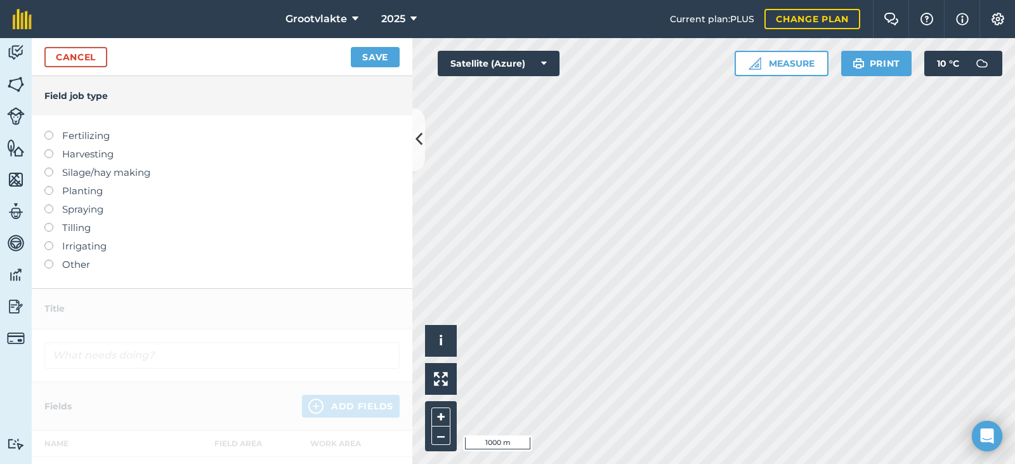
click at [46, 260] on label at bounding box center [53, 260] width 18 height 0
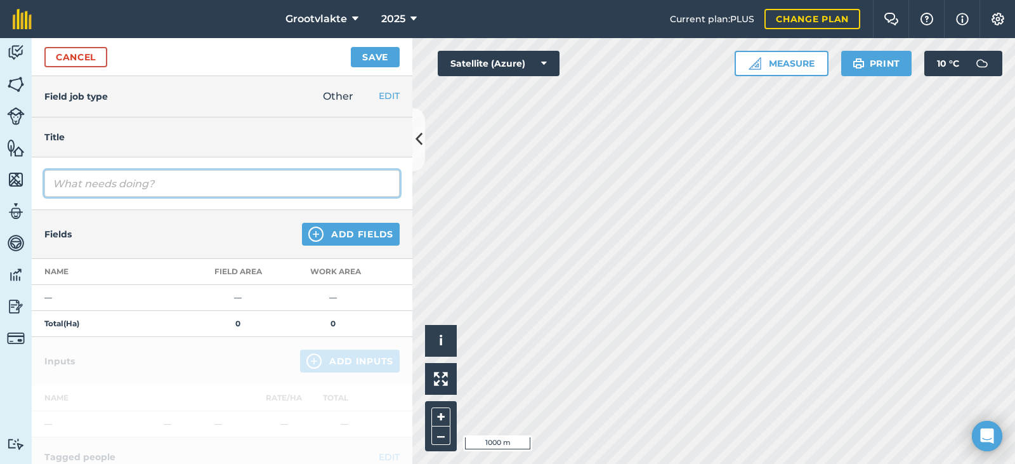
click at [103, 185] on input "text" at bounding box center [221, 183] width 355 height 27
type input "N021 Booi Spuitpomp Spuit 01662"
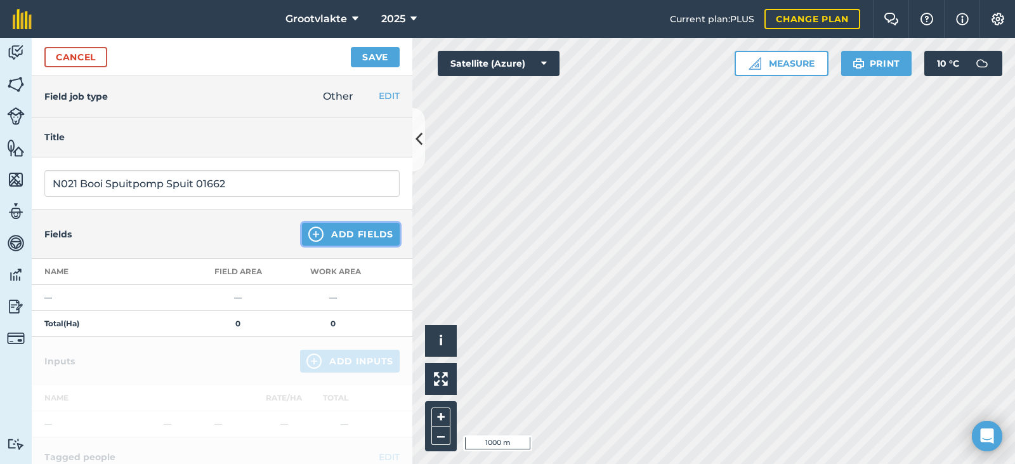
click at [308, 235] on img at bounding box center [315, 234] width 15 height 15
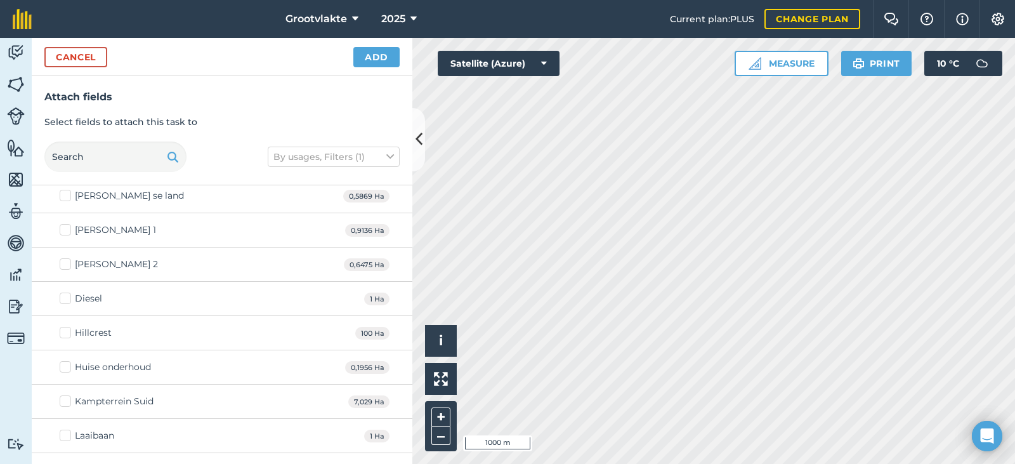
scroll to position [254, 0]
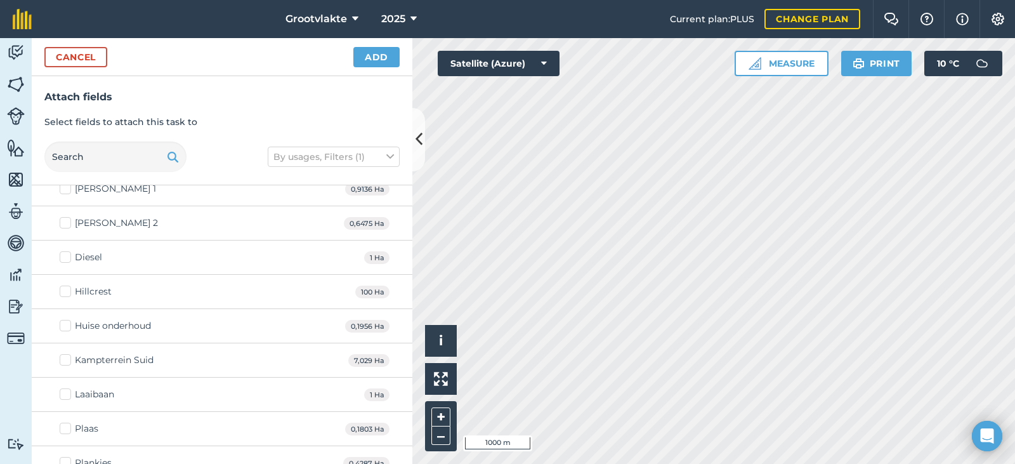
click at [64, 257] on label "Diesel" at bounding box center [81, 257] width 43 height 13
click at [64, 257] on input "Diesel" at bounding box center [64, 255] width 8 height 8
checkbox input "true"
click at [373, 56] on button "Add" at bounding box center [376, 57] width 46 height 20
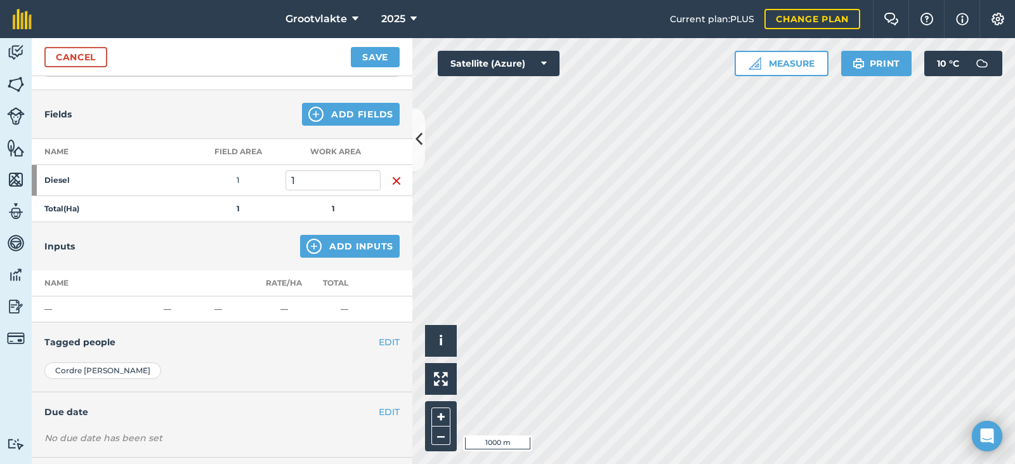
scroll to position [181, 0]
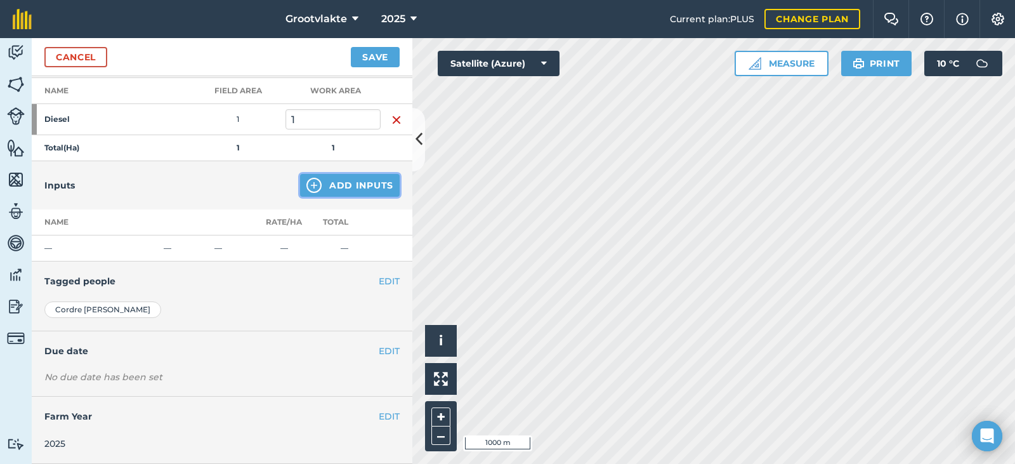
click at [313, 182] on button "Add Inputs" at bounding box center [350, 185] width 100 height 23
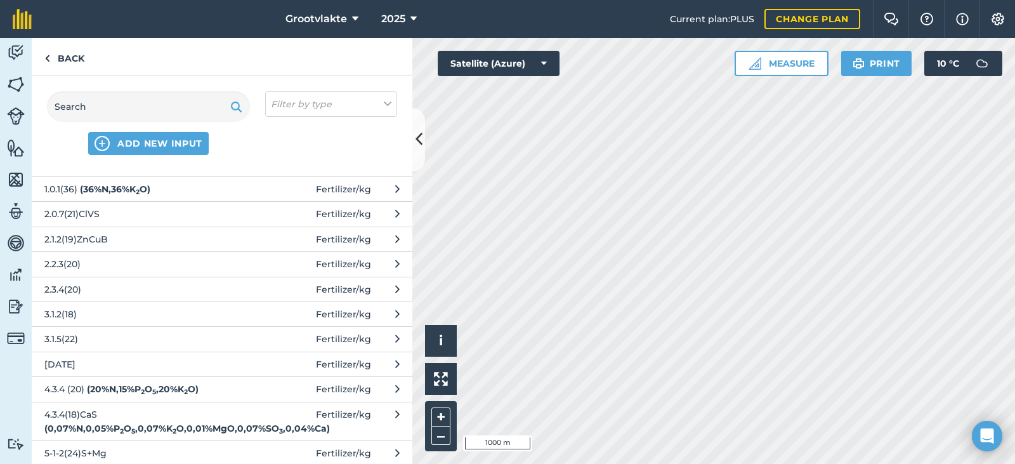
scroll to position [63, 0]
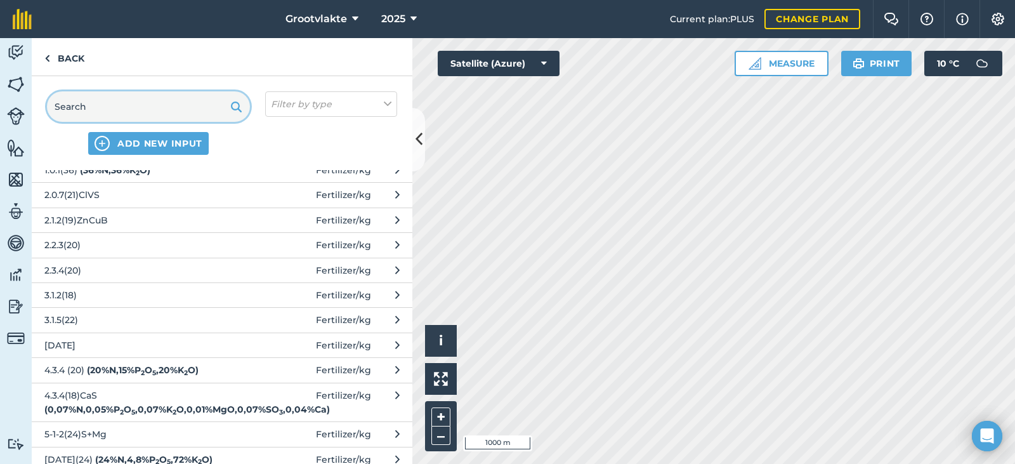
click at [148, 110] on input "text" at bounding box center [148, 106] width 203 height 30
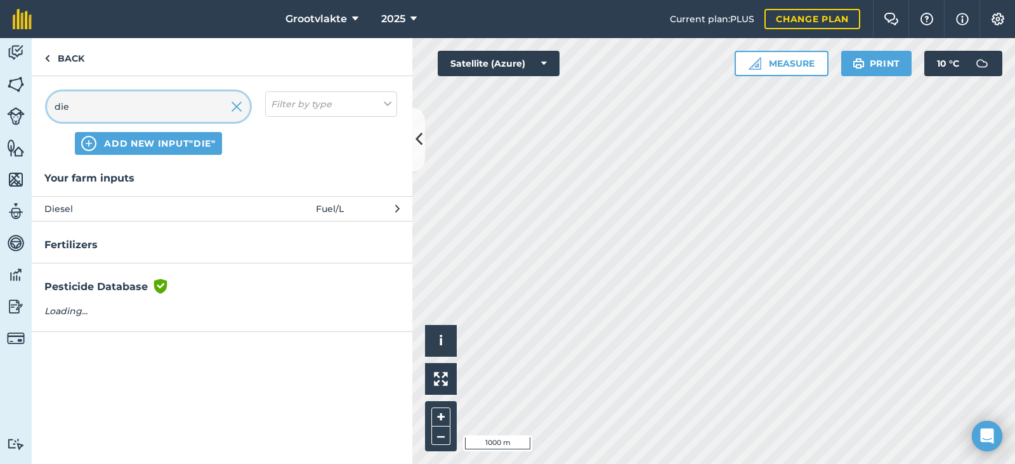
scroll to position [0, 0]
type input "die"
click at [322, 209] on span "Fuel / L" at bounding box center [330, 209] width 28 height 14
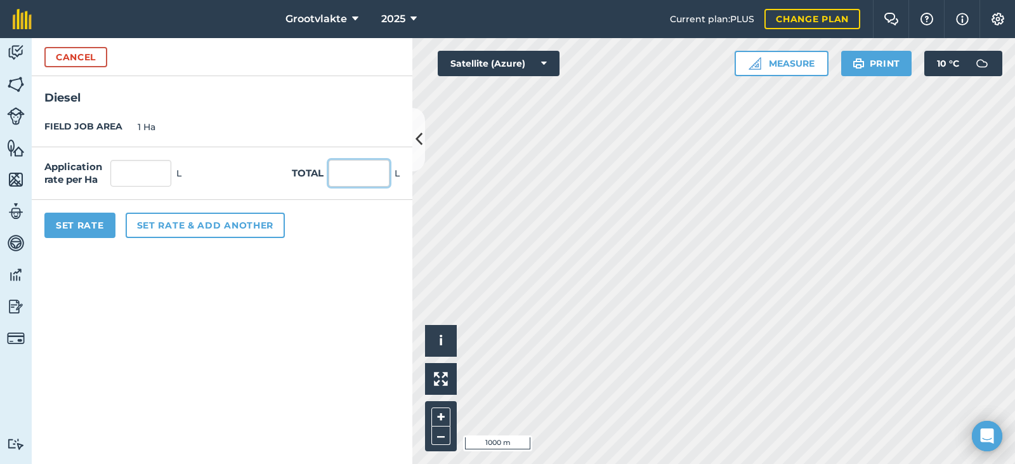
click at [361, 172] on input "text" at bounding box center [359, 173] width 61 height 27
type input "43"
click at [70, 230] on button "Set Rate" at bounding box center [79, 225] width 71 height 25
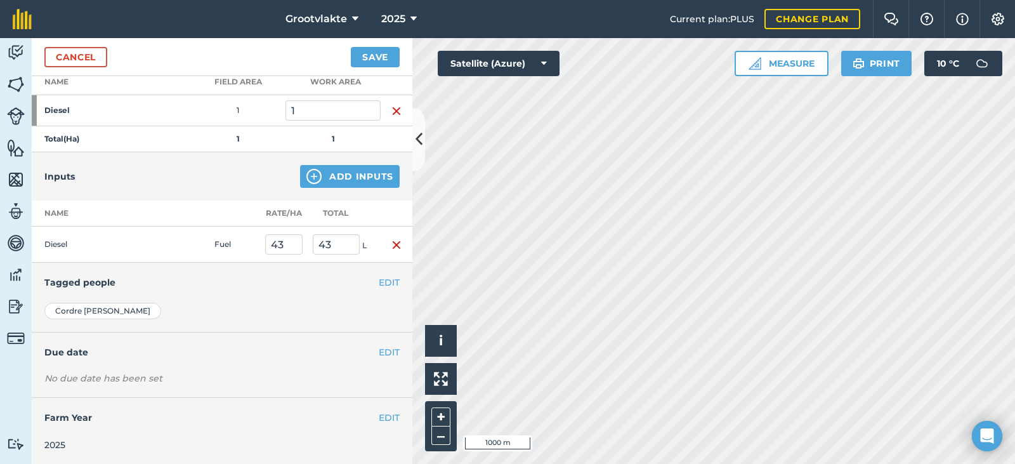
scroll to position [191, 0]
click at [379, 357] on button "EDIT" at bounding box center [389, 351] width 21 height 14
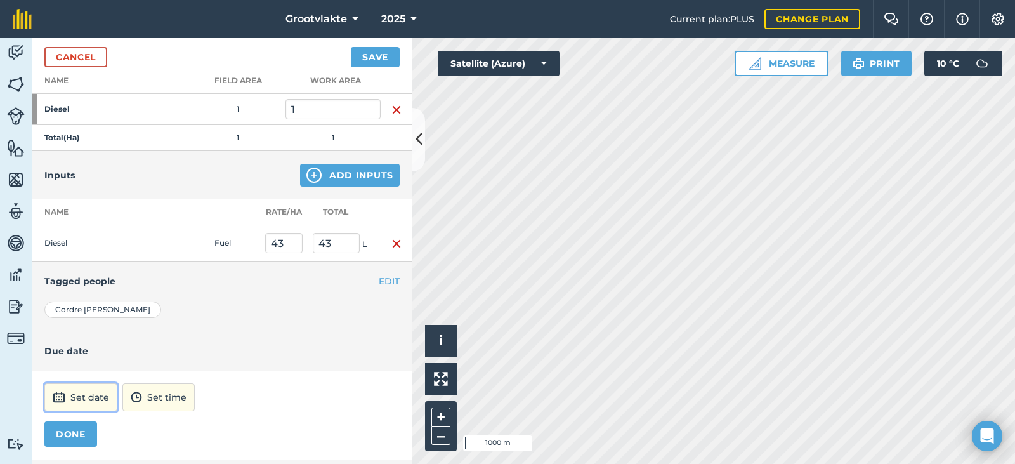
click at [81, 400] on button "Set date" at bounding box center [80, 397] width 73 height 28
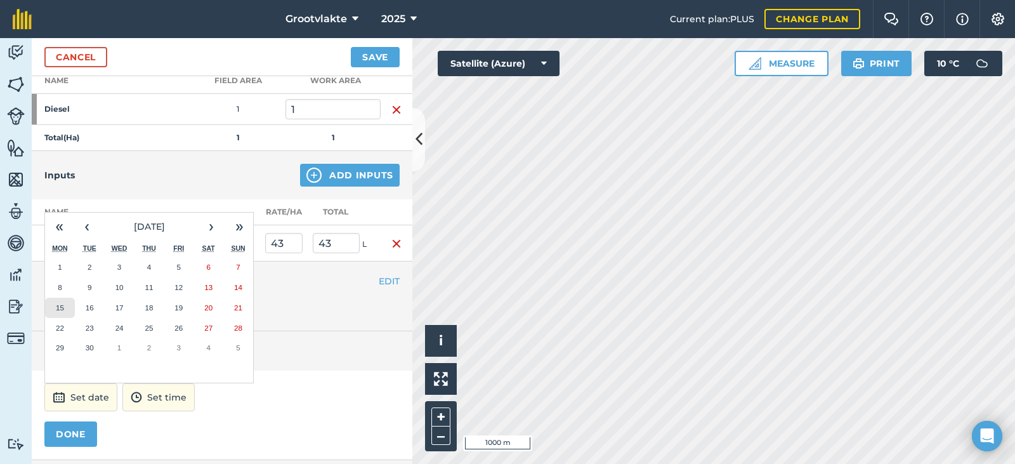
click at [62, 310] on abbr "15" at bounding box center [60, 307] width 8 height 8
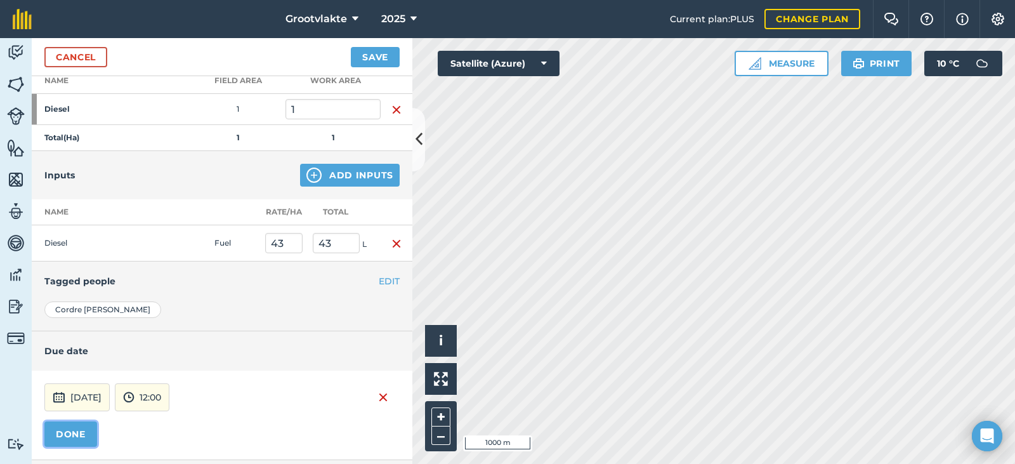
click at [70, 435] on button "DONE" at bounding box center [70, 433] width 53 height 25
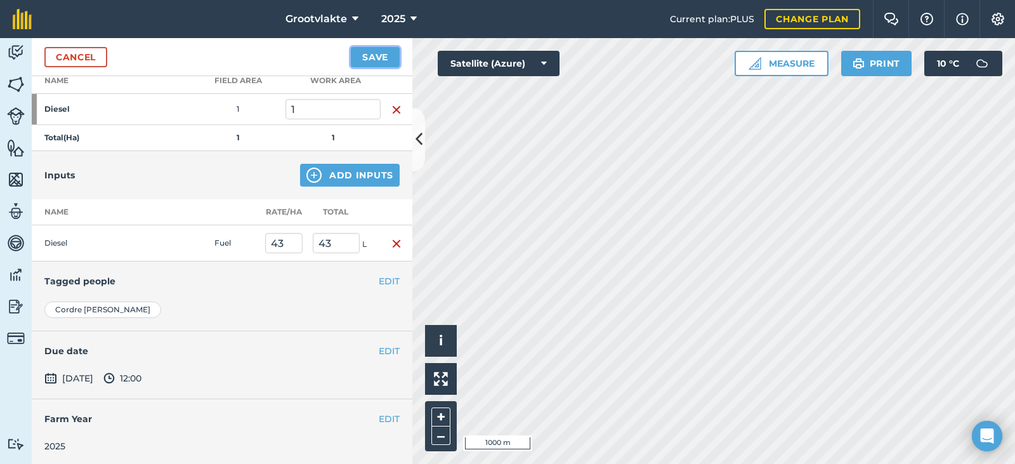
click at [370, 52] on button "Save" at bounding box center [375, 57] width 49 height 20
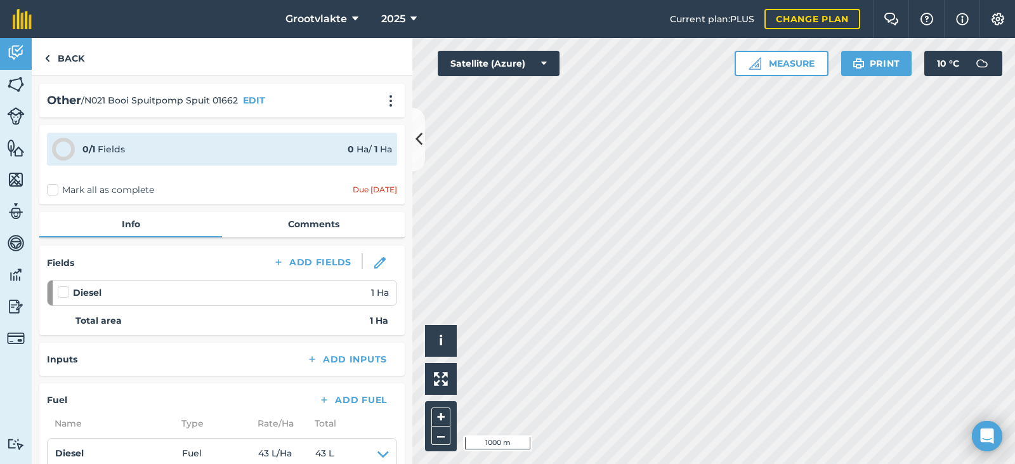
click at [56, 190] on label "Mark all as complete" at bounding box center [100, 189] width 107 height 13
click at [55, 190] on input "Mark all as complete" at bounding box center [51, 187] width 8 height 8
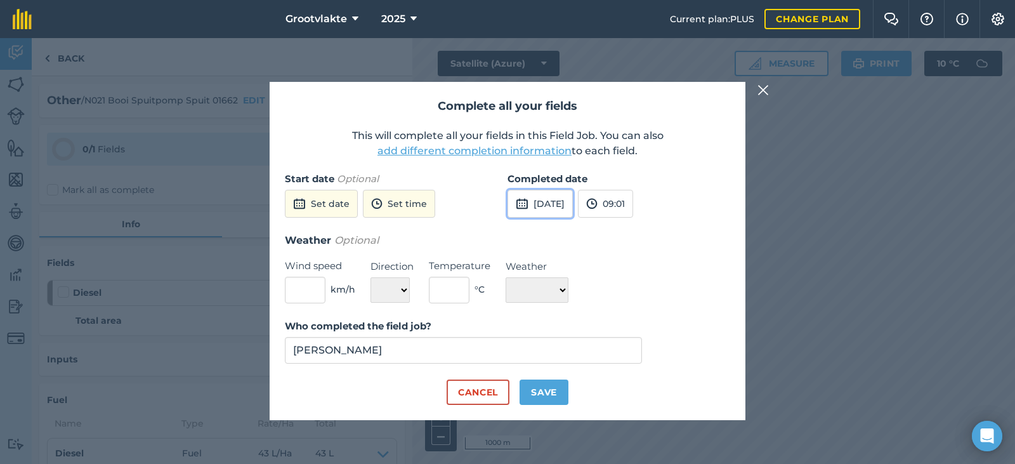
click at [546, 208] on button "[DATE]" at bounding box center [540, 204] width 65 height 28
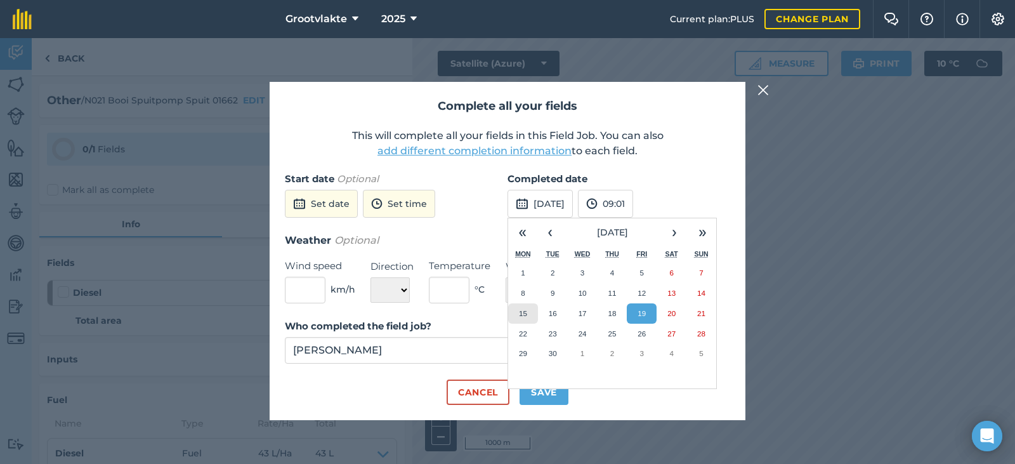
click at [522, 310] on abbr "15" at bounding box center [523, 313] width 8 height 8
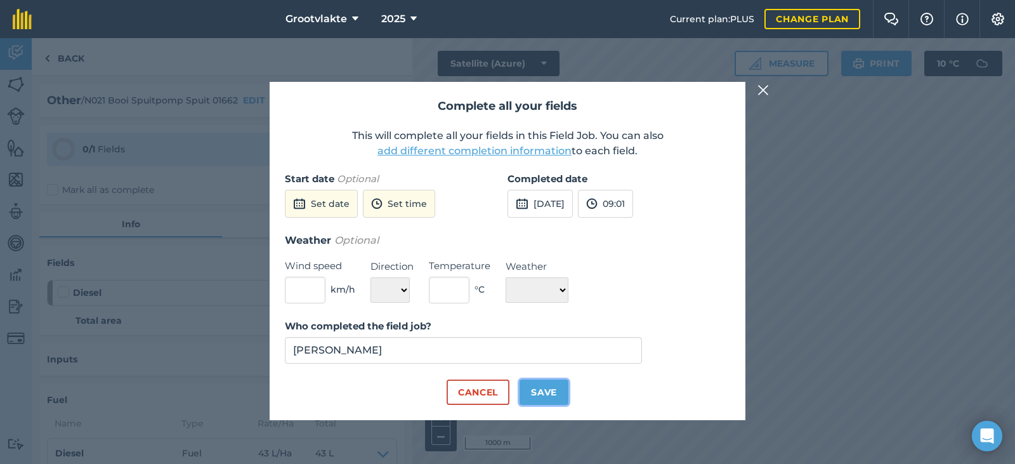
click at [534, 389] on button "Save" at bounding box center [544, 391] width 49 height 25
checkbox input "true"
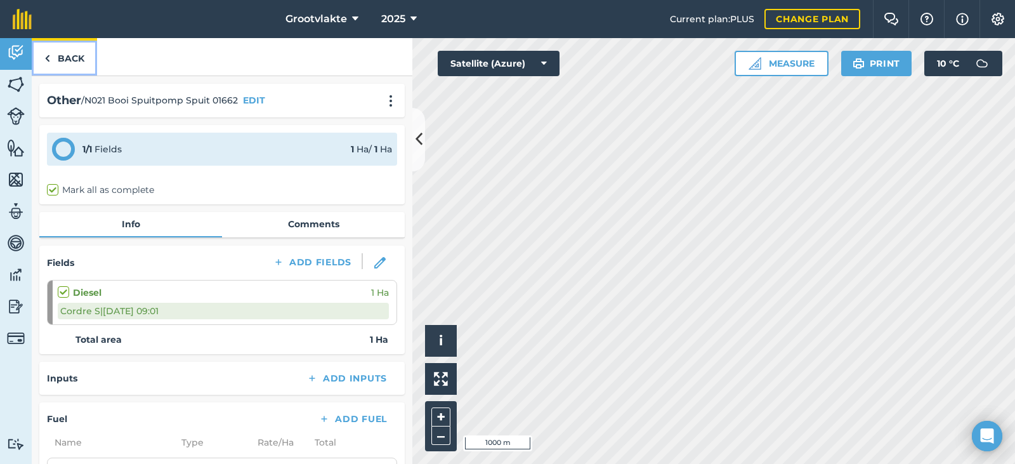
click at [50, 60] on link "Back" at bounding box center [64, 56] width 65 height 37
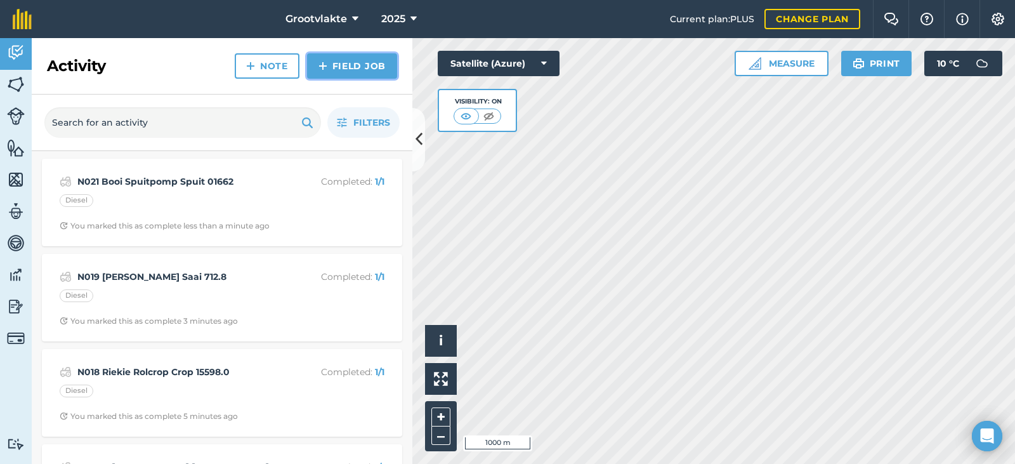
click at [374, 67] on link "Field Job" at bounding box center [352, 65] width 90 height 25
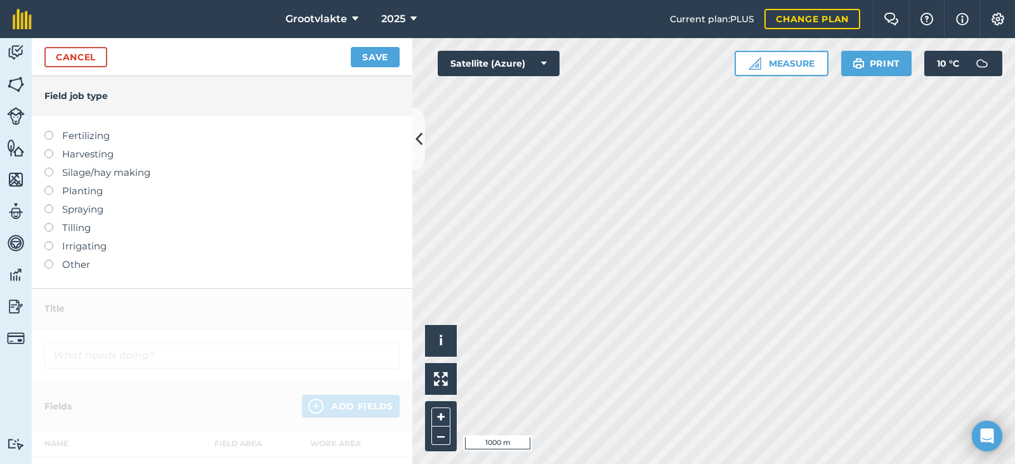
click at [49, 260] on label at bounding box center [53, 260] width 18 height 0
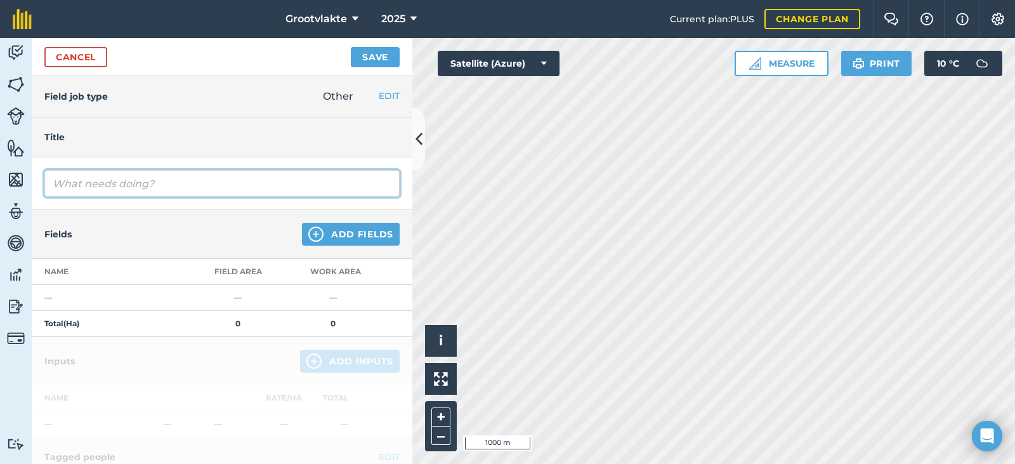
click at [69, 185] on input "text" at bounding box center [221, 183] width 355 height 27
type input "N04 45 Serhce Roller Gaaitjies vir uie 040870"
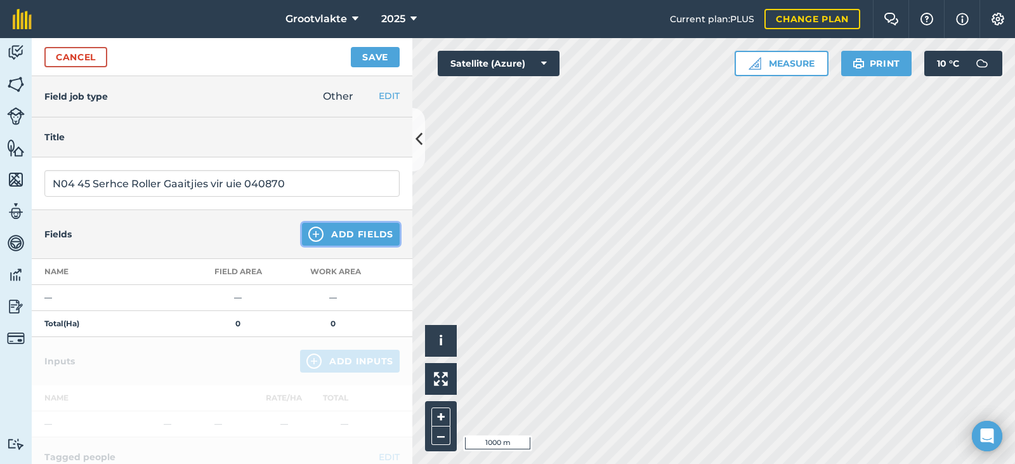
click at [312, 236] on img at bounding box center [315, 234] width 15 height 15
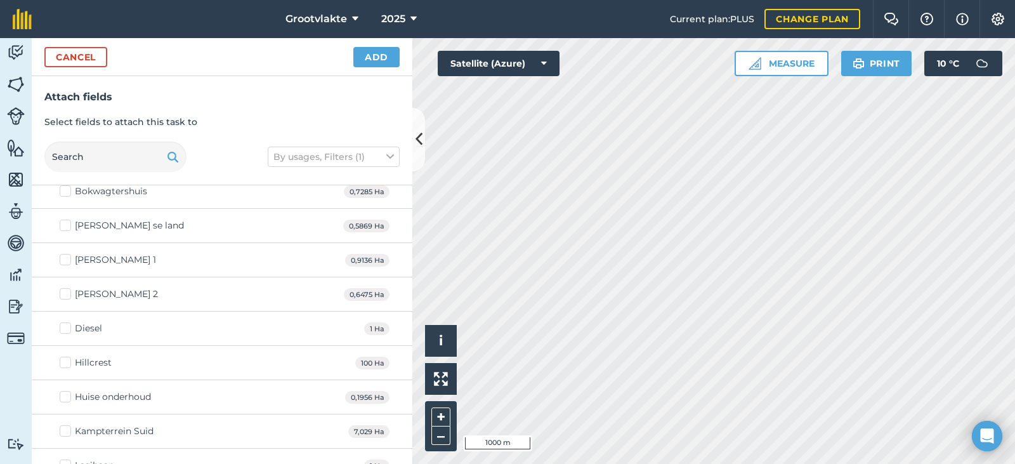
scroll to position [190, 0]
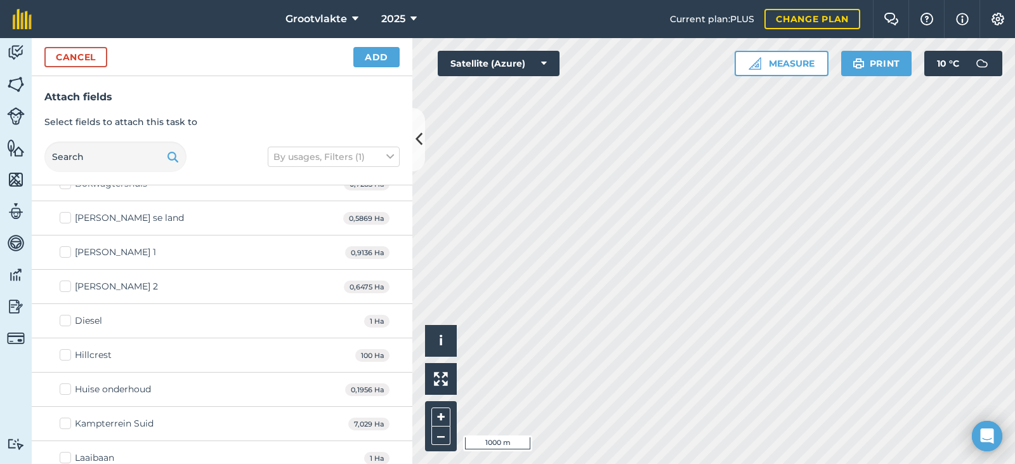
click at [73, 322] on label "Diesel" at bounding box center [81, 320] width 43 height 13
click at [68, 322] on input "Diesel" at bounding box center [64, 318] width 8 height 8
checkbox input "true"
click at [379, 58] on button "Add" at bounding box center [376, 57] width 46 height 20
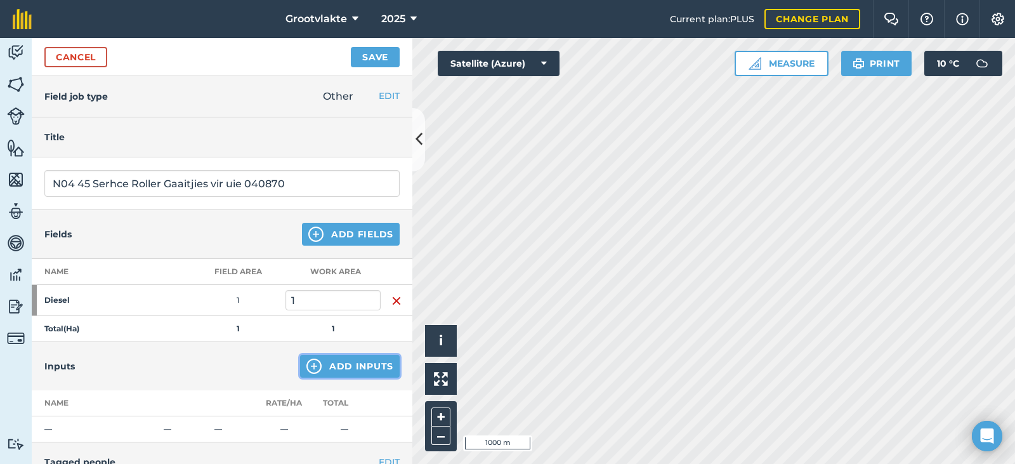
click at [333, 363] on button "Add Inputs" at bounding box center [350, 366] width 100 height 23
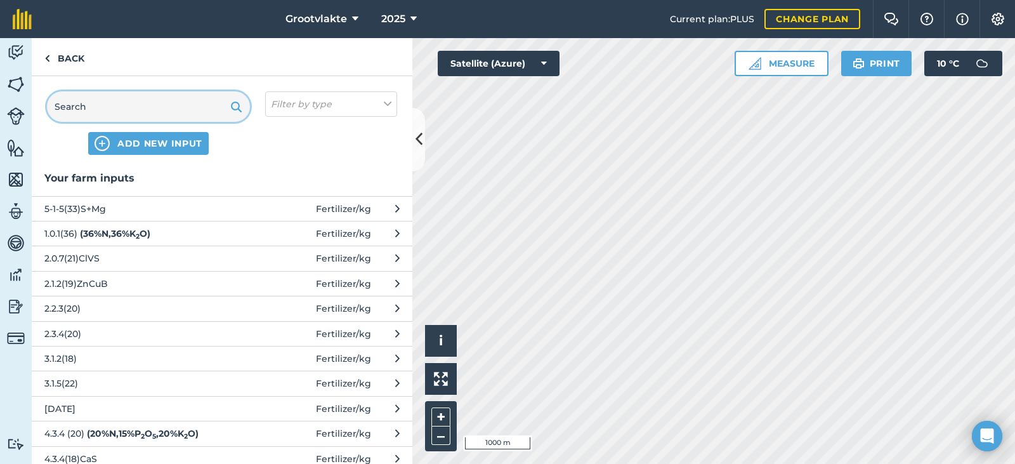
click at [79, 108] on input "text" at bounding box center [148, 106] width 203 height 30
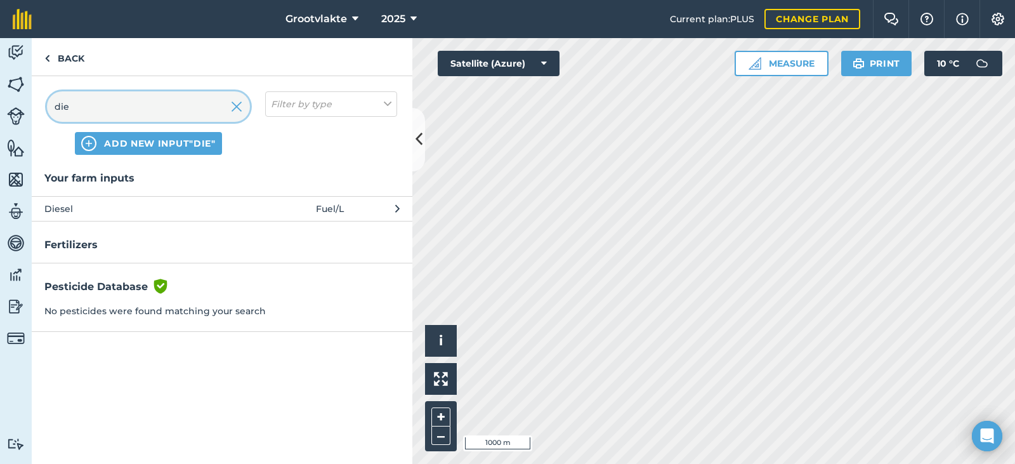
type input "die"
click at [332, 211] on span "Fuel / L" at bounding box center [330, 209] width 28 height 14
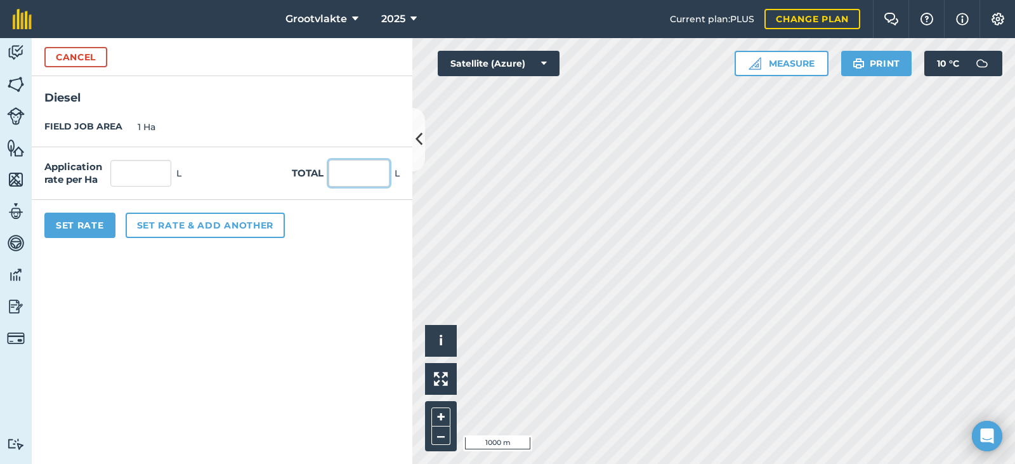
click at [335, 177] on input "text" at bounding box center [359, 173] width 61 height 27
type input "44"
click at [88, 229] on button "Set Rate" at bounding box center [79, 225] width 71 height 25
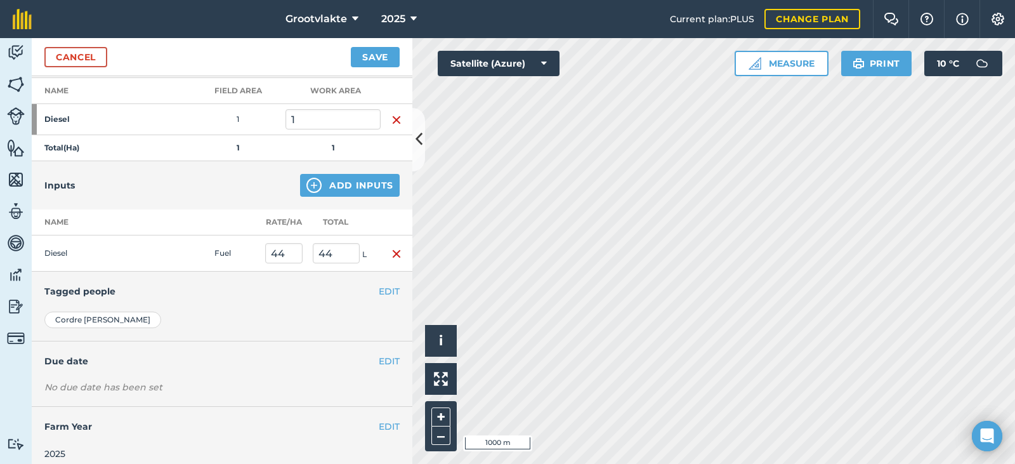
scroll to position [191, 0]
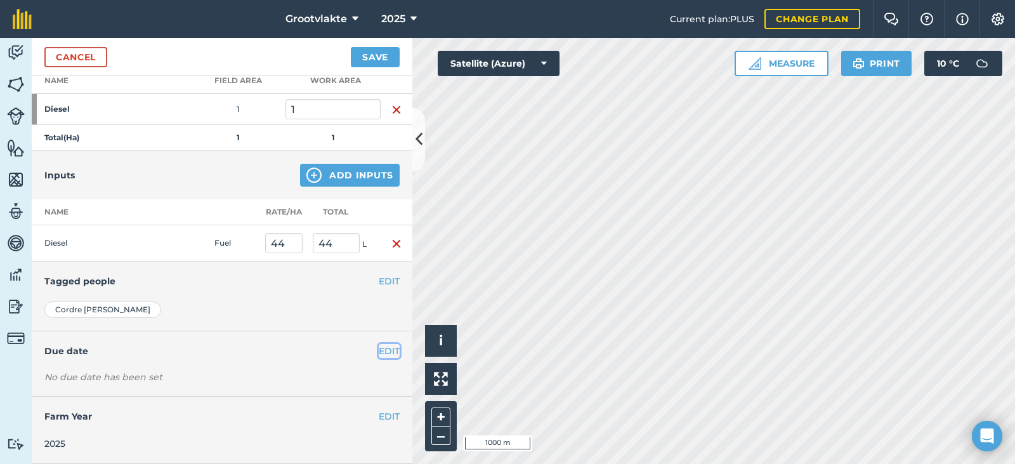
click at [383, 353] on button "EDIT" at bounding box center [389, 351] width 21 height 14
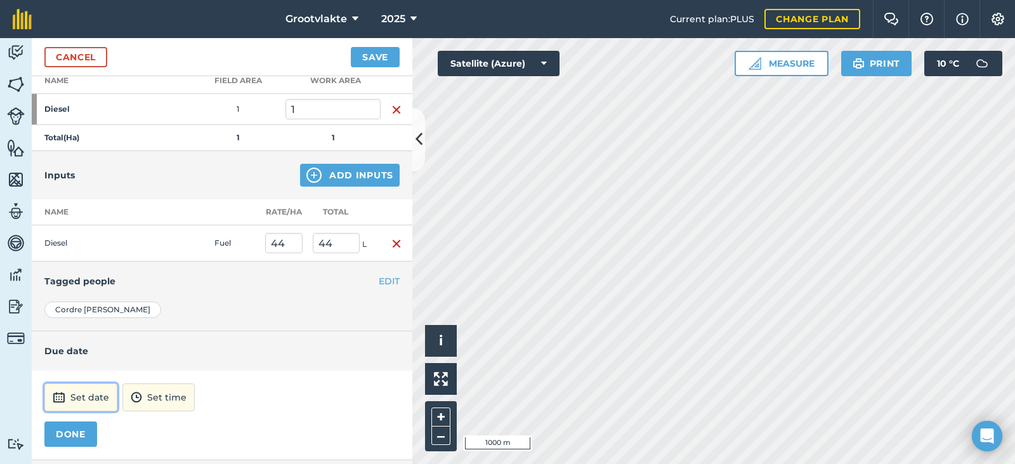
click at [63, 399] on img at bounding box center [59, 397] width 13 height 15
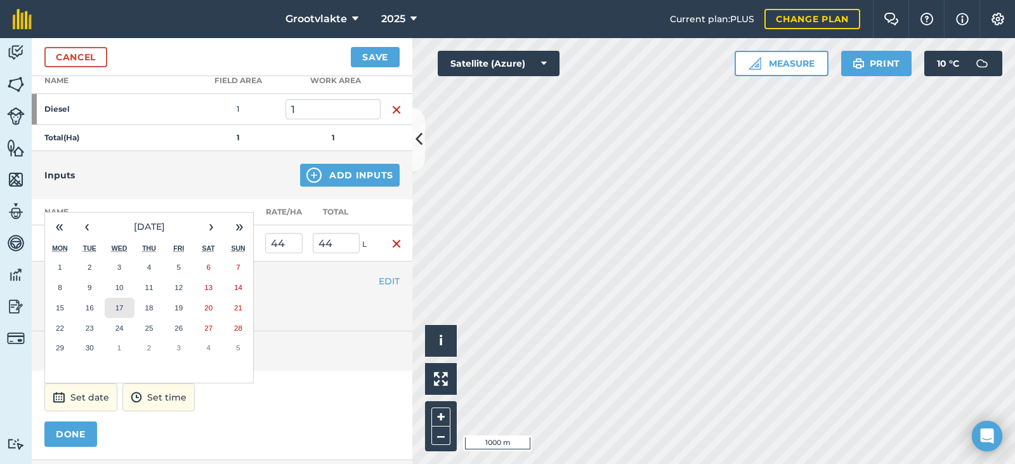
click at [124, 313] on button "17" at bounding box center [120, 308] width 30 height 20
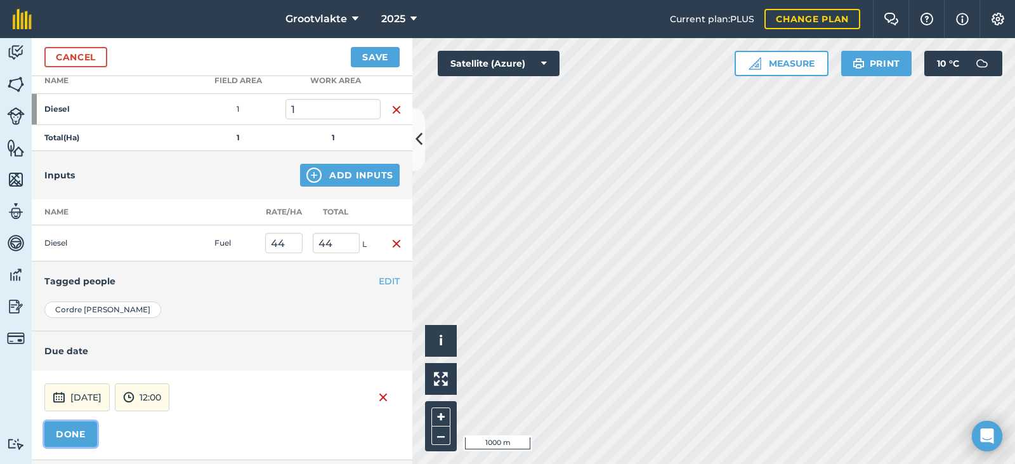
click at [74, 437] on button "DONE" at bounding box center [70, 433] width 53 height 25
